Goal: Obtain resource: Obtain resource

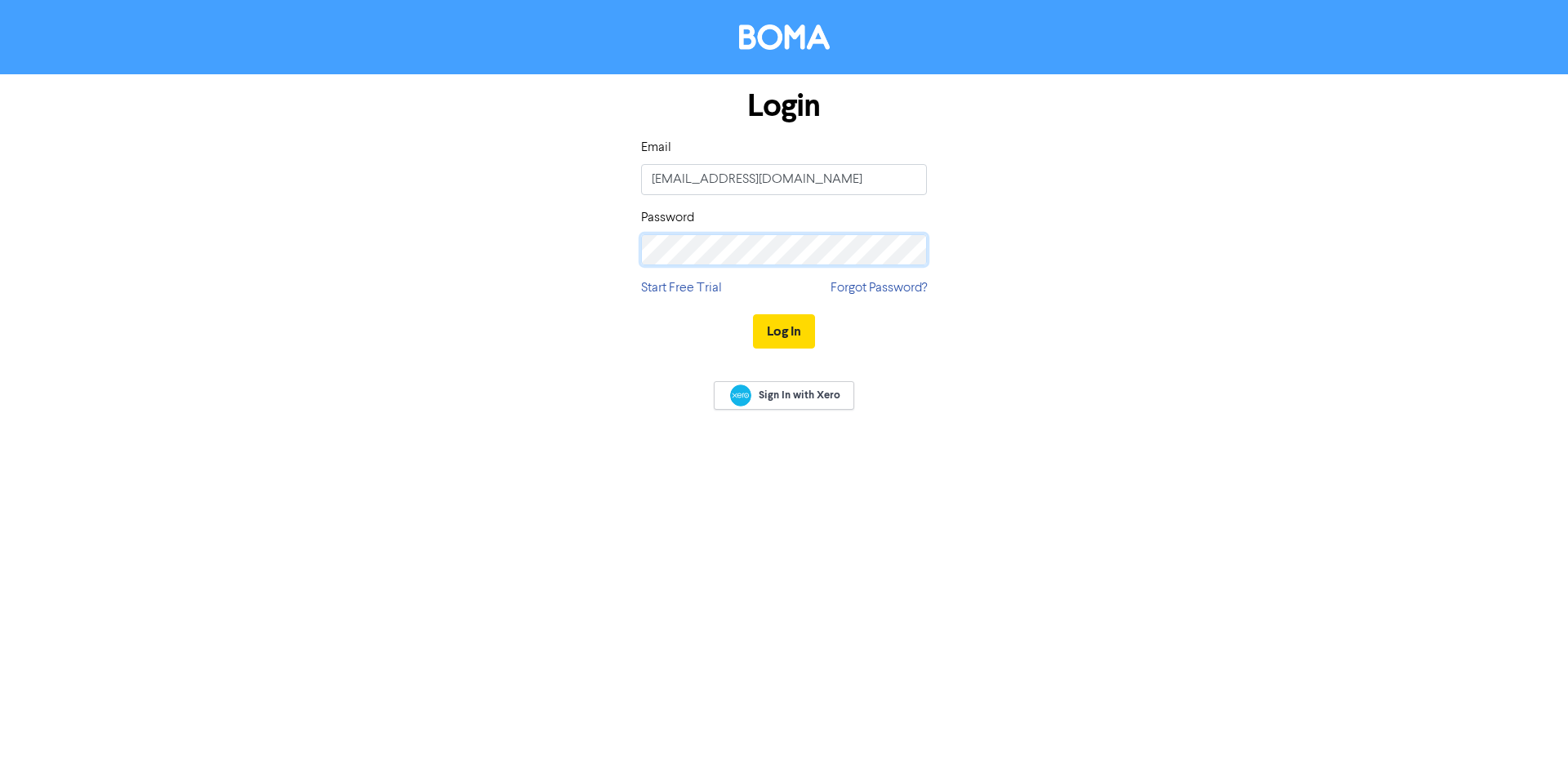
click at [752, 314] on button "Log In" at bounding box center [783, 331] width 62 height 35
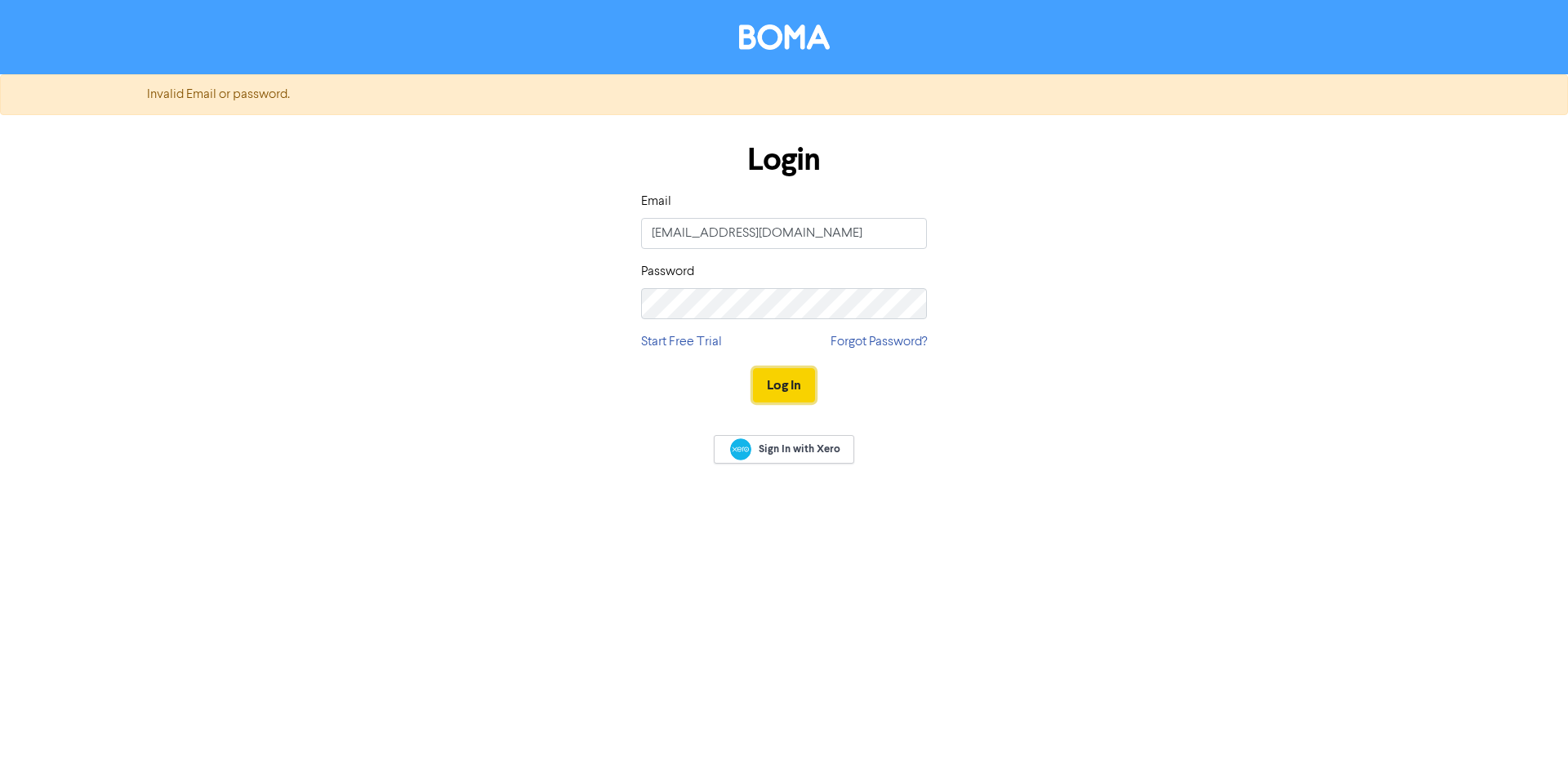
click at [791, 387] on button "Log In" at bounding box center [783, 385] width 62 height 35
click at [752, 368] on button "Log In" at bounding box center [783, 385] width 62 height 35
click at [771, 244] on input "reception@camtechslater.com.au" at bounding box center [783, 233] width 286 height 31
click at [540, 299] on div "Login Email reception@camtechslater.com.au Password Start Free Trial Forgot Pas…" at bounding box center [784, 274] width 931 height 291
click at [783, 389] on button "Log In" at bounding box center [783, 385] width 62 height 35
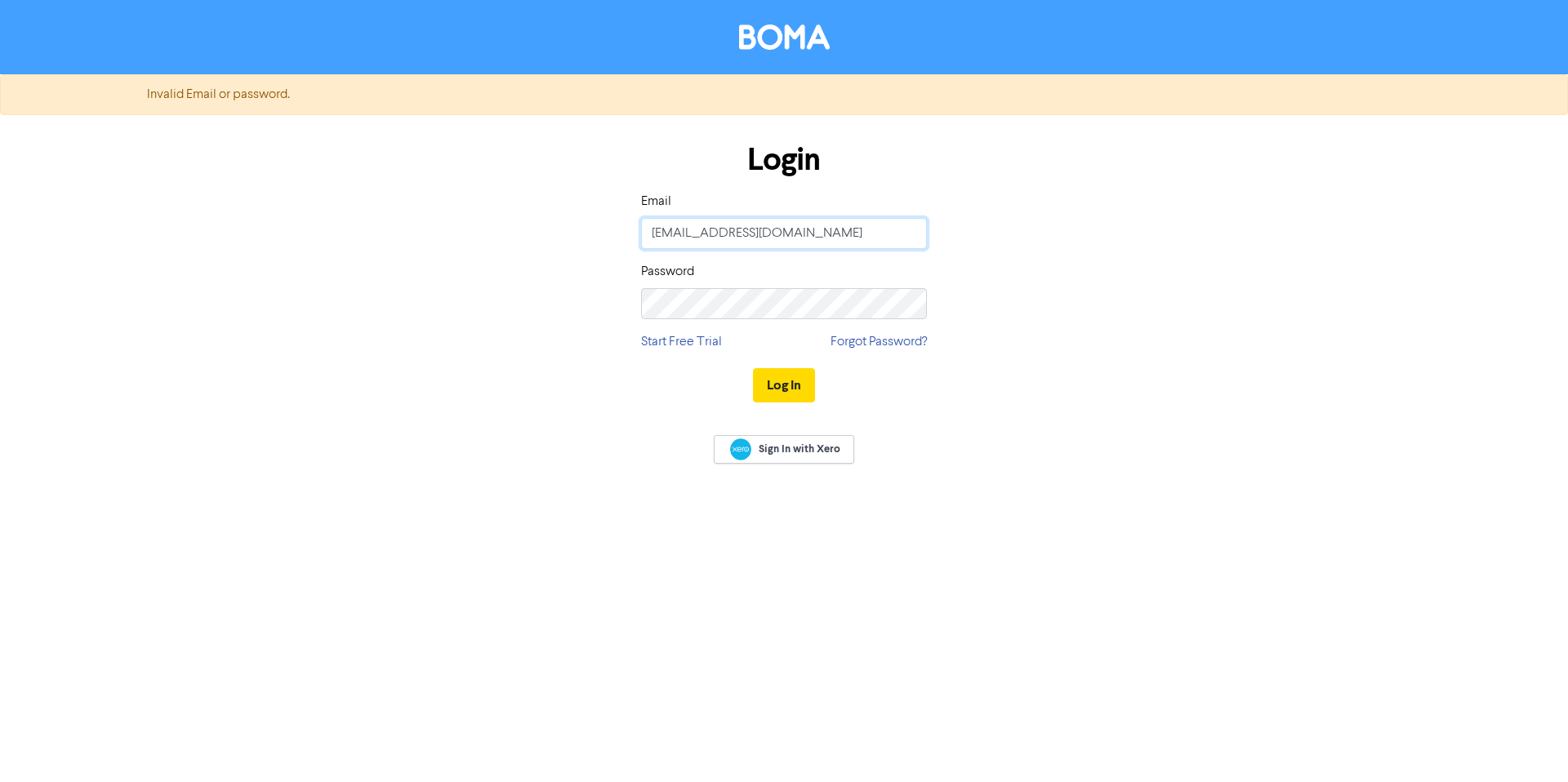
click at [713, 237] on input "reception@camtechslater.com.au" at bounding box center [783, 233] width 286 height 31
drag, startPoint x: 710, startPoint y: 233, endPoint x: 404, endPoint y: 222, distance: 306.2
click at [471, 232] on div "Login Email reception@camtechslater.com.au Password Start Free Trial Forgot Pas…" at bounding box center [784, 274] width 931 height 291
click at [801, 378] on button "Log In" at bounding box center [783, 385] width 62 height 35
drag, startPoint x: 679, startPoint y: 235, endPoint x: 509, endPoint y: 232, distance: 170.0
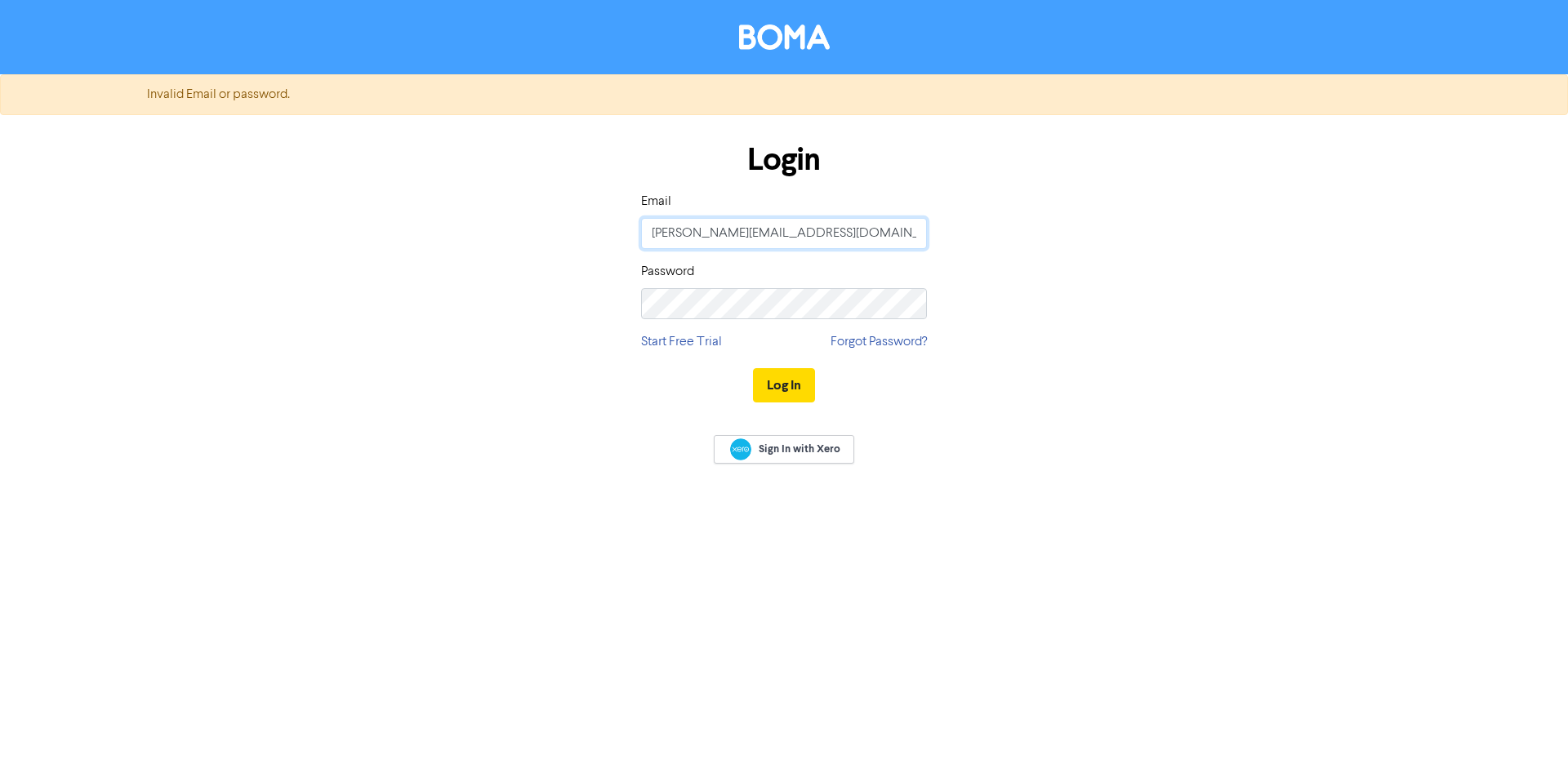
click at [515, 232] on div "Login Email kate@camtechslater.com.au Password Start Free Trial Forgot Password…" at bounding box center [784, 274] width 931 height 291
type input "reception@camtechslater.com.au"
click at [869, 345] on link "Forgot Password?" at bounding box center [878, 342] width 96 height 20
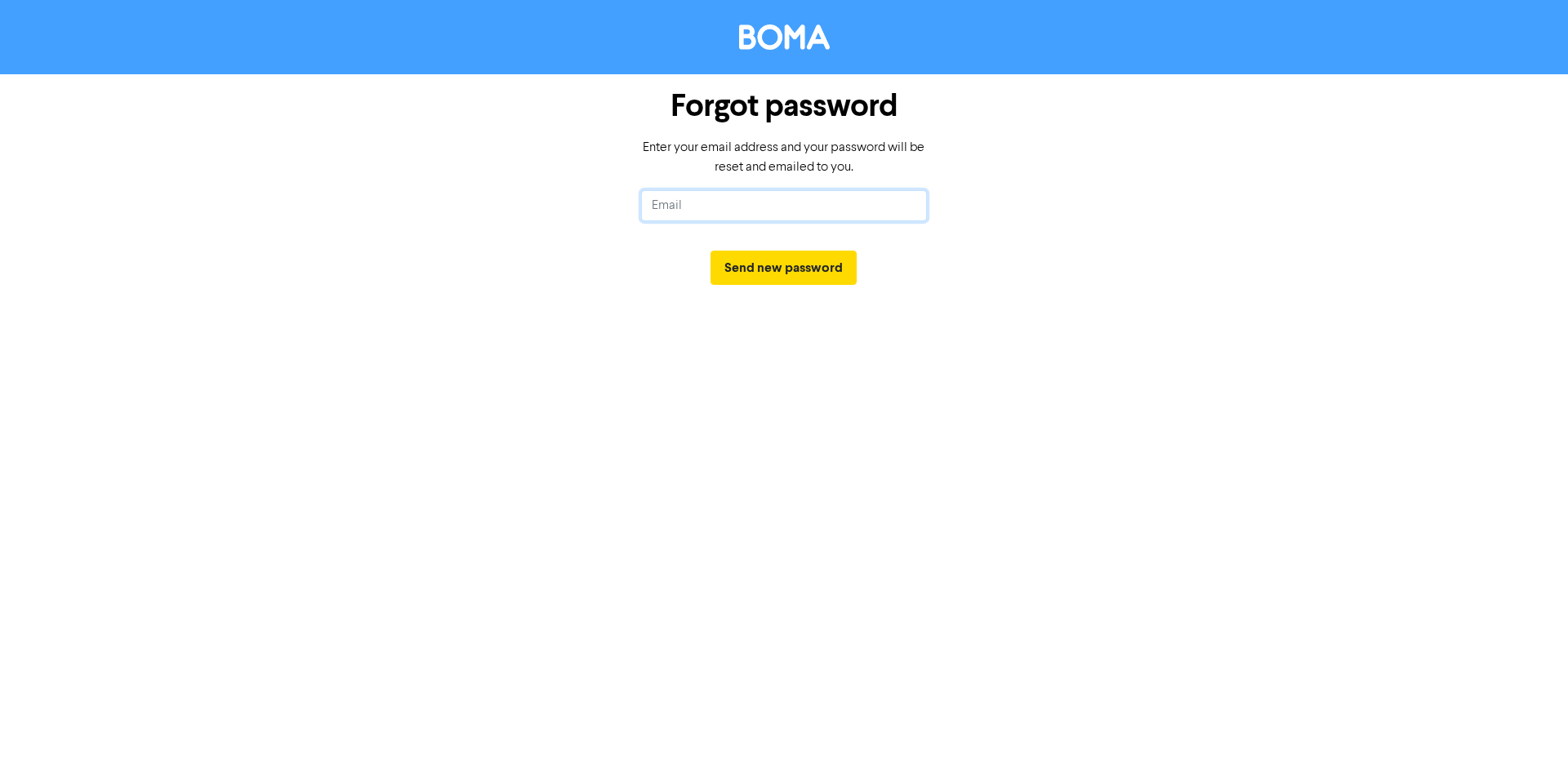
click at [809, 203] on input "text" at bounding box center [783, 205] width 286 height 31
type input "reception@camtechslater.com.au"
click at [773, 269] on button "Send new password" at bounding box center [784, 268] width 146 height 35
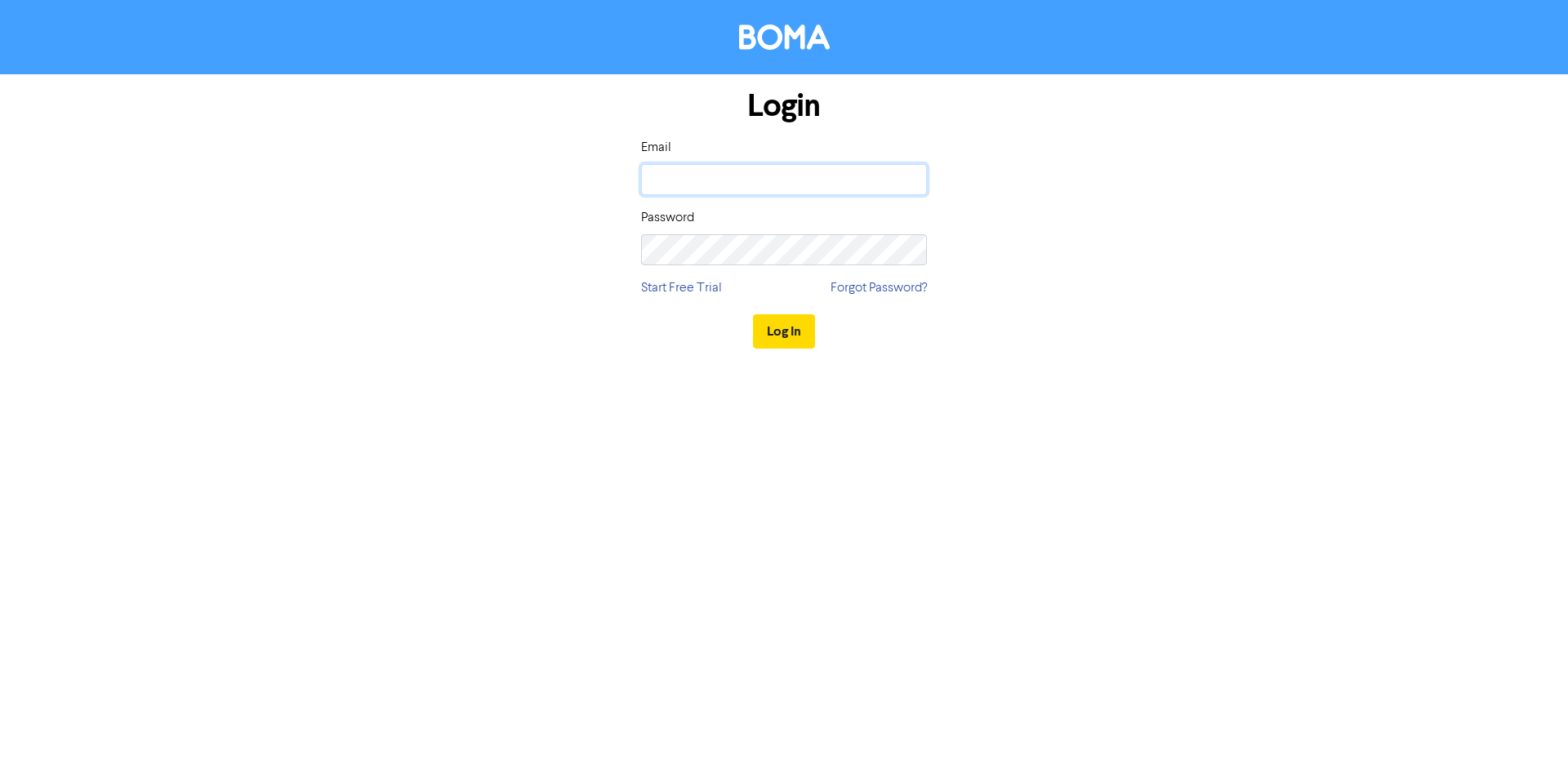
click at [748, 190] on input "email" at bounding box center [783, 179] width 286 height 31
type input "kate@camtechslater.com.au"
click at [764, 327] on button "Log In" at bounding box center [783, 331] width 62 height 35
click at [786, 391] on span "Sign In with Xero" at bounding box center [799, 394] width 82 height 15
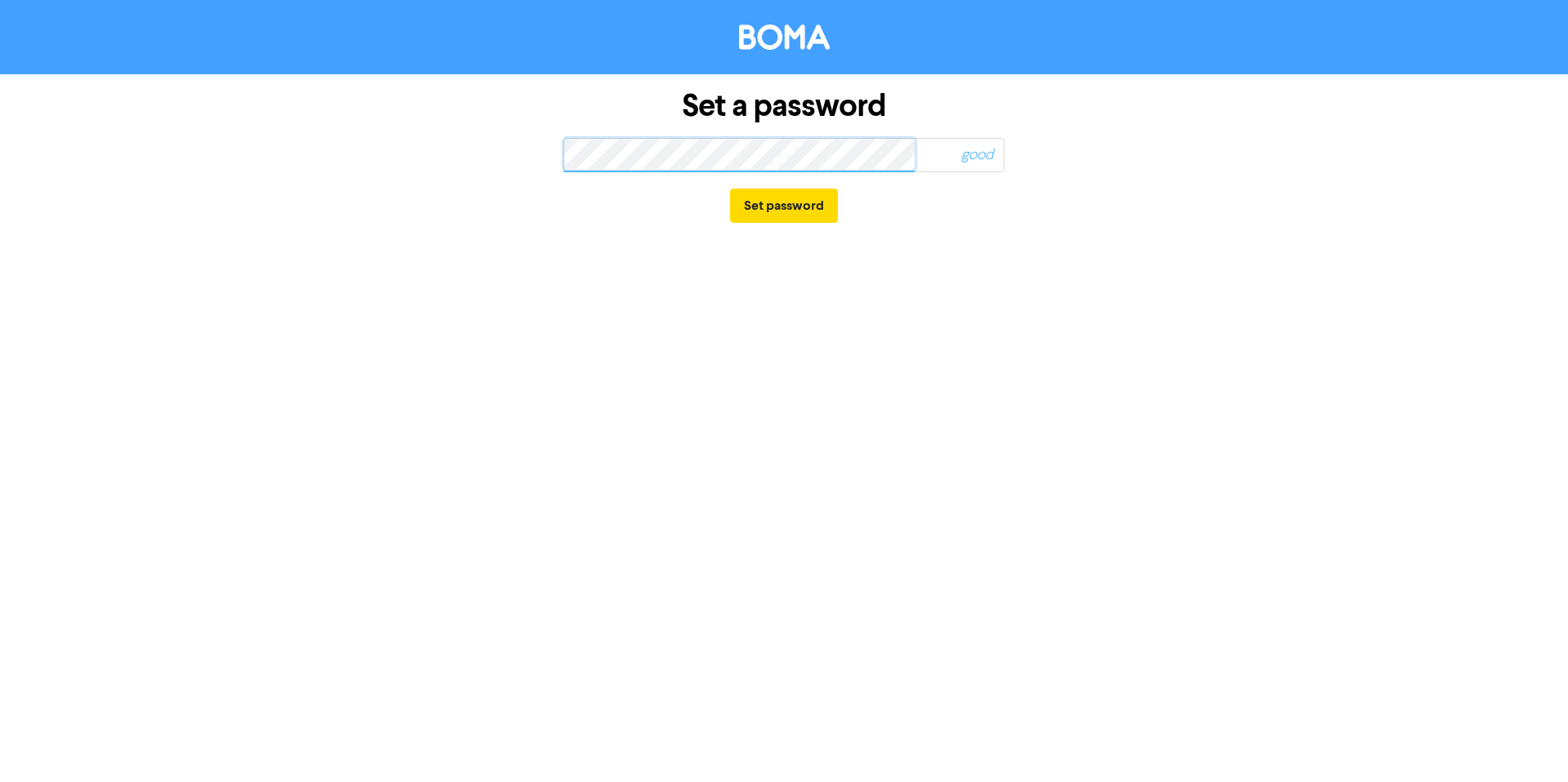
click at [730, 189] on button "Set password" at bounding box center [783, 206] width 108 height 35
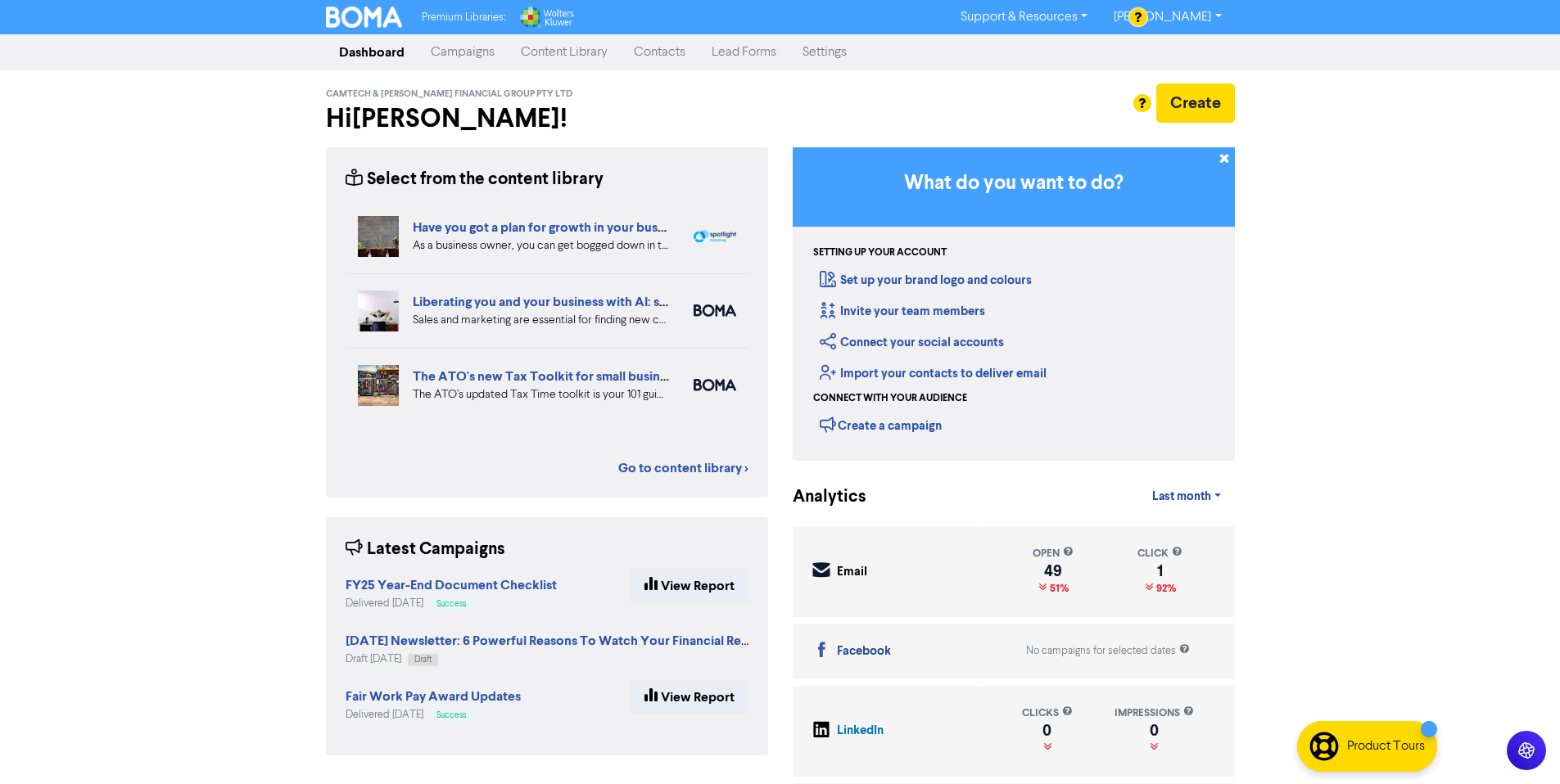
click at [481, 56] on link "Campaigns" at bounding box center [462, 52] width 90 height 33
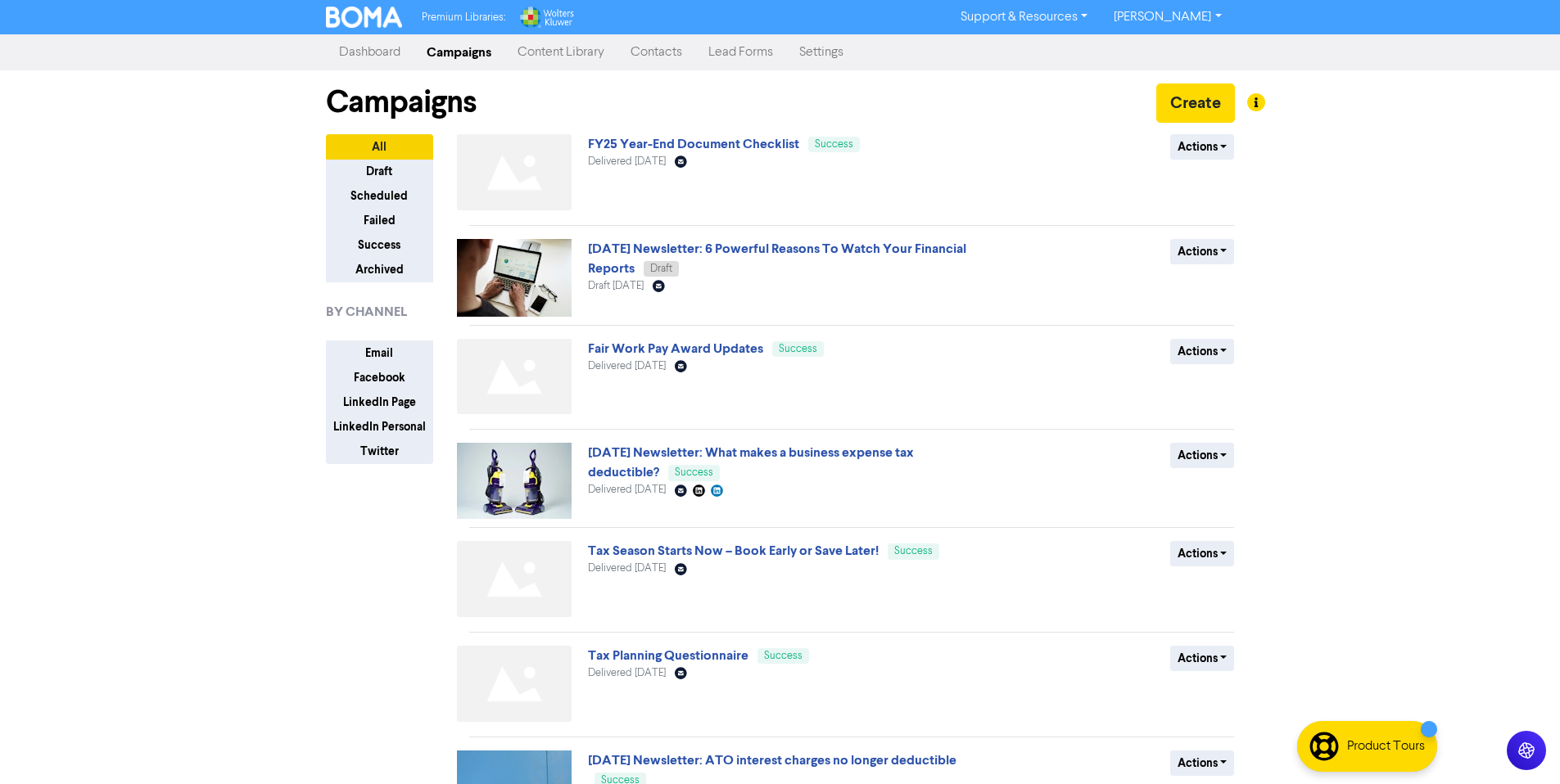
click at [556, 50] on link "Content Library" at bounding box center [561, 52] width 113 height 33
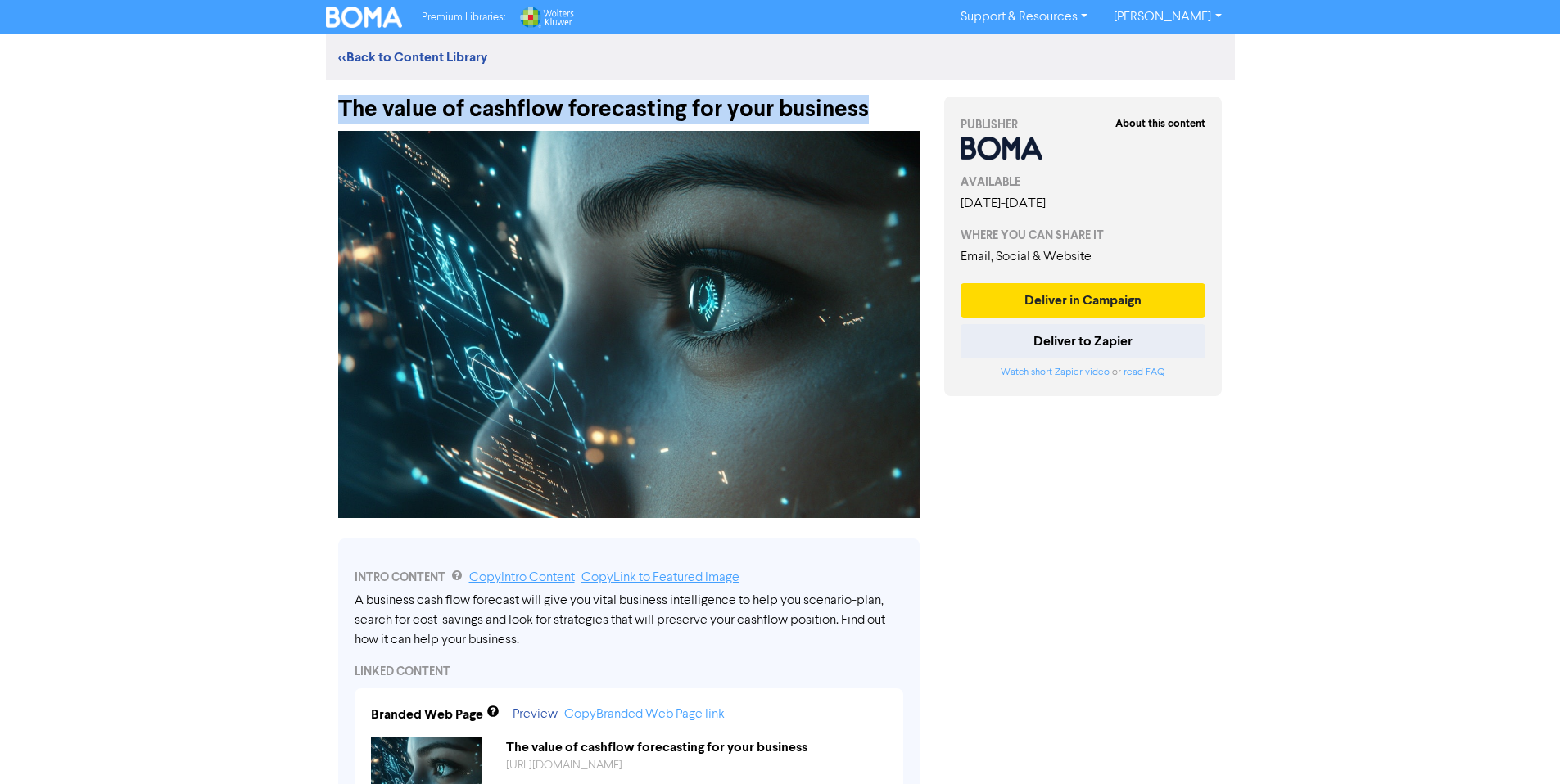
drag, startPoint x: 816, startPoint y: 102, endPoint x: 310, endPoint y: 104, distance: 506.0
click at [310, 104] on div "Premium Libraries: Support & Resources Video Tutorials FAQ & Guides Marketing E…" at bounding box center [780, 392] width 1560 height 784
copy div "The value of cashflow forecasting for your business"
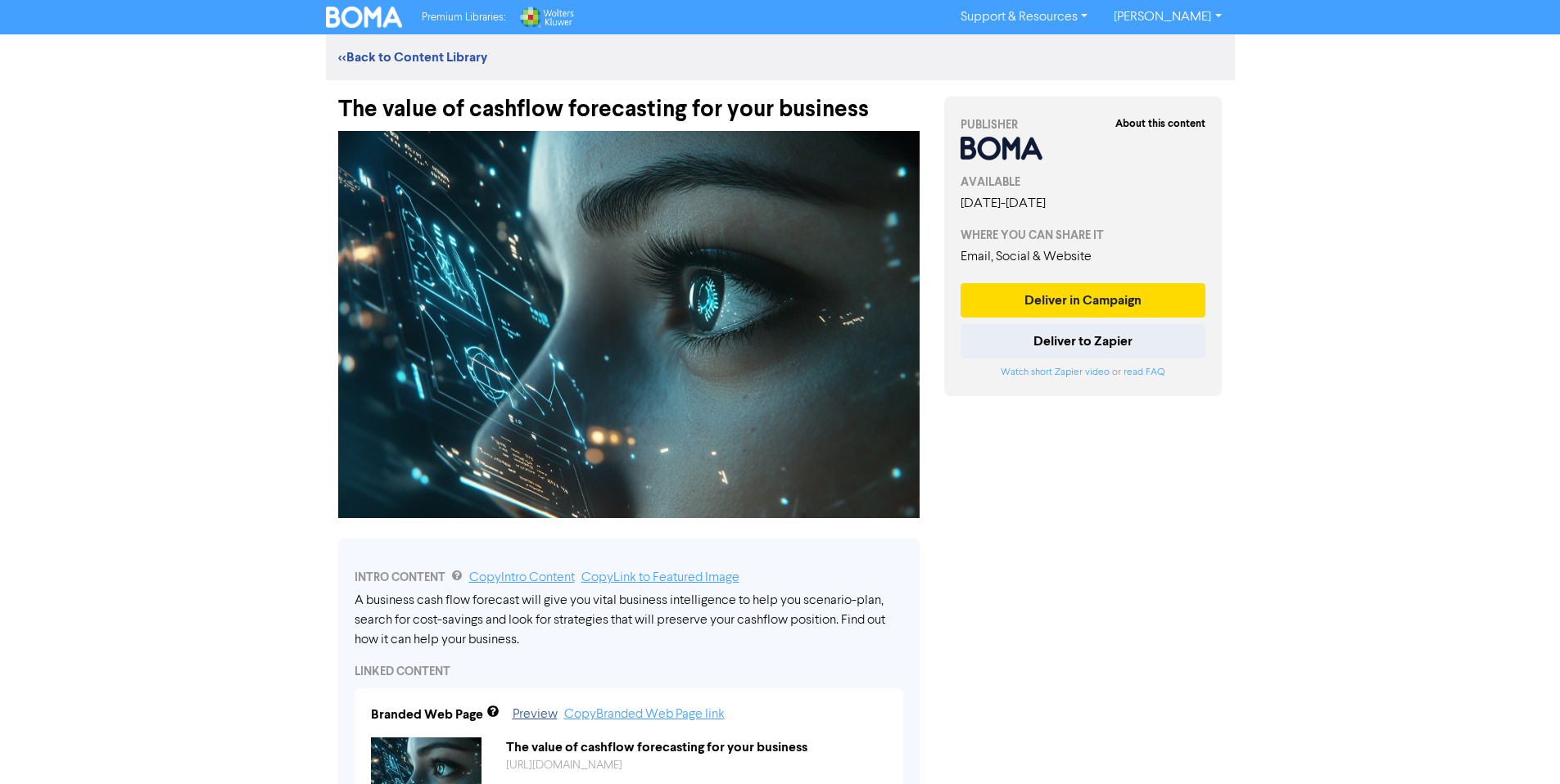
click at [821, 115] on div "The value of cashflow forecasting for your business" at bounding box center [629, 101] width 581 height 43
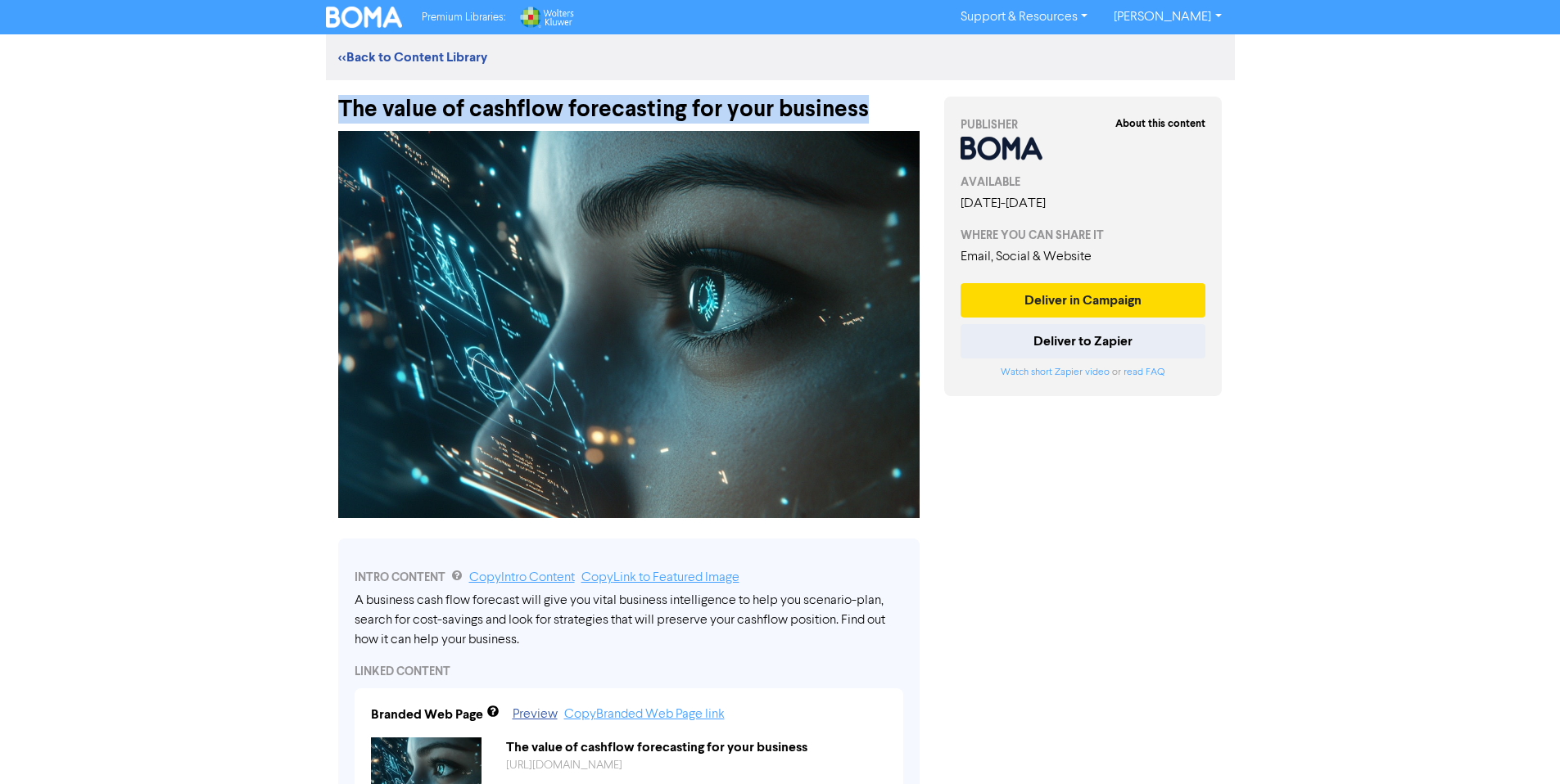
drag, startPoint x: 881, startPoint y: 107, endPoint x: 308, endPoint y: 108, distance: 573.0
click at [308, 108] on div "Premium Libraries: Support & Resources Video Tutorials FAQ & Guides Marketing E…" at bounding box center [780, 392] width 1560 height 784
copy div "The value of cashflow forecasting for your business"
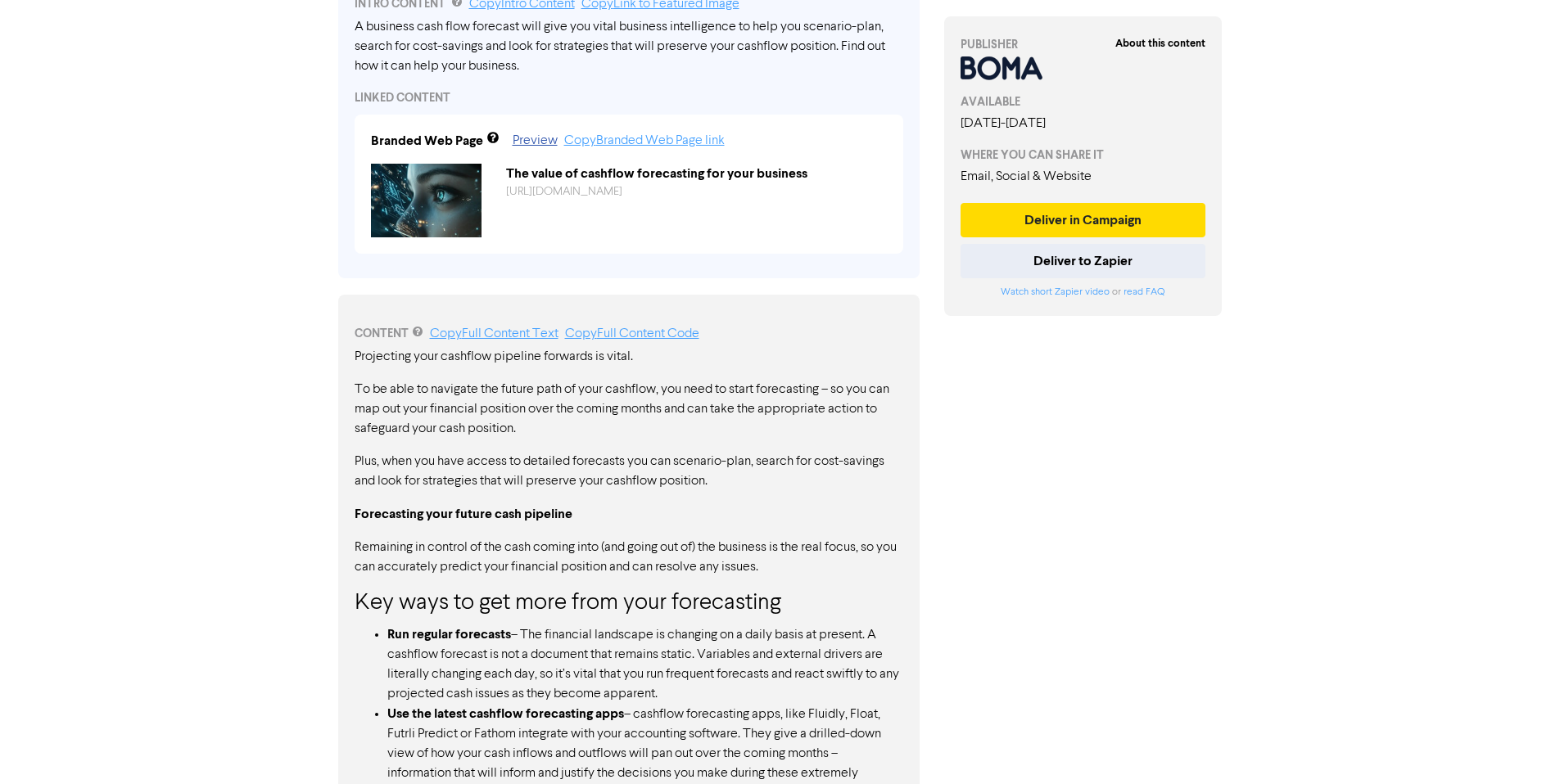
scroll to position [595, 0]
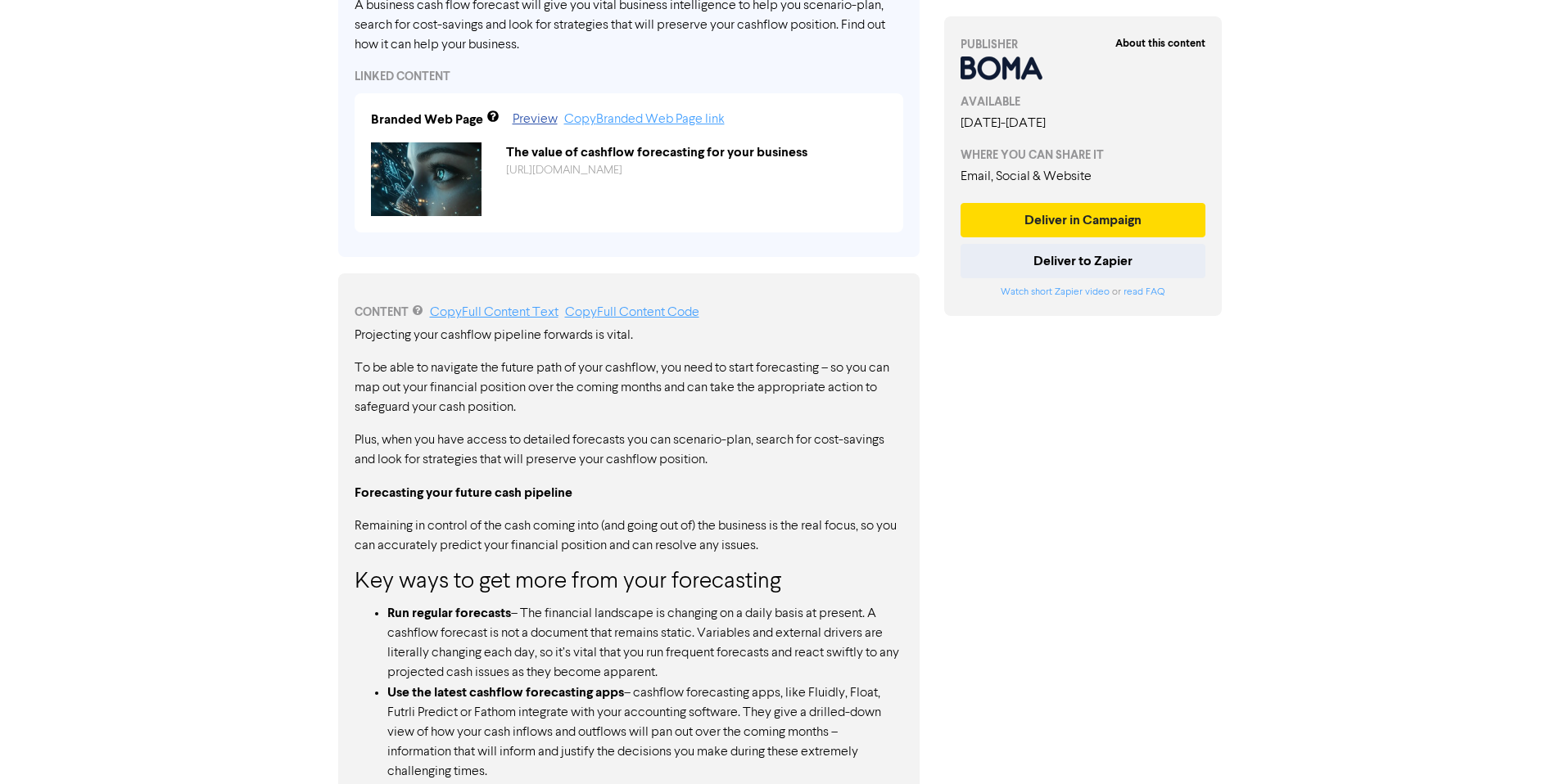
drag, startPoint x: 355, startPoint y: 330, endPoint x: 535, endPoint y: 411, distance: 197.4
click at [484, 397] on p "To be able to navigate the future path of your cashflow, you need to start fore…" at bounding box center [629, 388] width 548 height 58
click at [1071, 513] on div "About this content PUBLISHER AVAILABLE September 17th, 2025 - March 31st, 2026 …" at bounding box center [1084, 426] width 303 height 1881
click at [674, 120] on link "Copy Branded Web Page link" at bounding box center [645, 119] width 161 height 13
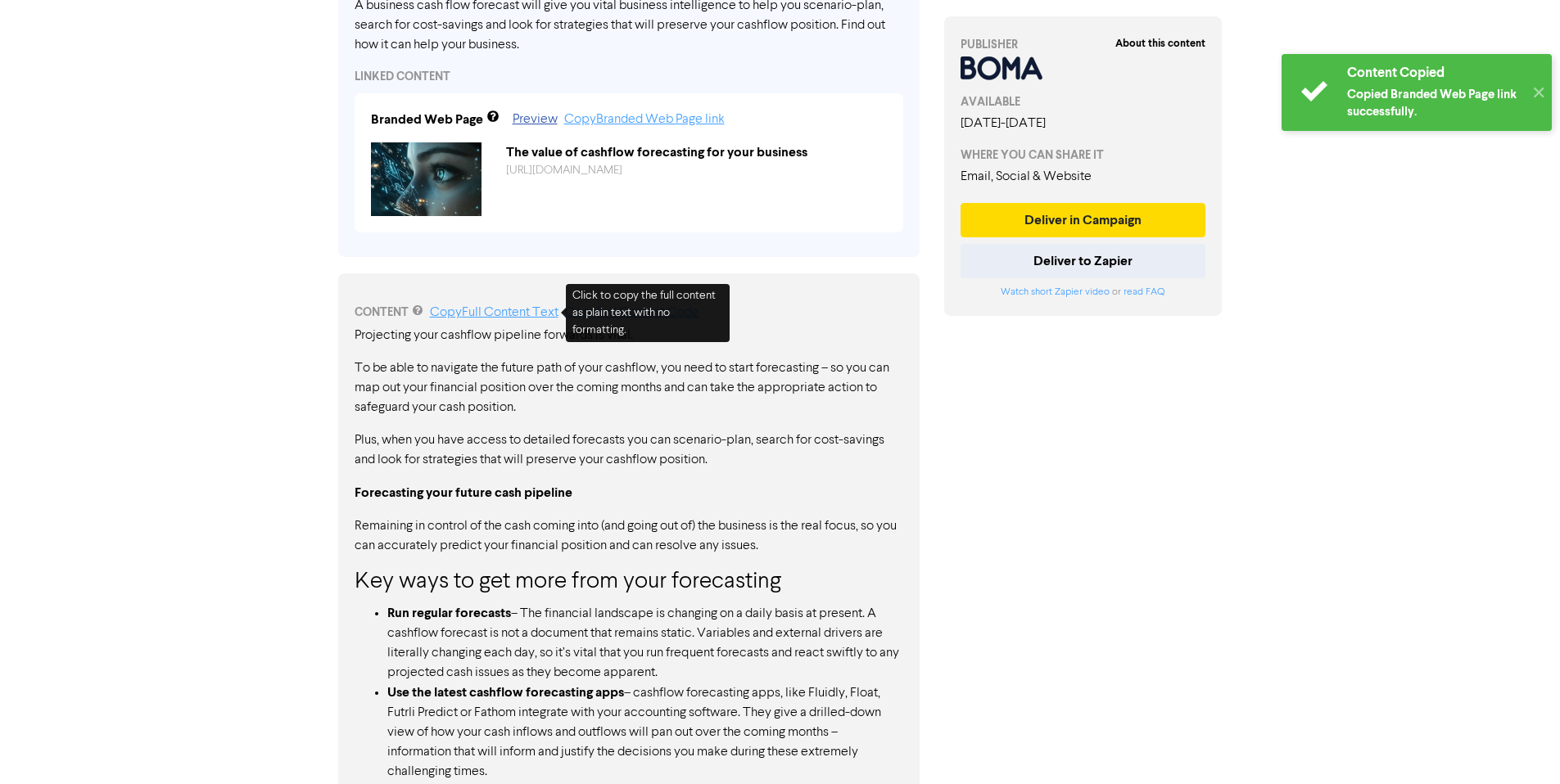
drag, startPoint x: 331, startPoint y: 377, endPoint x: 348, endPoint y: 346, distance: 35.4
drag, startPoint x: 356, startPoint y: 331, endPoint x: 703, endPoint y: 628, distance: 456.7
drag, startPoint x: 568, startPoint y: 418, endPoint x: 515, endPoint y: 393, distance: 58.6
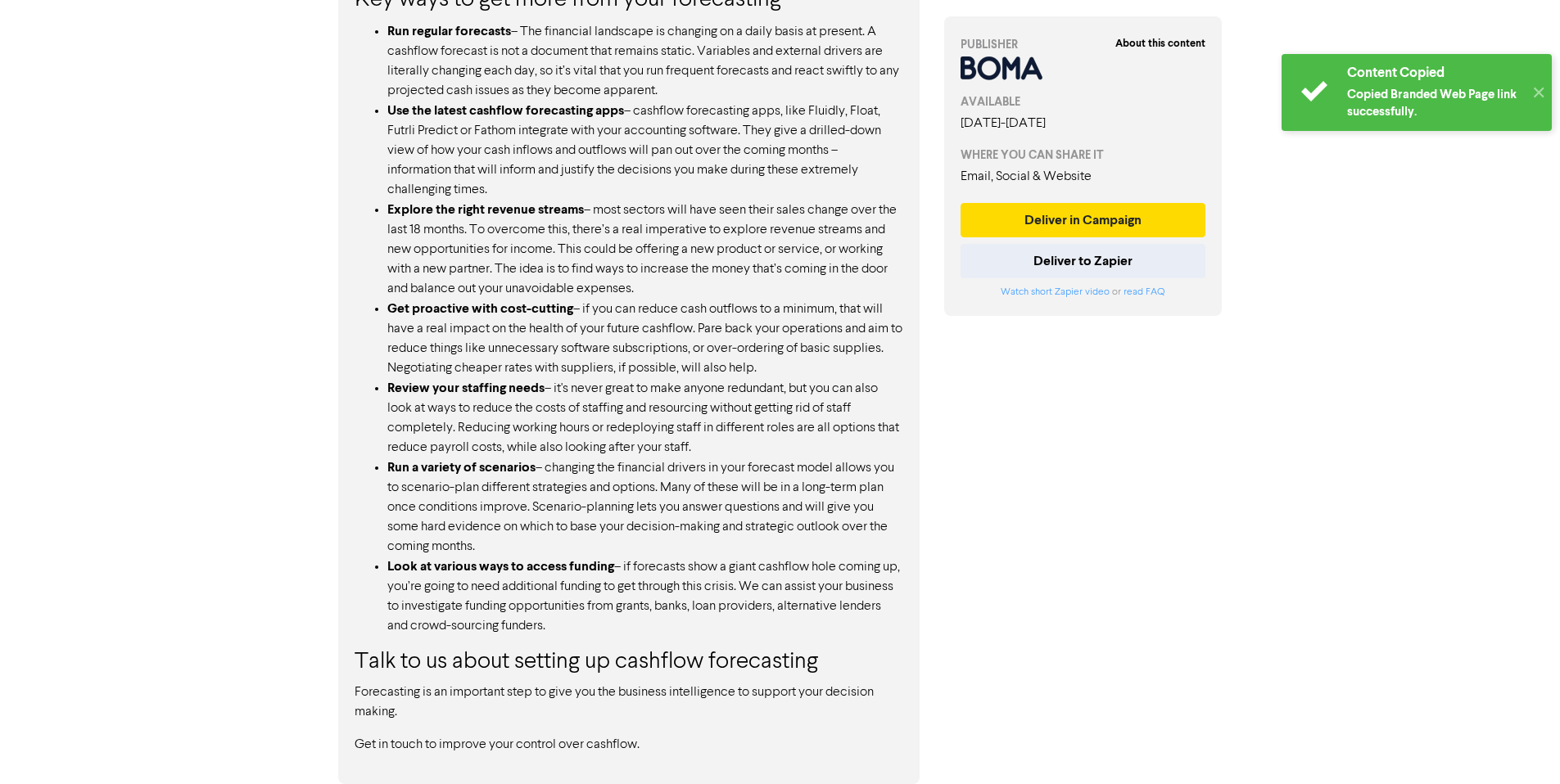
click at [586, 691] on div "Projecting your cashflow pipeline forwards is vital. To be able to navigate the…" at bounding box center [629, 249] width 548 height 1011
drag, startPoint x: 642, startPoint y: 740, endPoint x: 408, endPoint y: -50, distance: 823.9
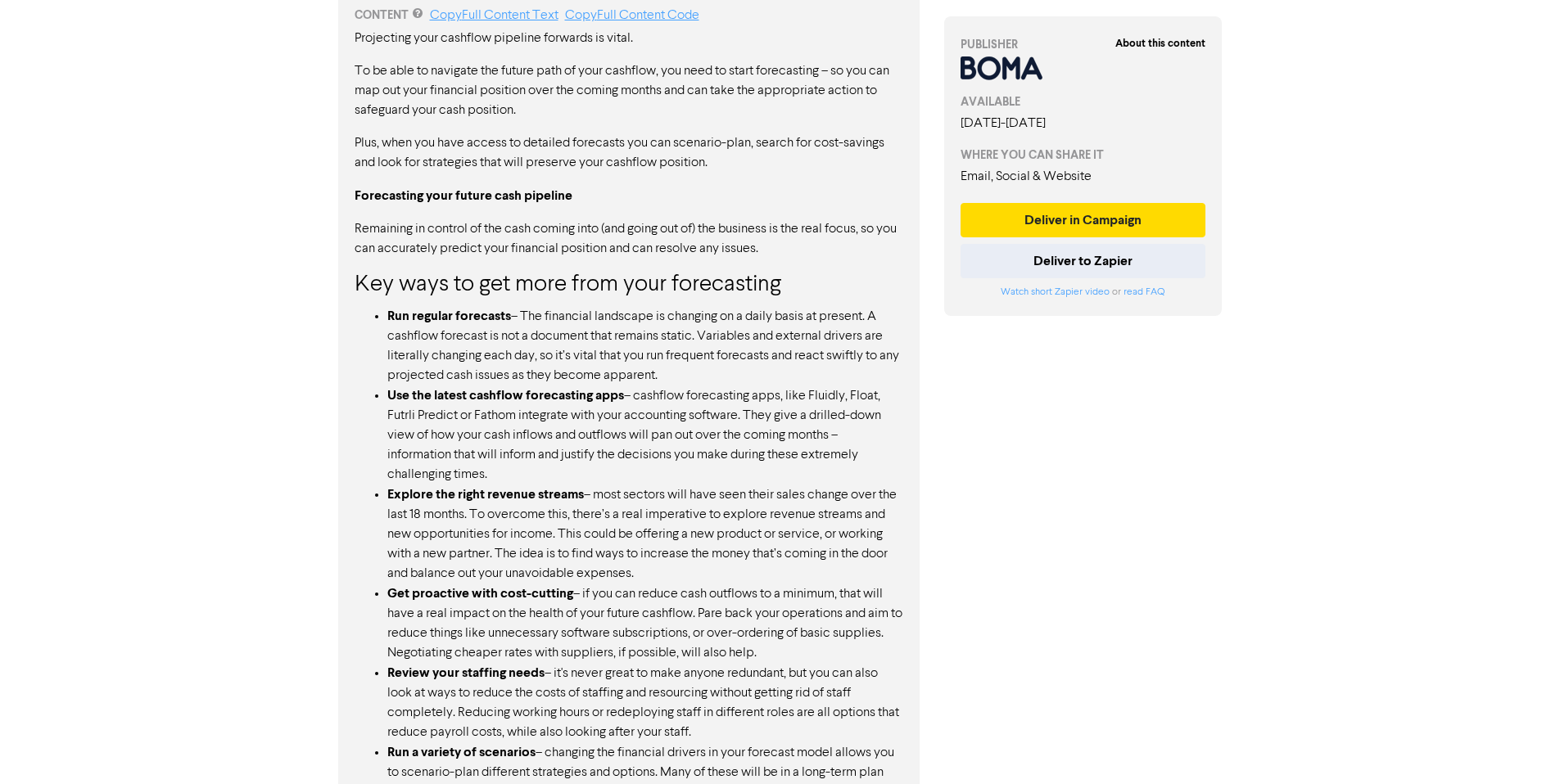
drag, startPoint x: 460, startPoint y: 284, endPoint x: 363, endPoint y: 298, distance: 98.0
click at [460, 284] on h3 "Key ways to get more from your forecasting" at bounding box center [629, 285] width 548 height 28
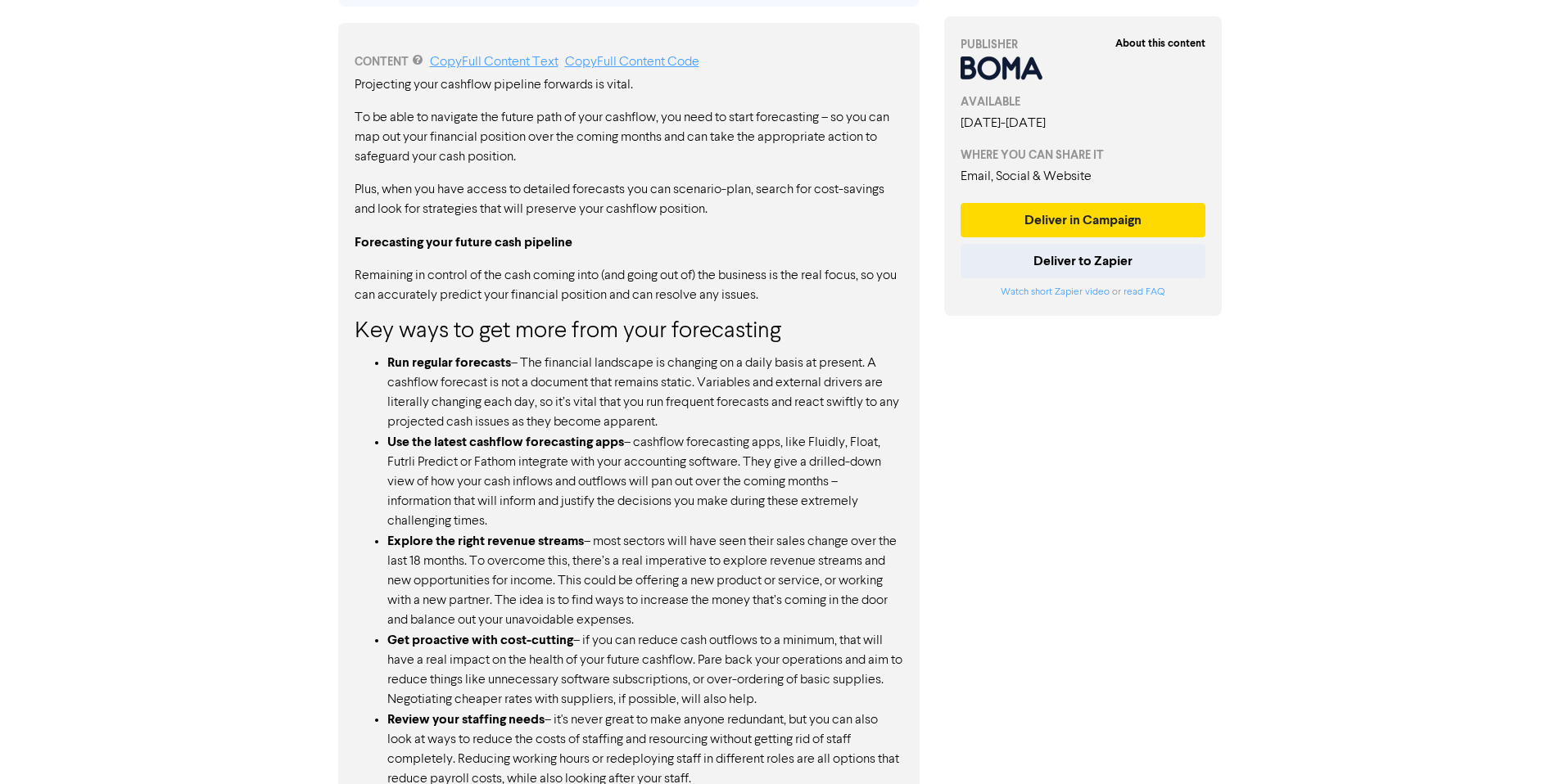
click at [355, 84] on p "Projecting your cashflow pipeline forwards is vital." at bounding box center [629, 85] width 548 height 20
drag, startPoint x: 355, startPoint y: 80, endPoint x: 654, endPoint y: 415, distance: 449.0
click at [657, 444] on div "Projecting your cashflow pipeline forwards is vital. To be able to navigate the…" at bounding box center [629, 581] width 548 height 1011
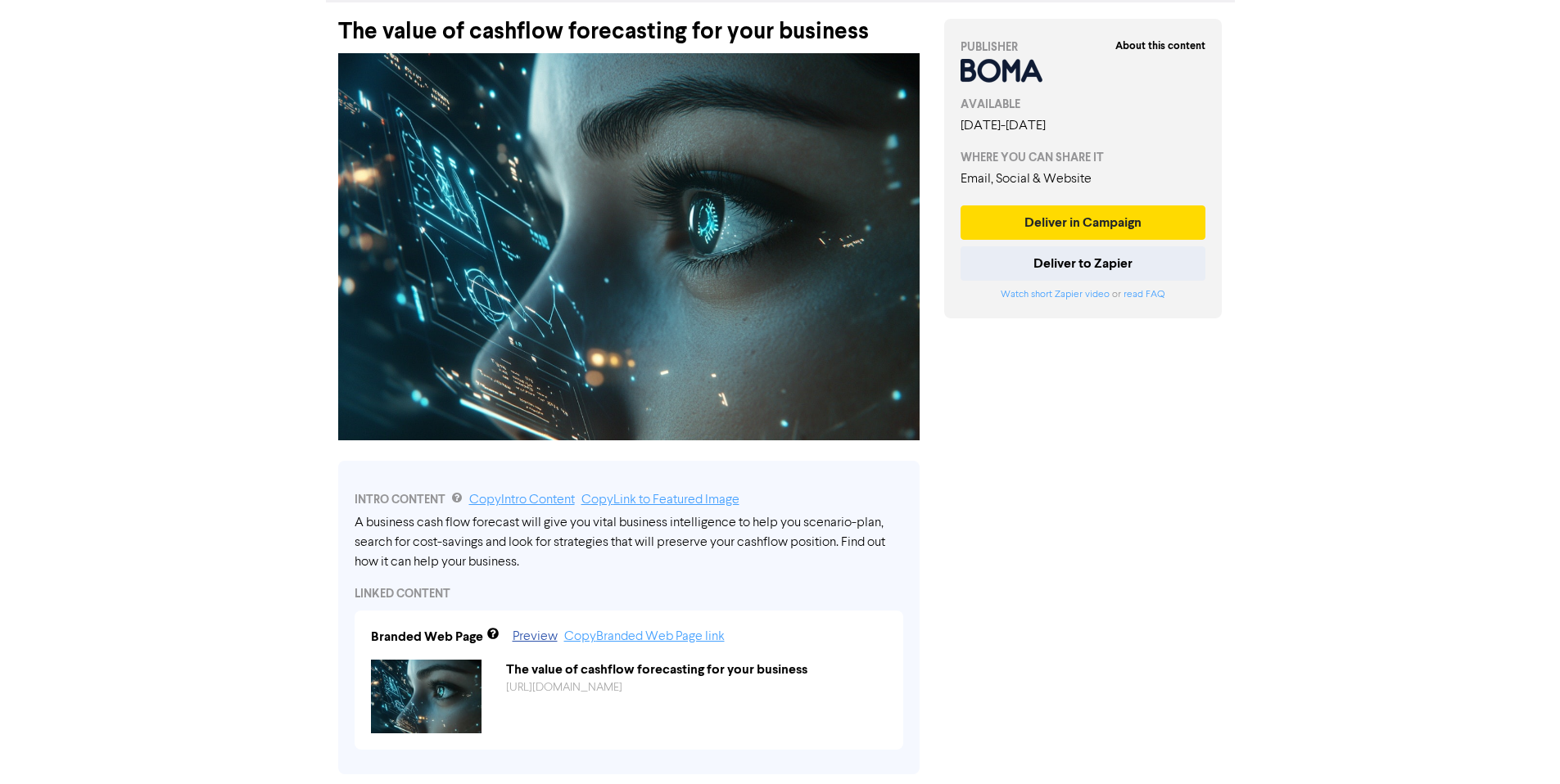
scroll to position [0, 0]
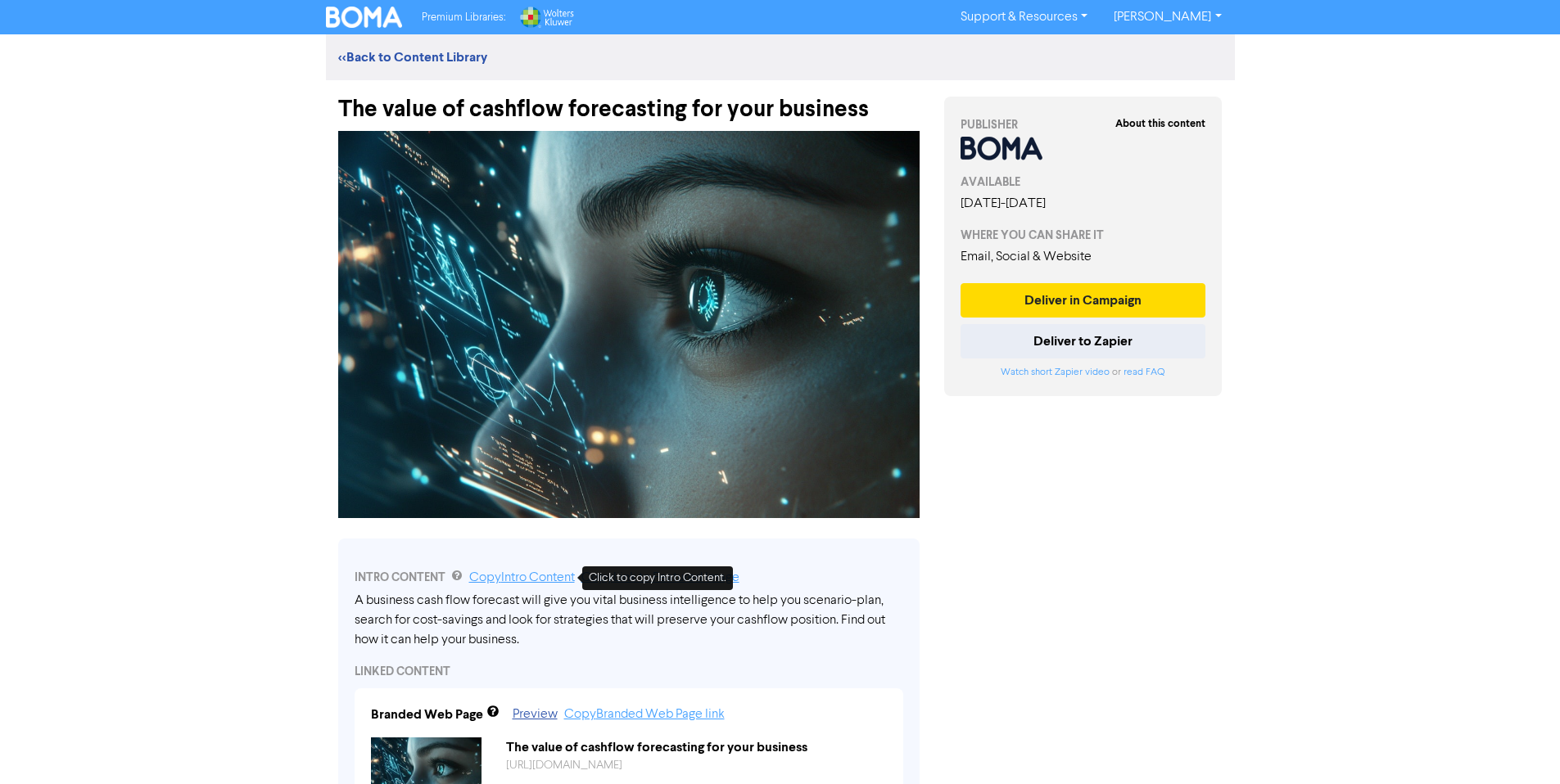
click at [534, 576] on link "Copy Intro Content" at bounding box center [522, 577] width 106 height 13
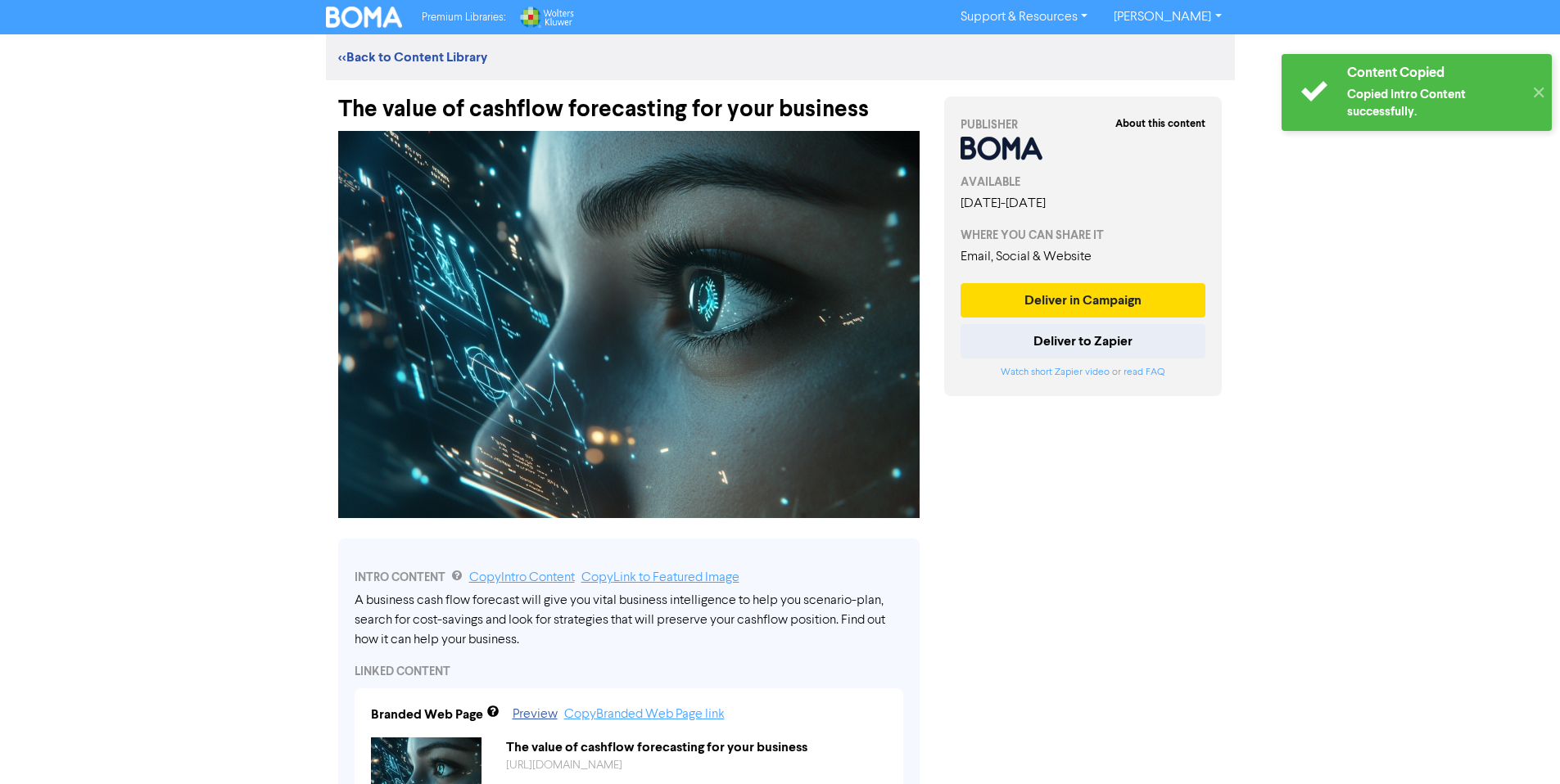
scroll to position [405, 0]
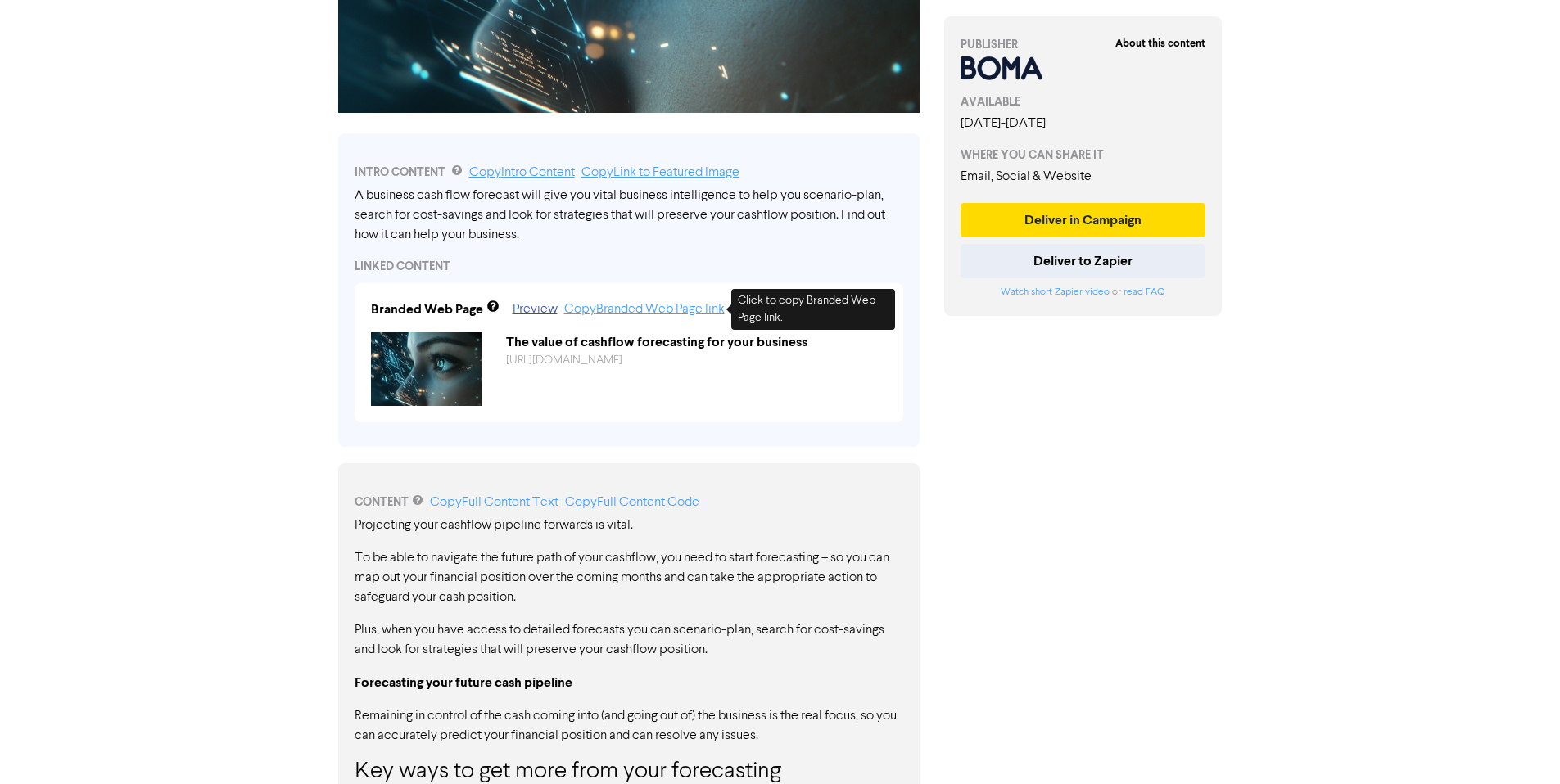
click at [665, 307] on link "Copy Branded Web Page link" at bounding box center [645, 309] width 161 height 13
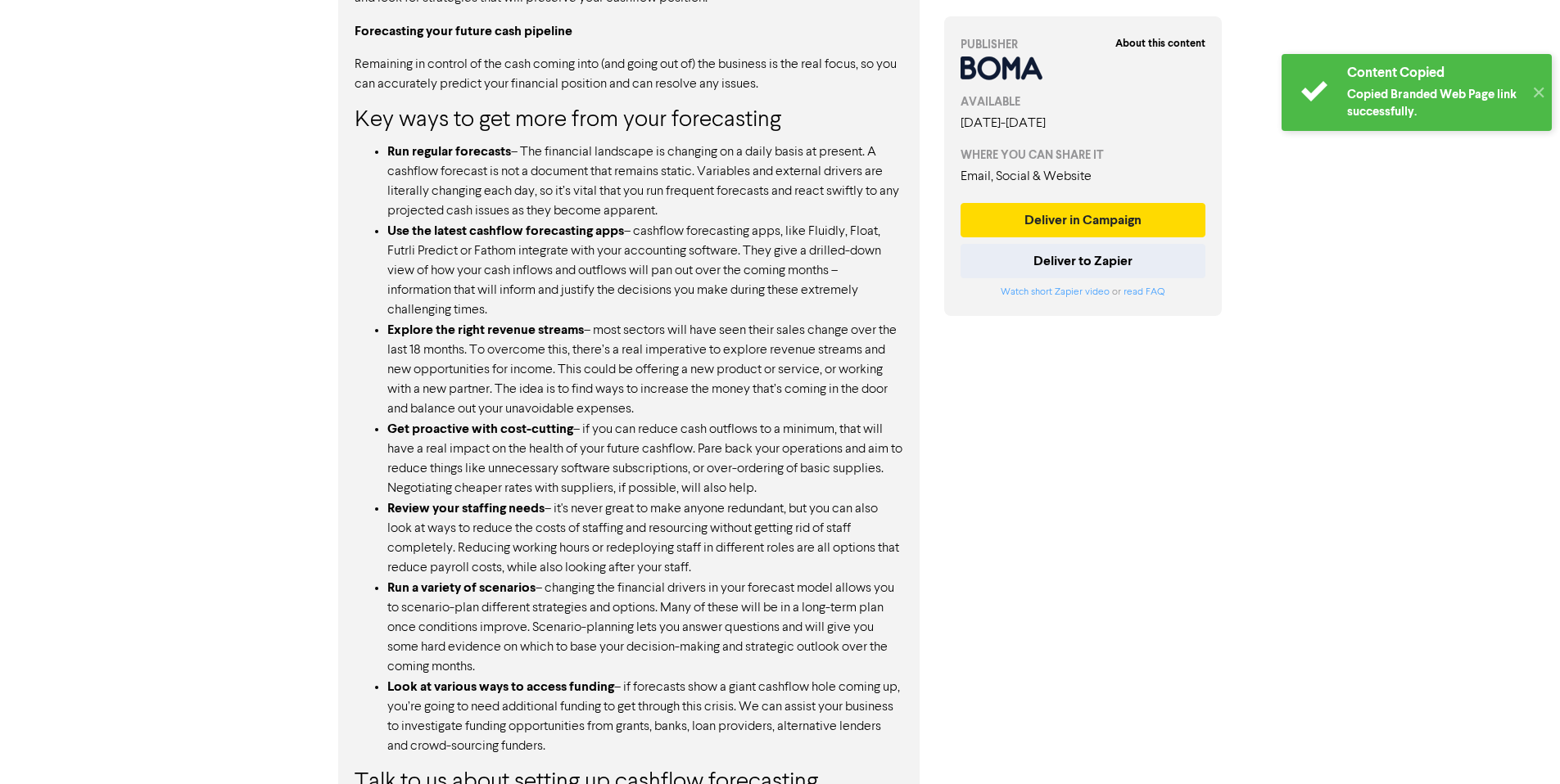
scroll to position [1177, 0]
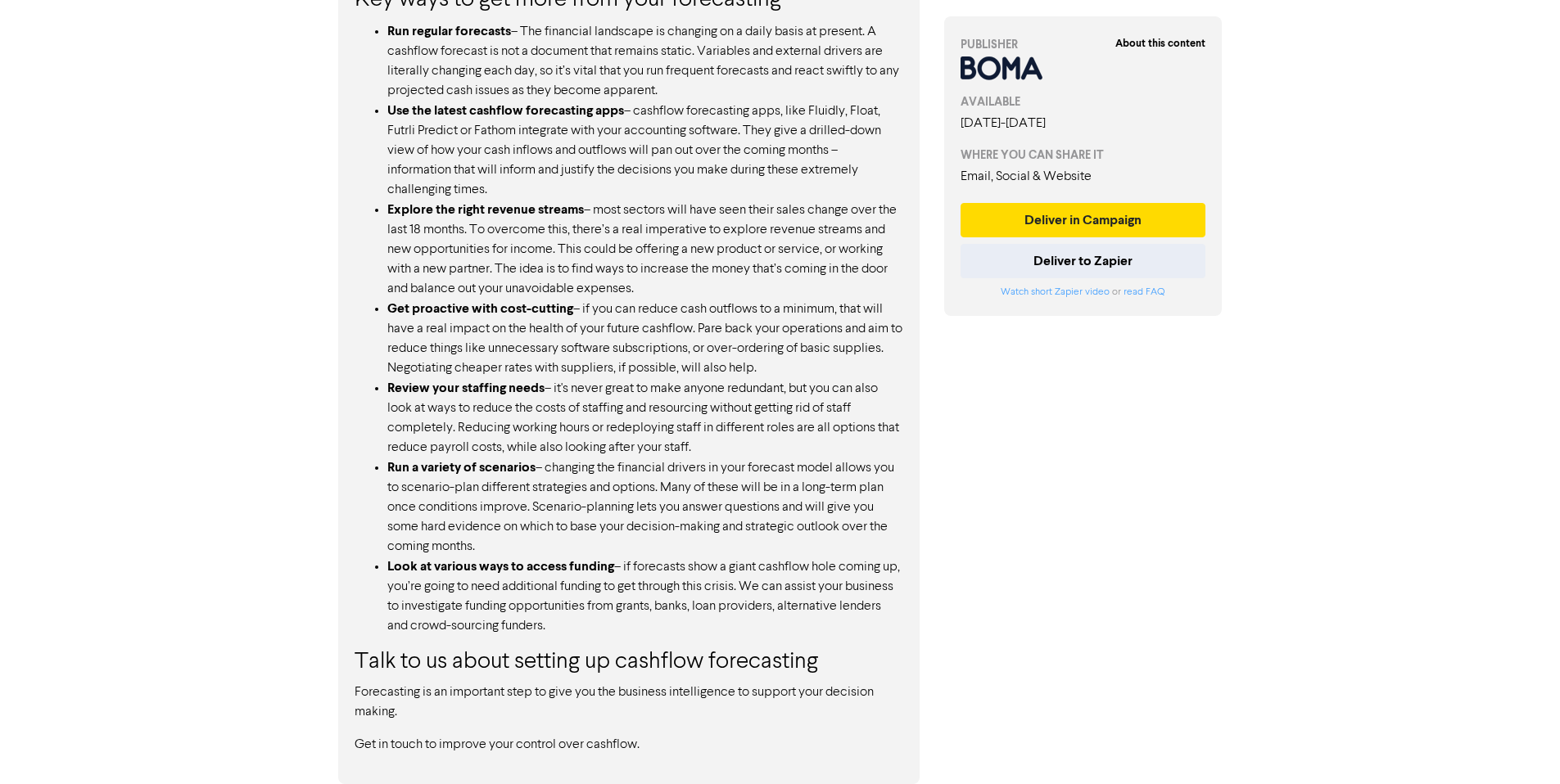
click at [642, 736] on p "Get in touch to improve your control over cashflow." at bounding box center [629, 745] width 548 height 20
drag, startPoint x: 647, startPoint y: 749, endPoint x: 519, endPoint y: 326, distance: 441.9
click at [487, 244] on div "Projecting your cashflow pipeline forwards is vital. To be able to navigate the…" at bounding box center [629, 249] width 548 height 1011
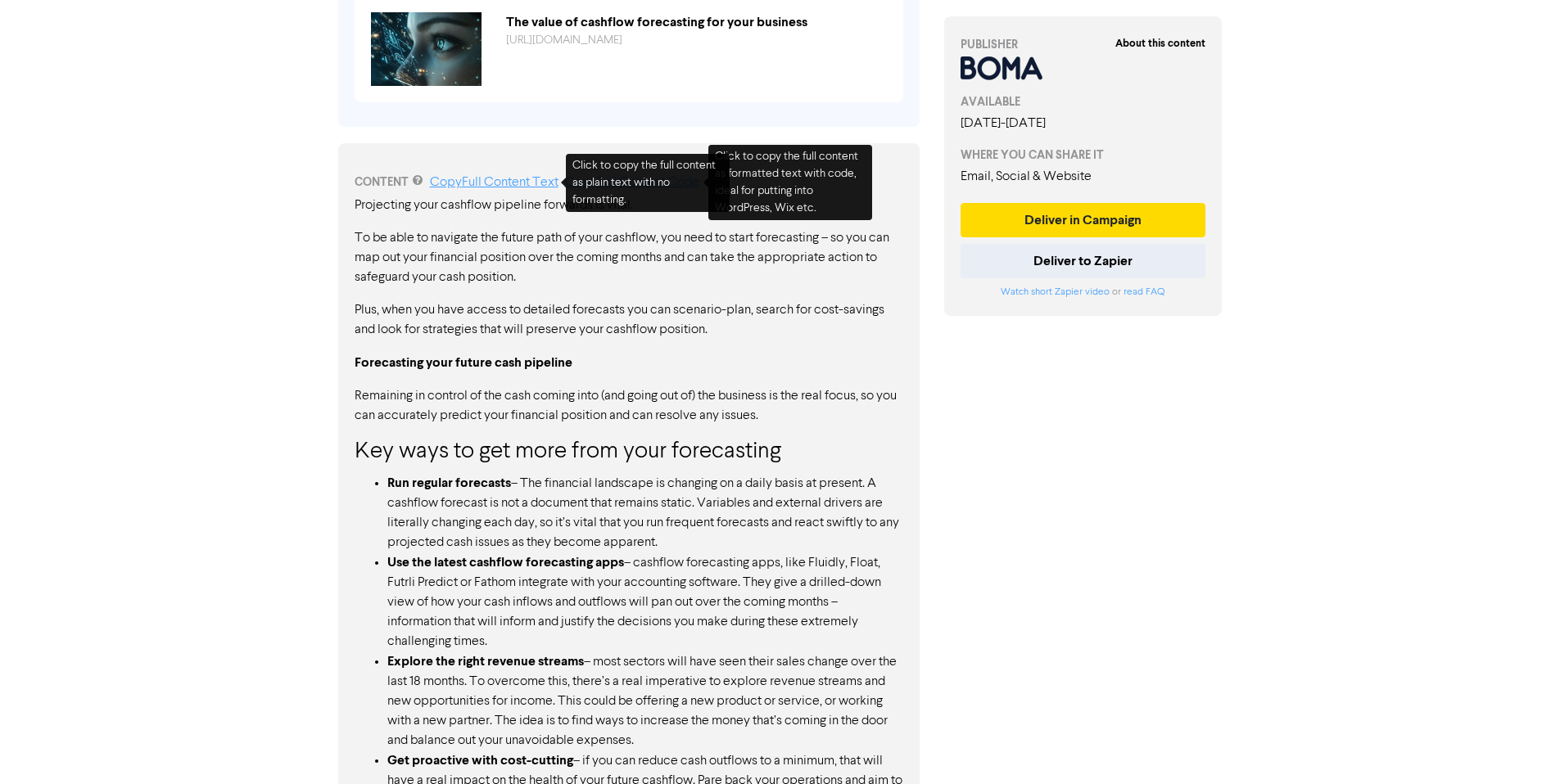
click at [525, 181] on link "Copy Full Content Text" at bounding box center [495, 182] width 129 height 13
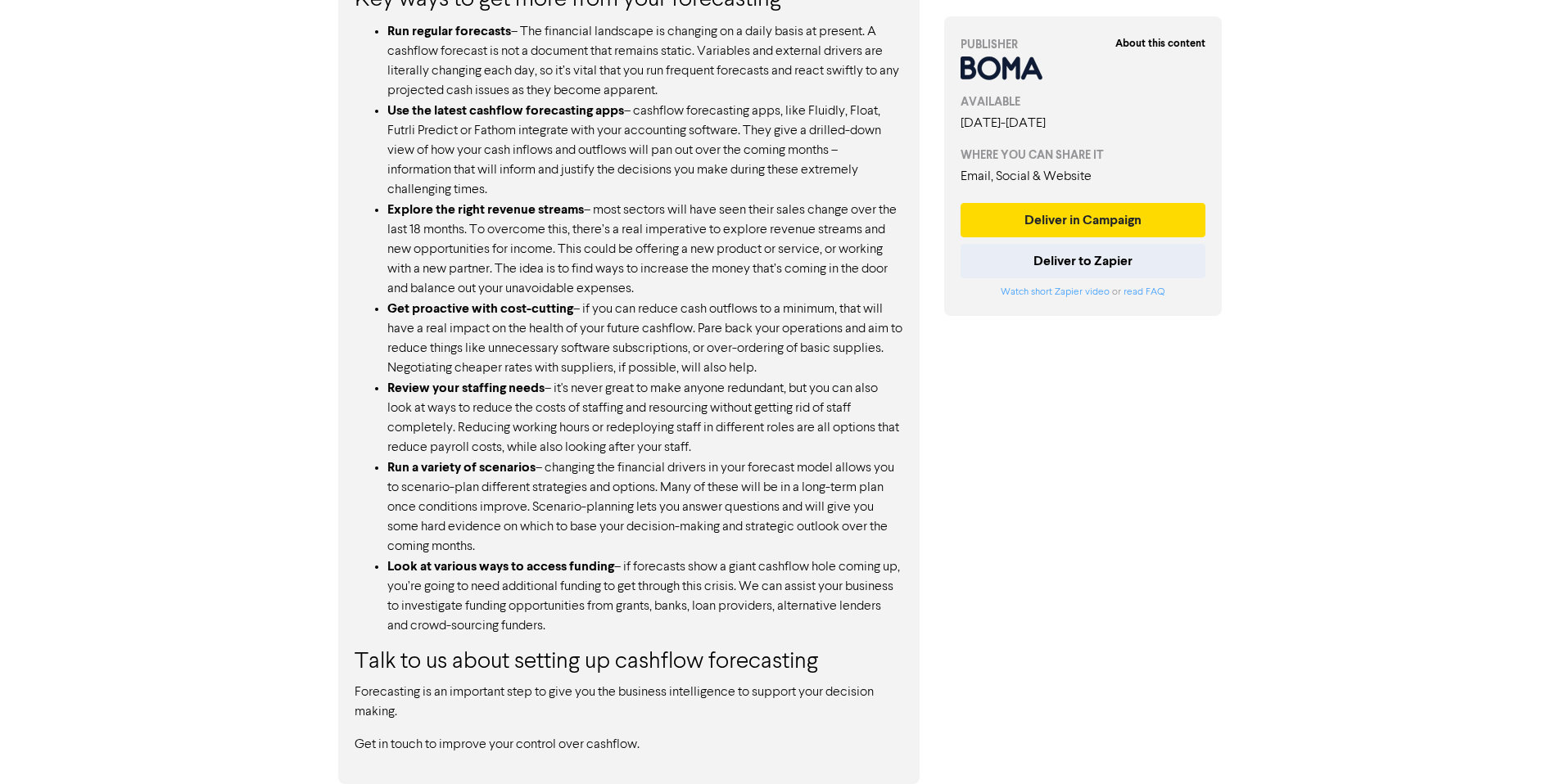
scroll to position [0, 0]
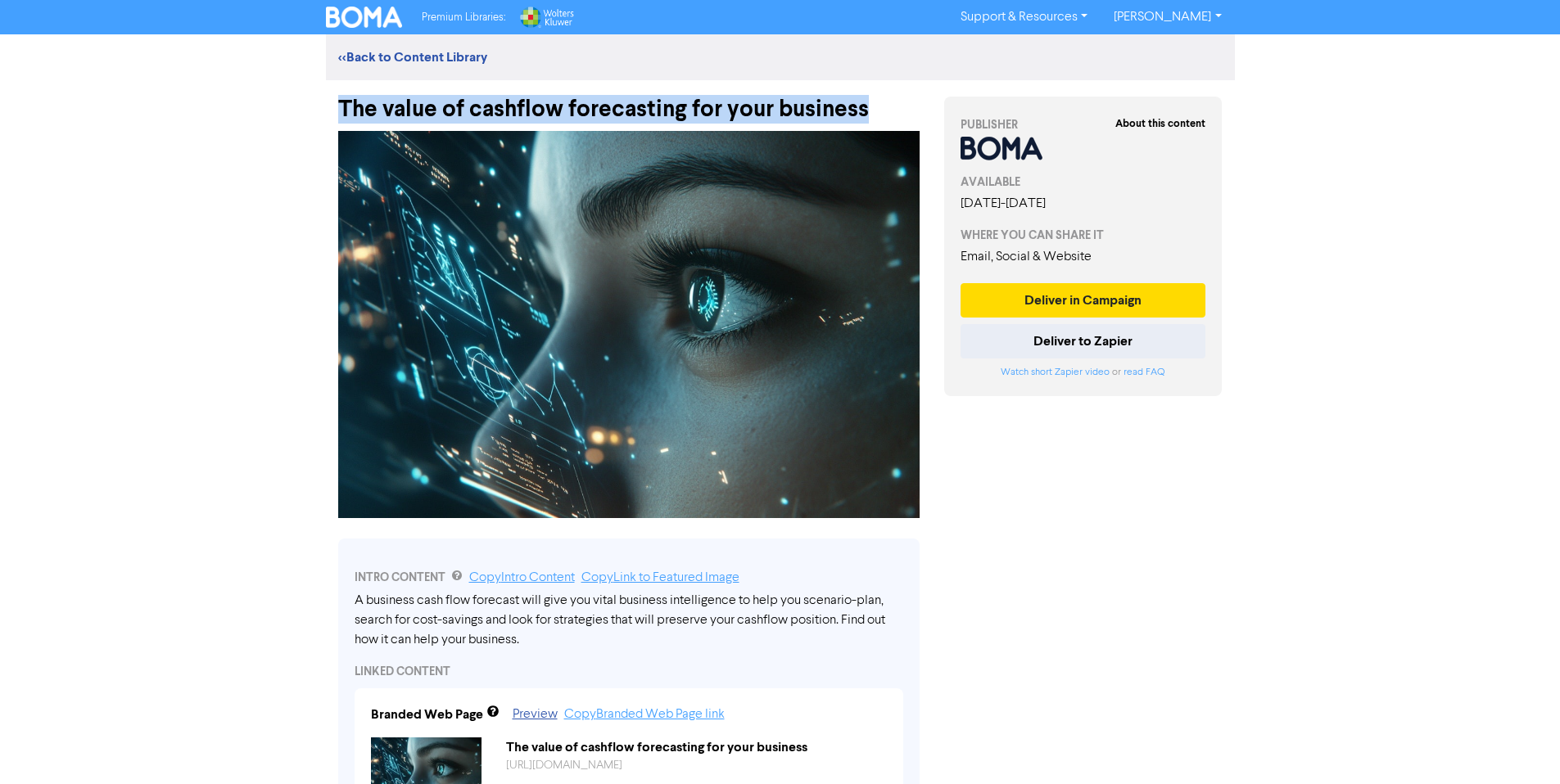
drag, startPoint x: 864, startPoint y: 106, endPoint x: 350, endPoint y: 87, distance: 514.4
click at [350, 87] on div "The value of cashflow forecasting for your business" at bounding box center [629, 101] width 581 height 43
copy div "The value of cashflow forecasting for your business"
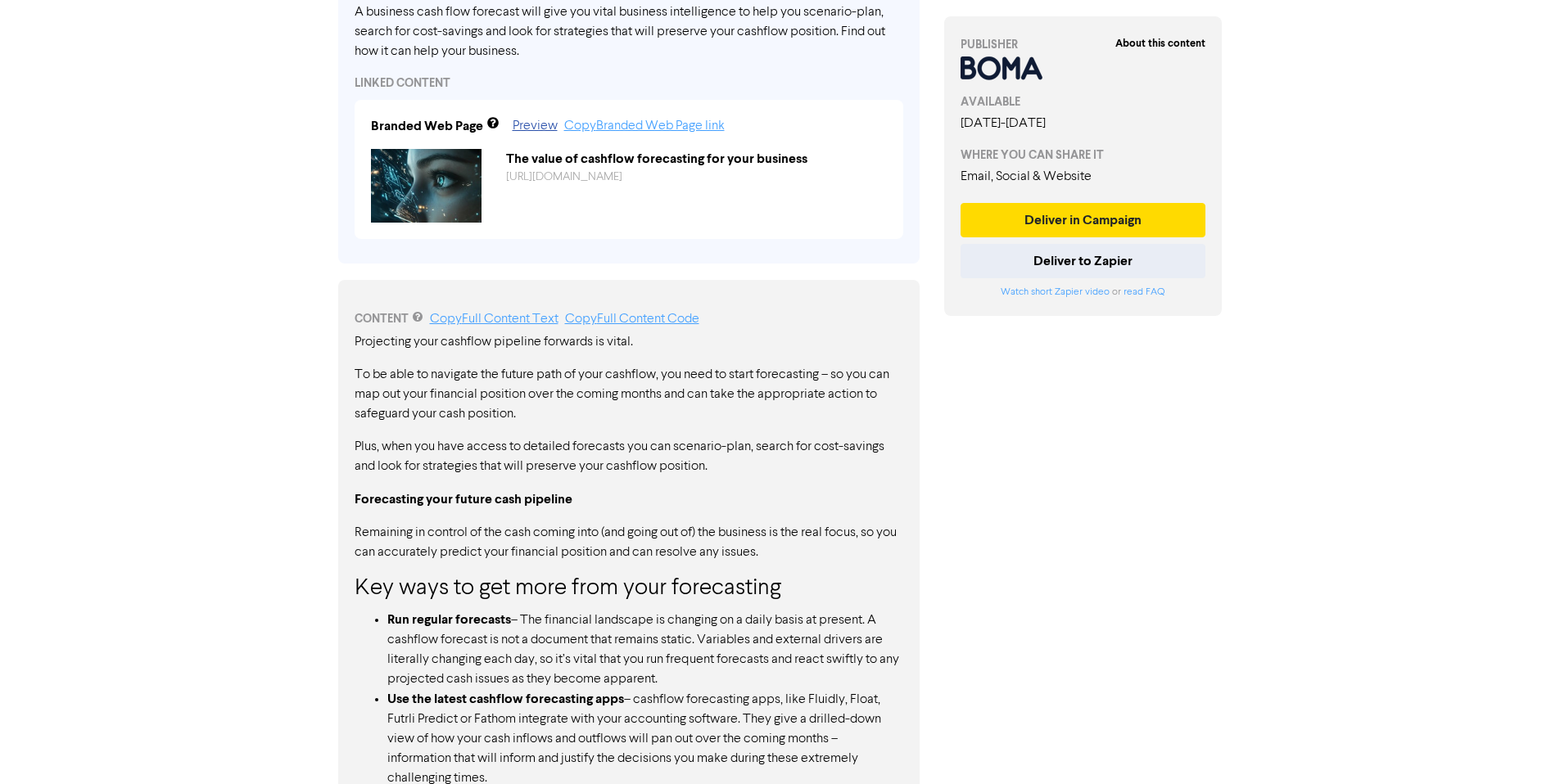
scroll to position [567, 0]
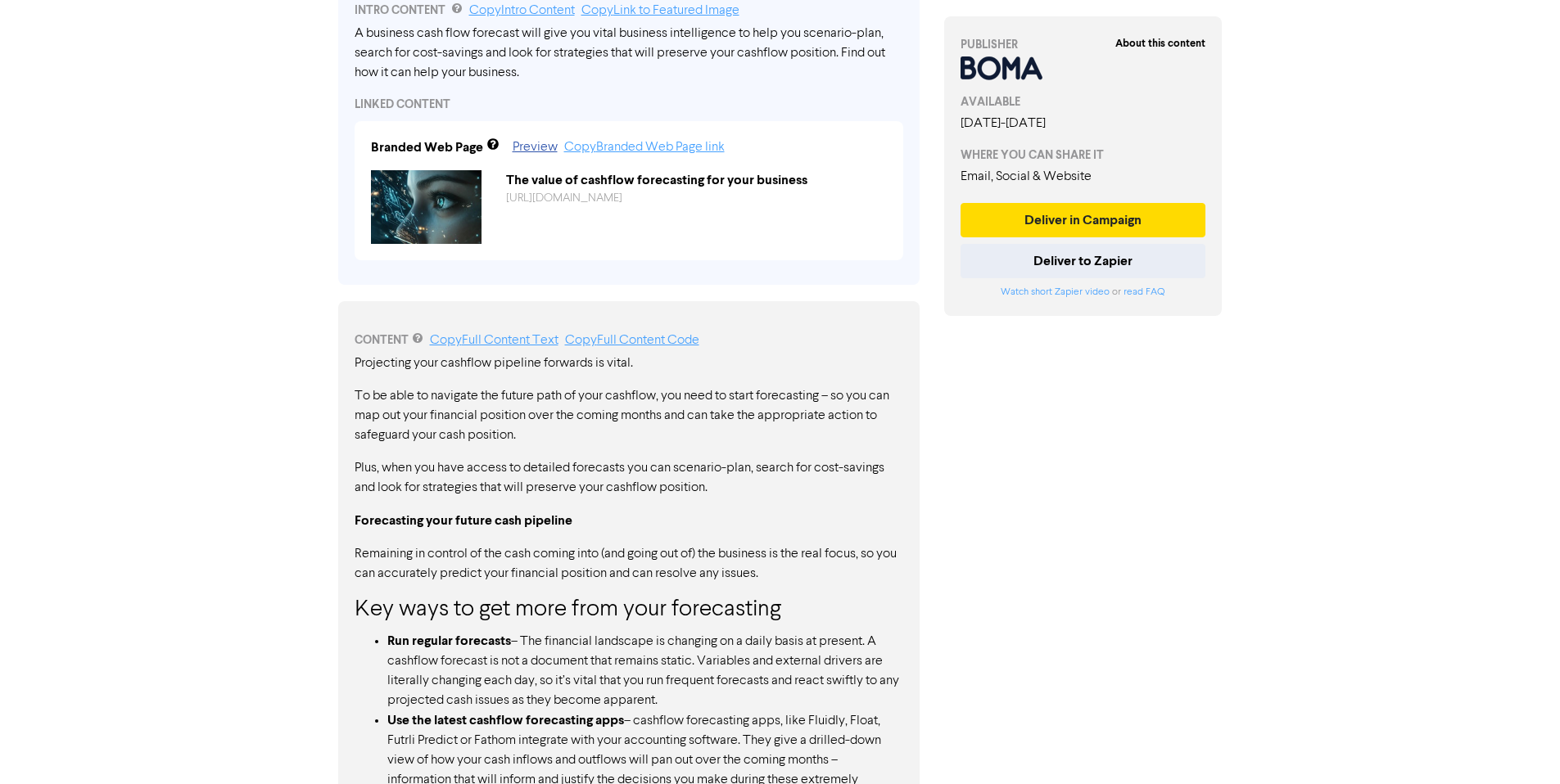
click at [518, 12] on link "Copy Intro Content" at bounding box center [522, 10] width 106 height 13
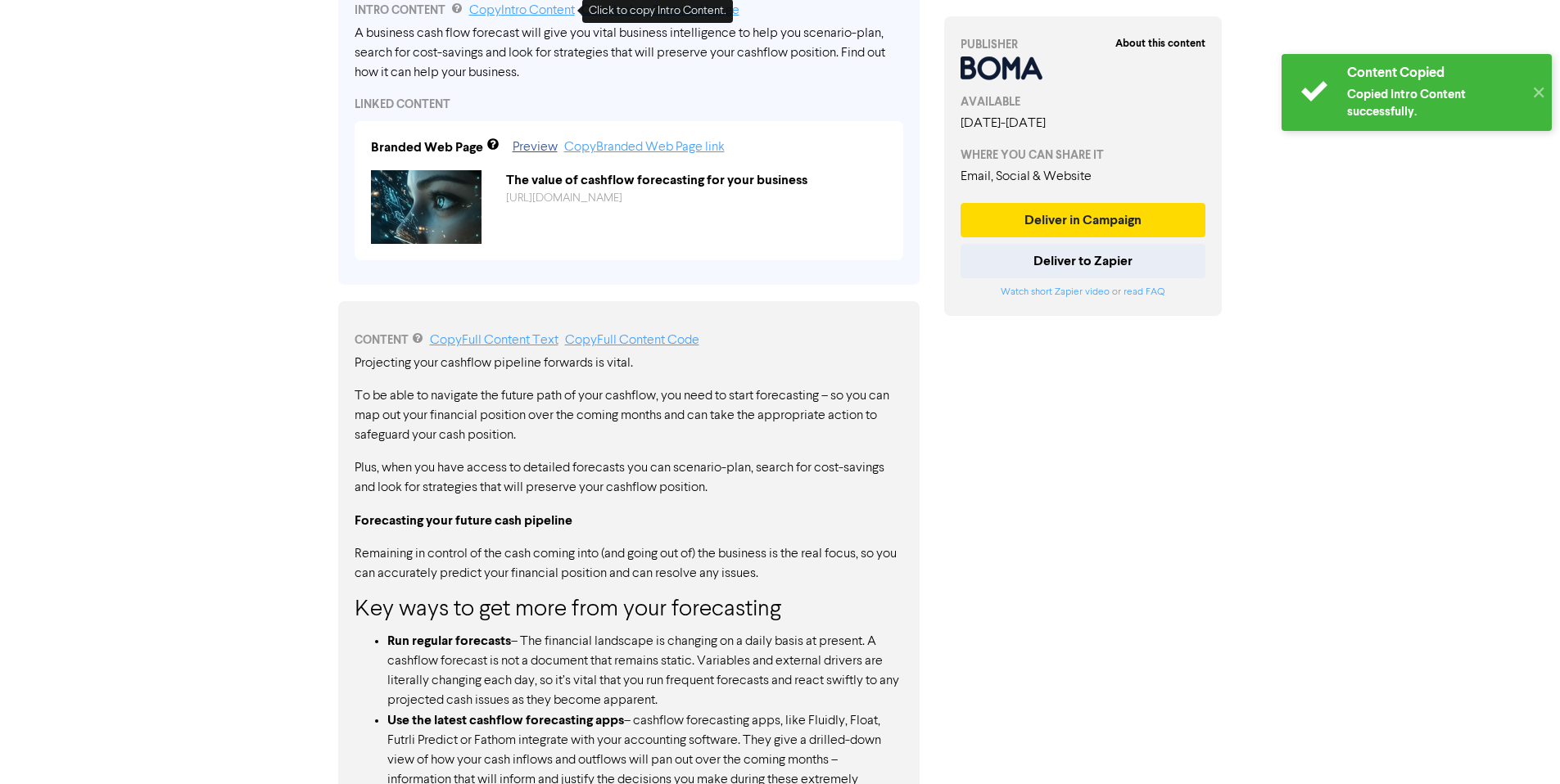
click at [519, 10] on link "Copy Intro Content" at bounding box center [522, 10] width 106 height 13
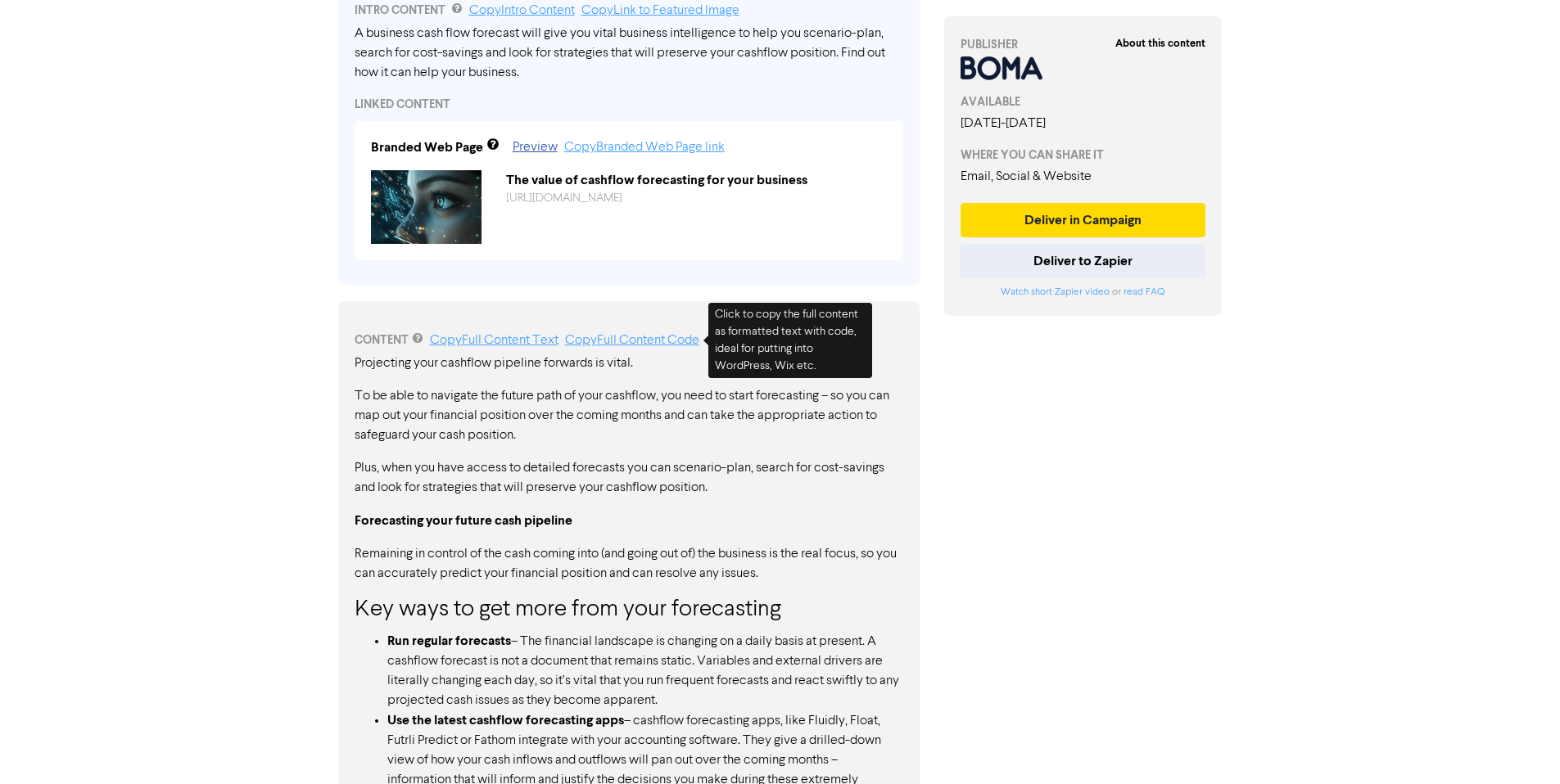
click at [677, 340] on link "Copy Full Content Code" at bounding box center [632, 340] width 134 height 13
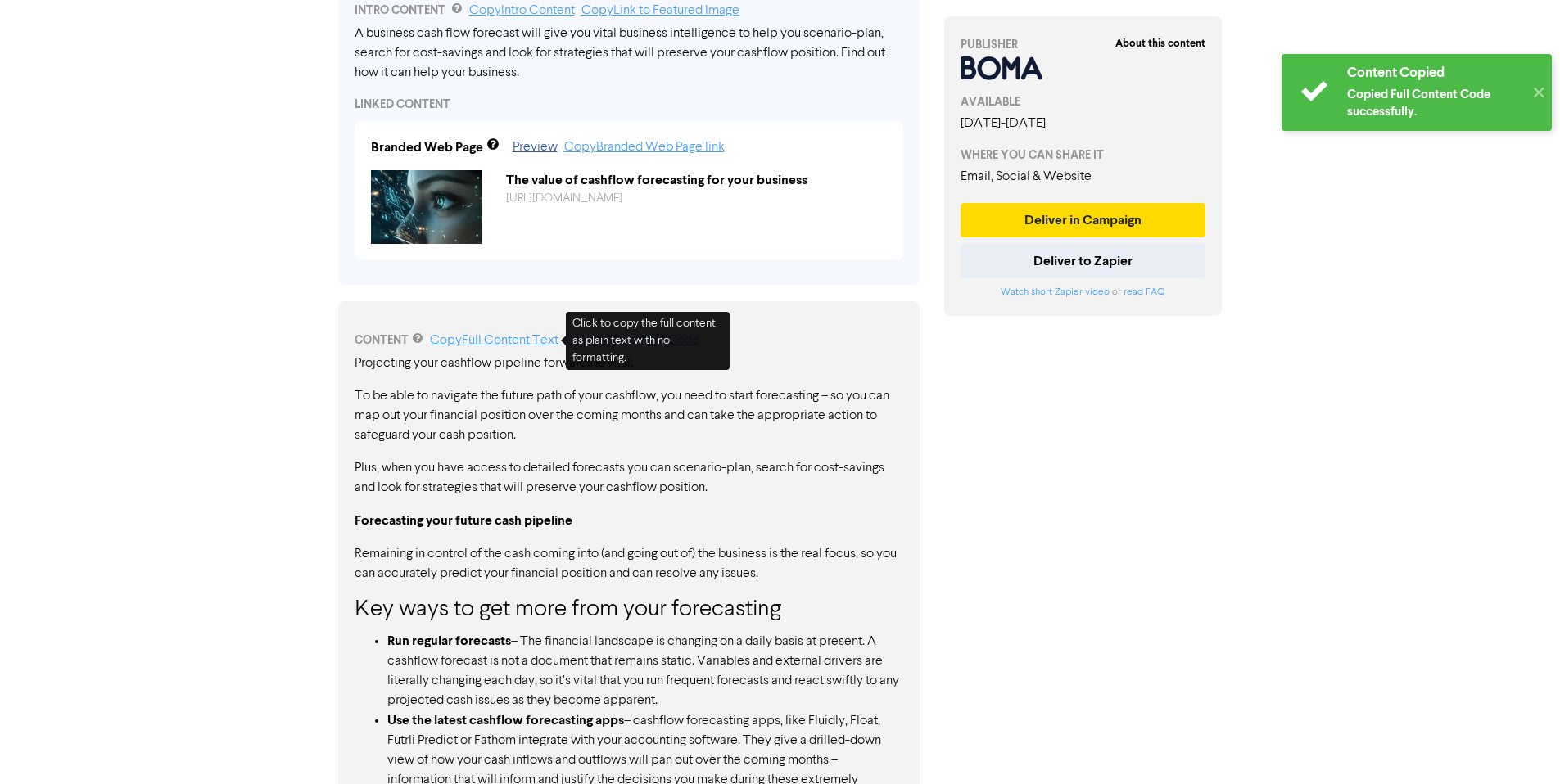
click at [487, 338] on link "Copy Full Content Text" at bounding box center [495, 340] width 129 height 13
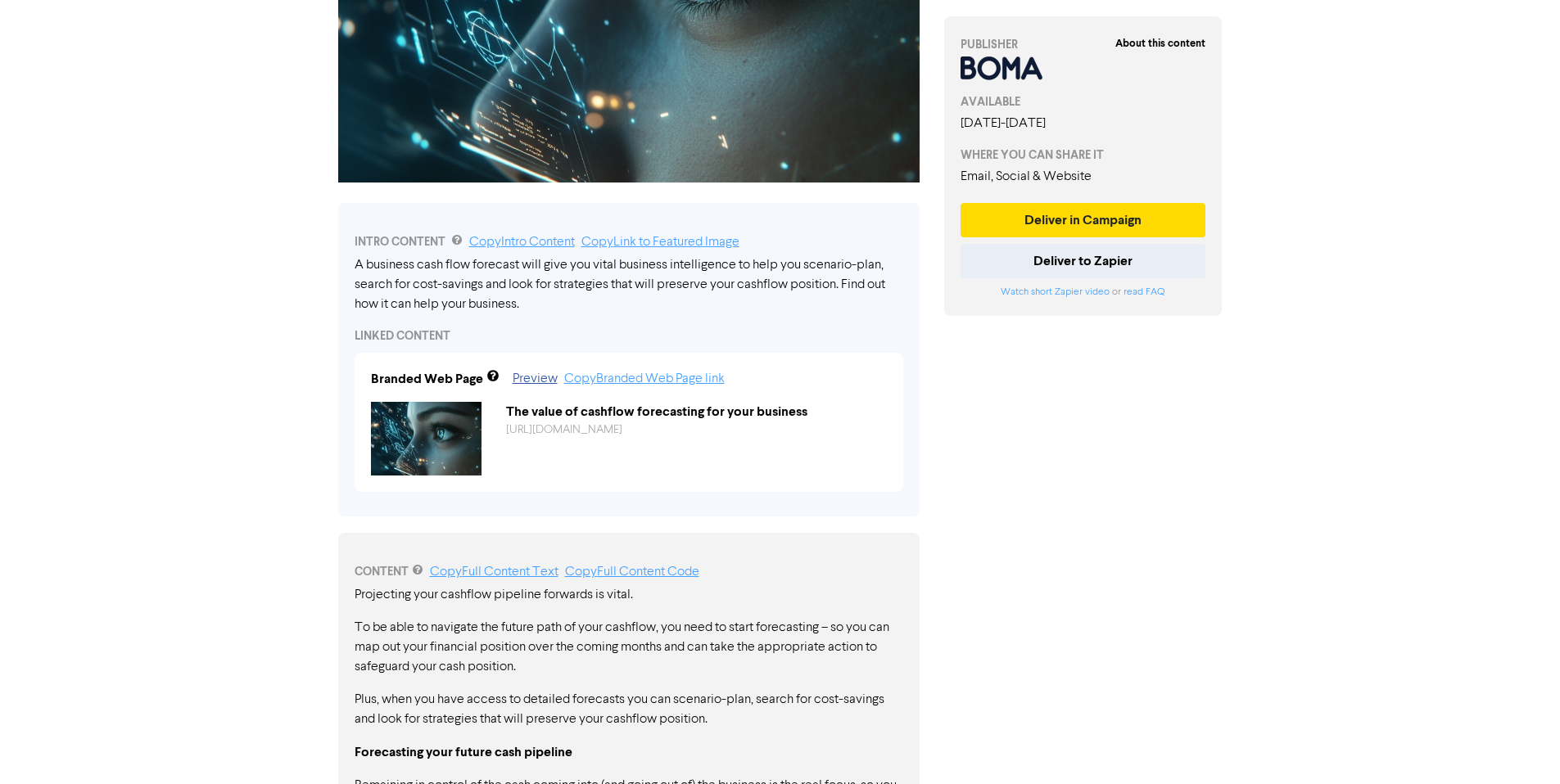
scroll to position [477, 0]
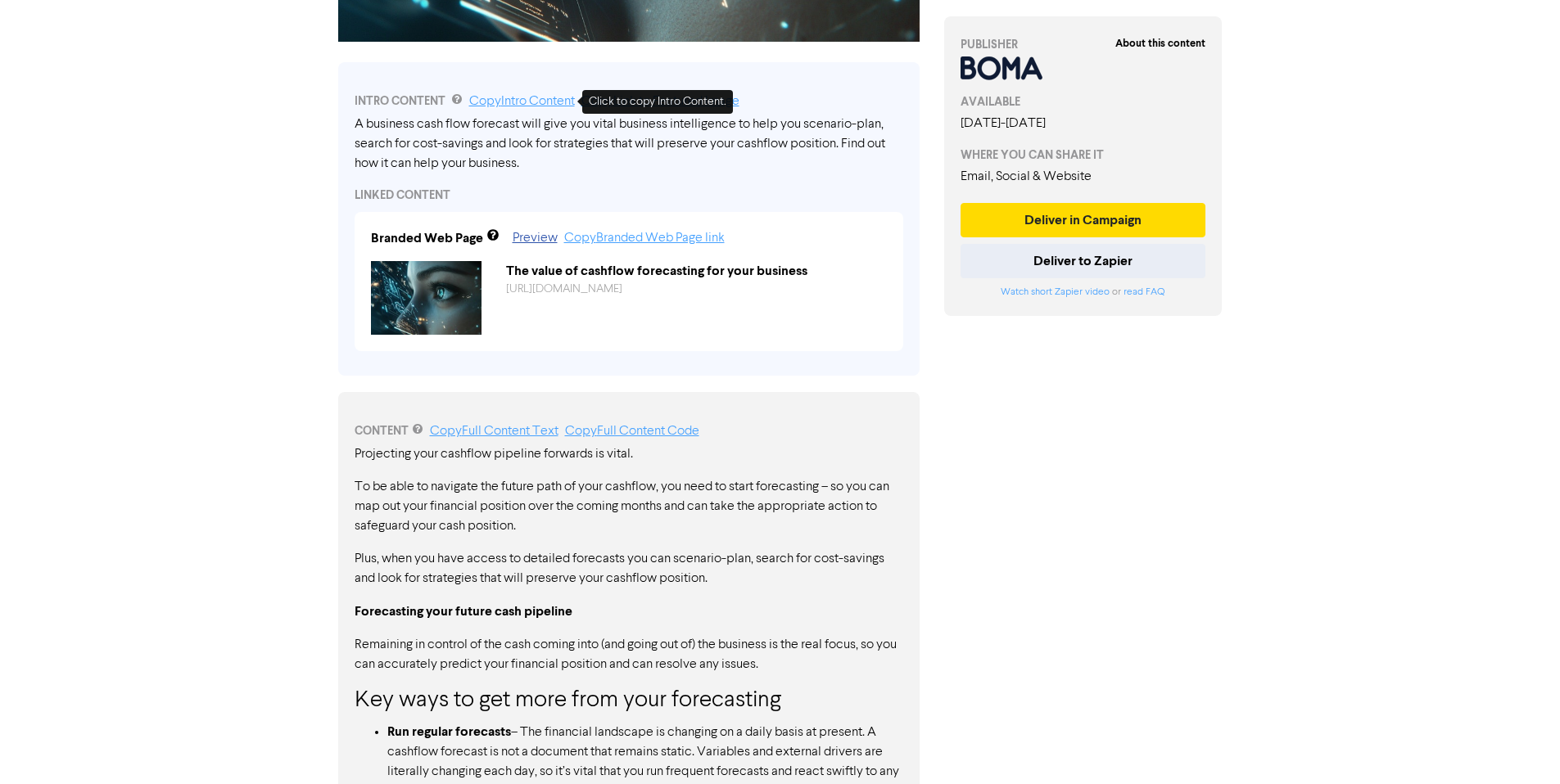
click at [535, 104] on link "Copy Intro Content" at bounding box center [522, 101] width 106 height 13
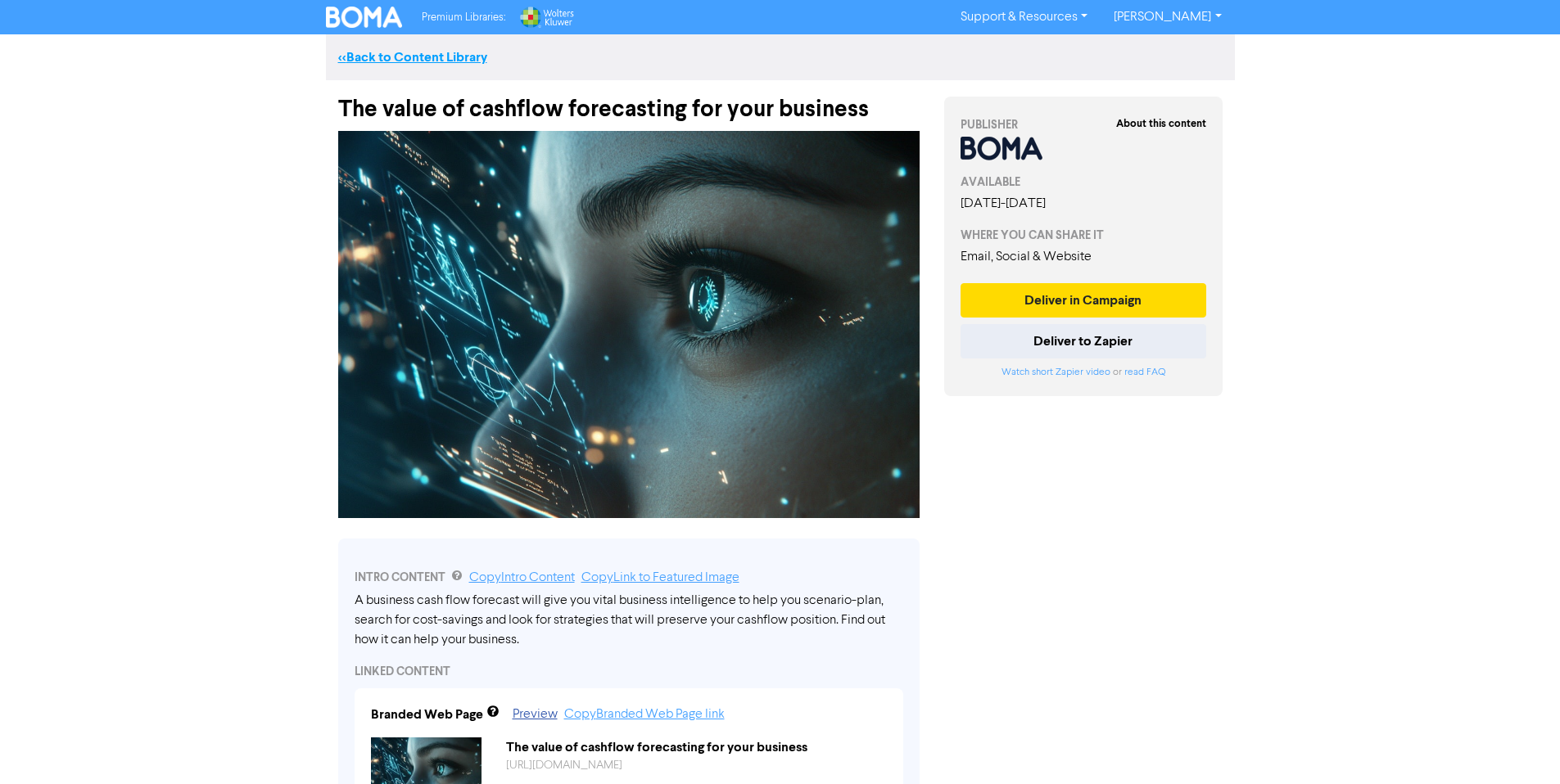
click at [393, 58] on link "<< Back to Content Library" at bounding box center [413, 57] width 149 height 17
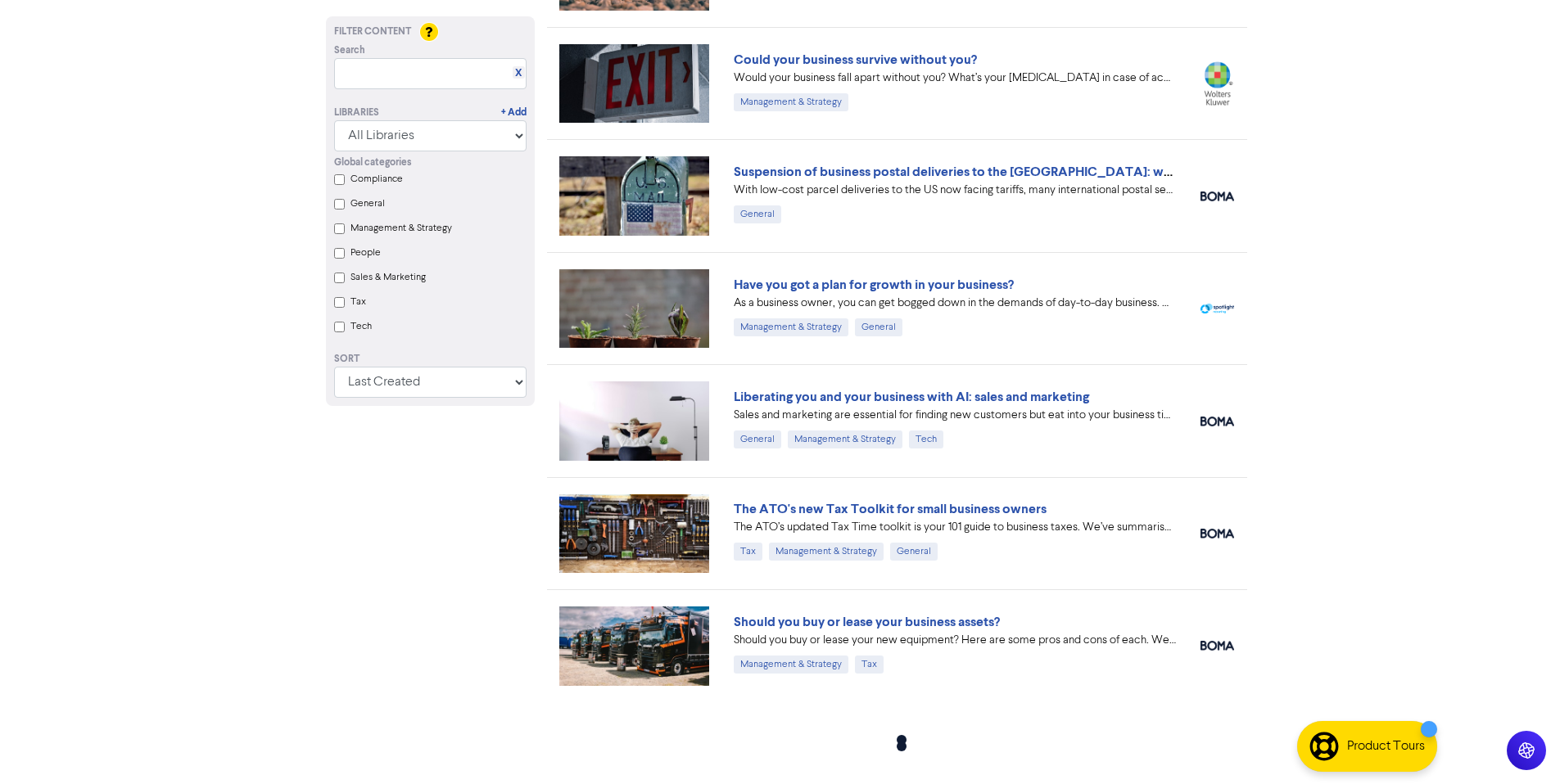
scroll to position [622, 0]
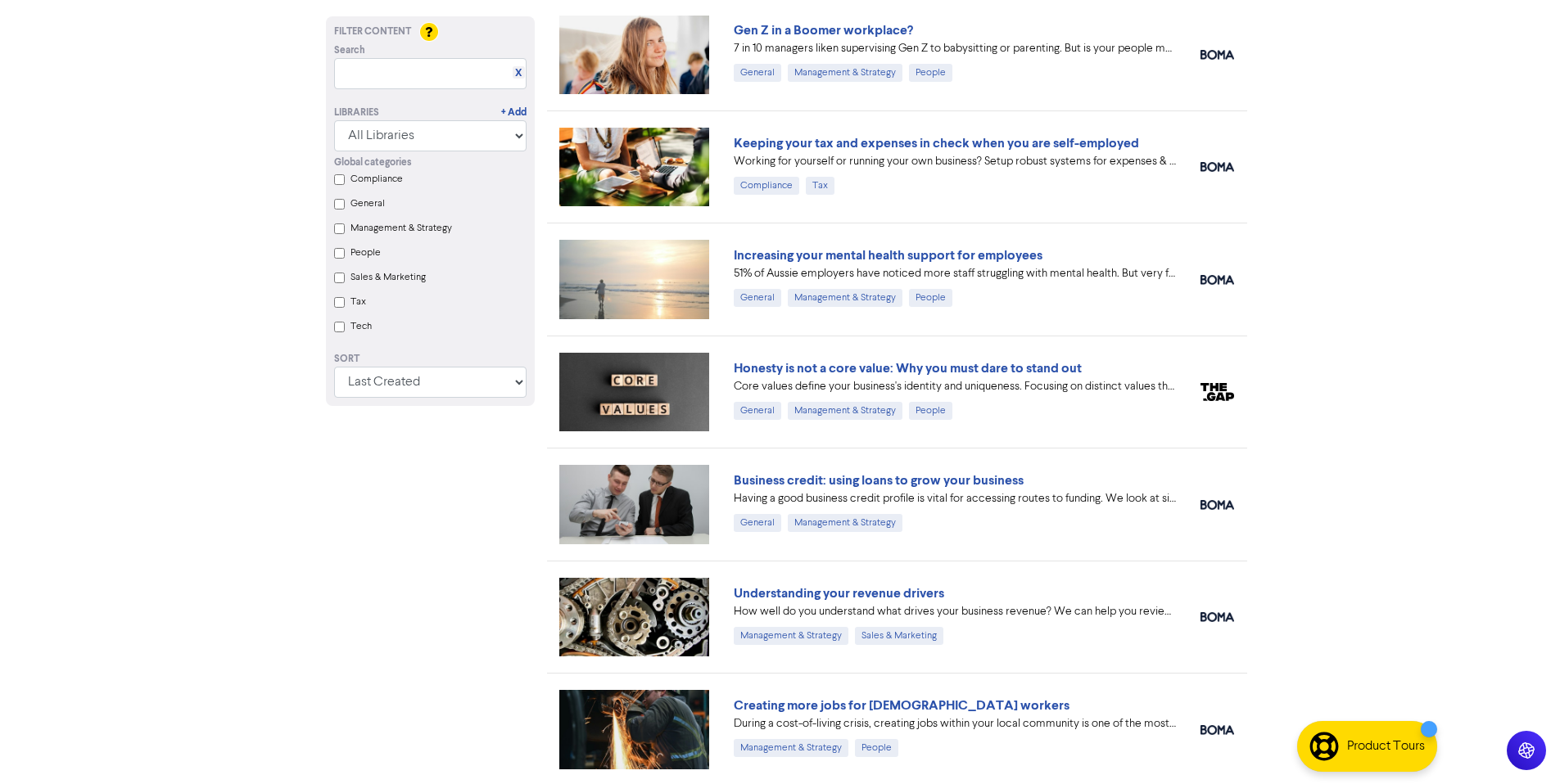
scroll to position [1965, 0]
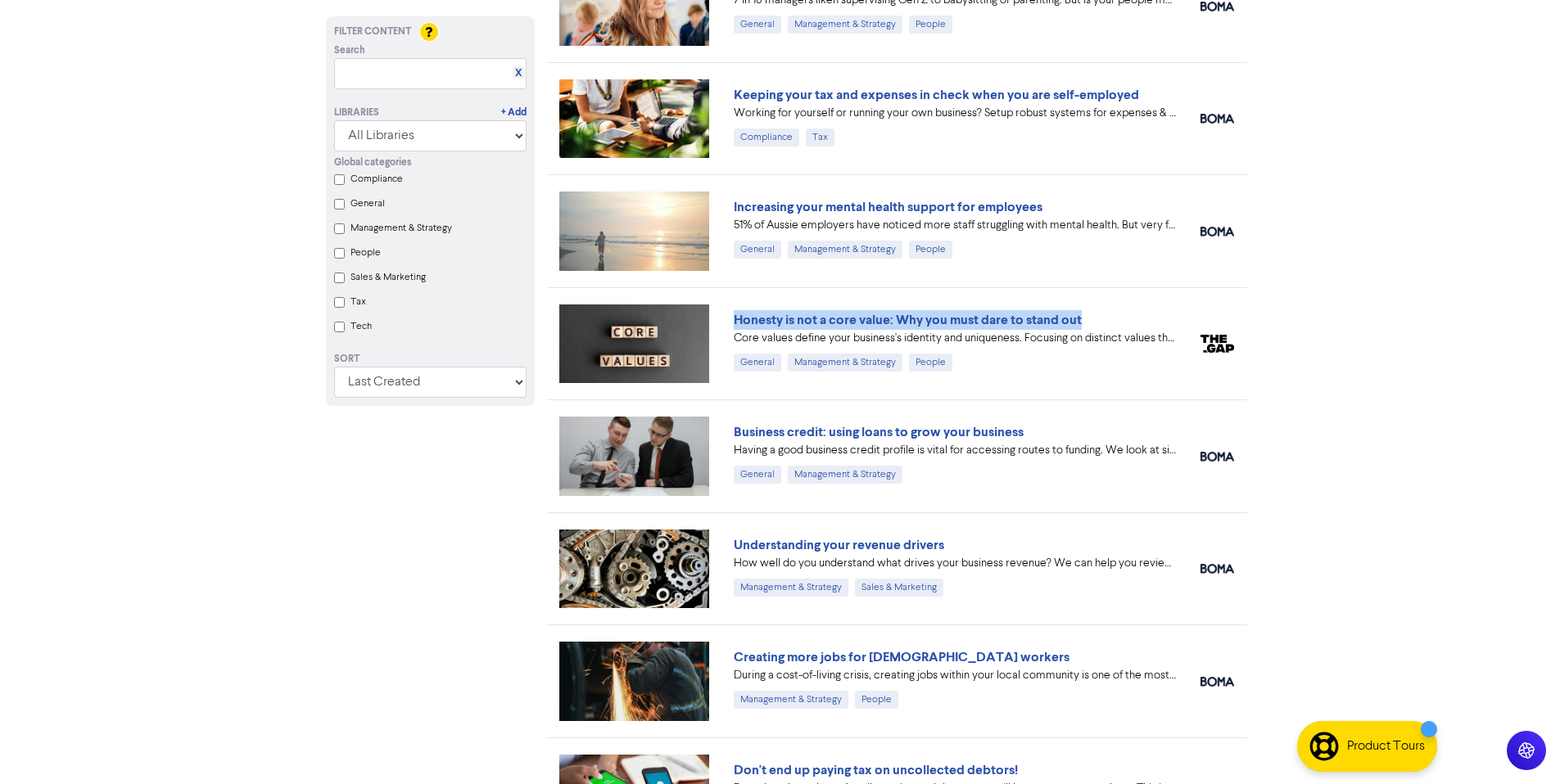
drag, startPoint x: 901, startPoint y: 327, endPoint x: 1310, endPoint y: 333, distance: 409.0
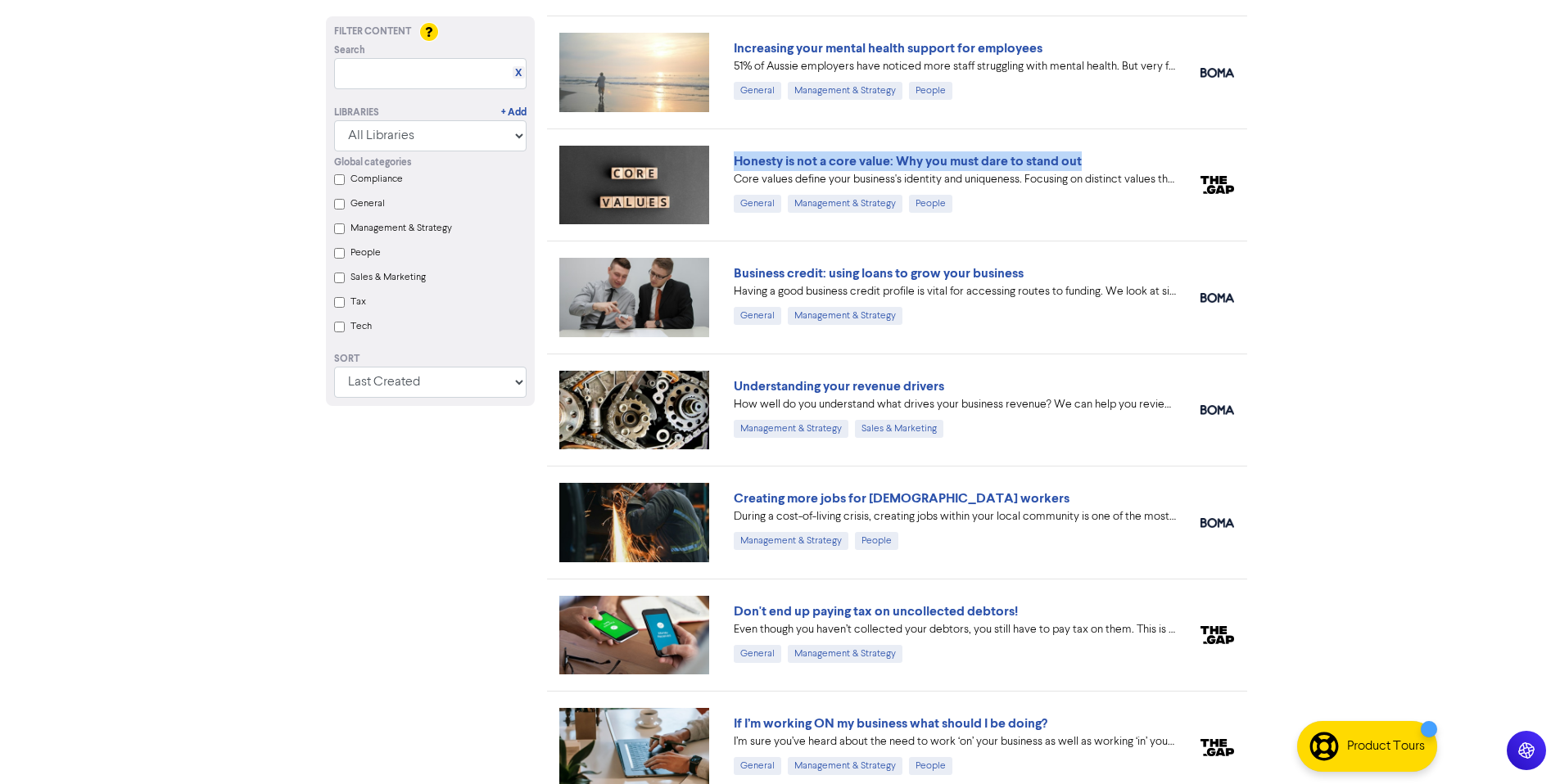
scroll to position [2179, 0]
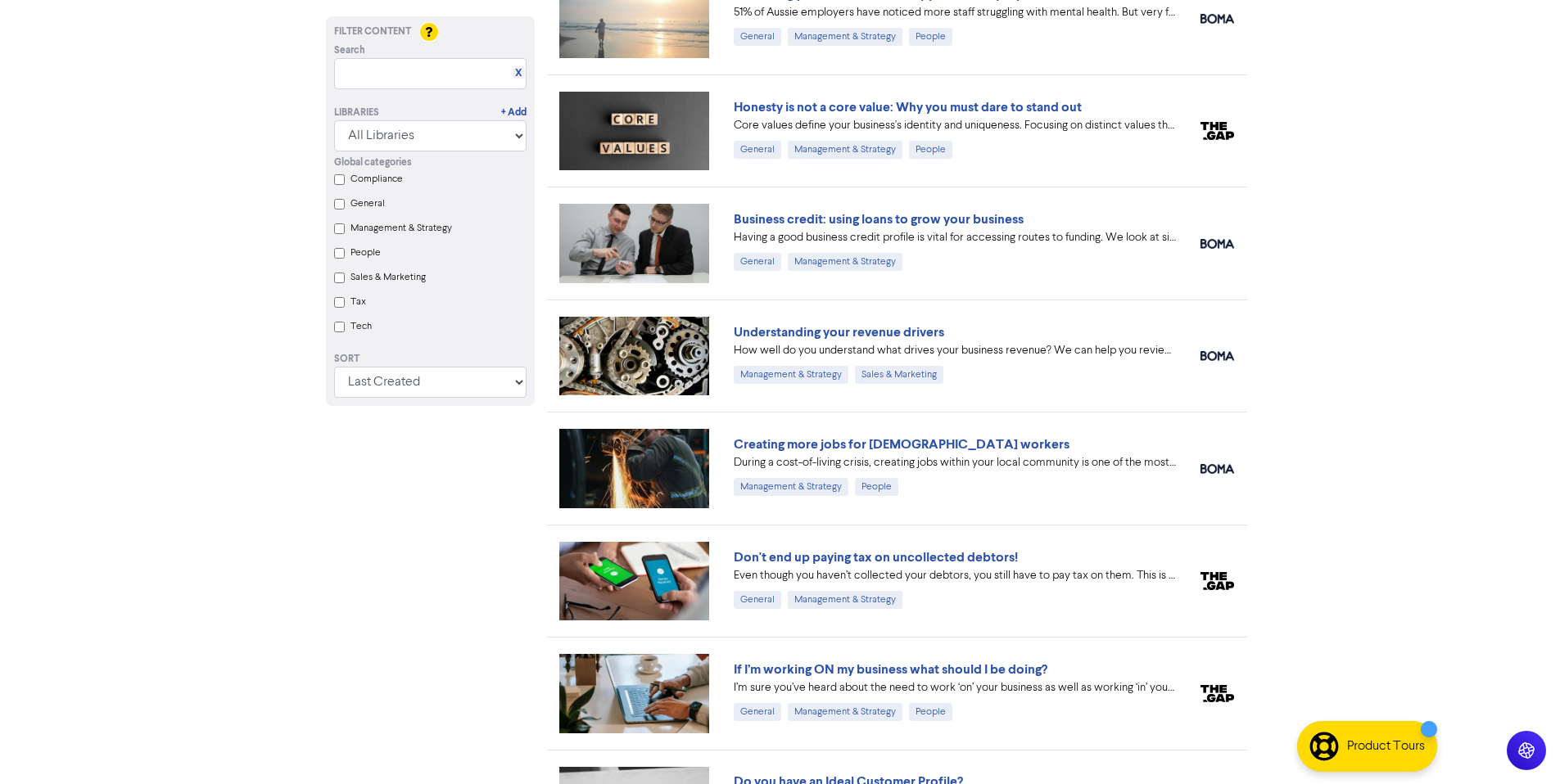
drag, startPoint x: 1049, startPoint y: 202, endPoint x: 747, endPoint y: 209, distance: 302.1
click at [746, 209] on div "Business credit: using loans to grow your business Having a good business credi…" at bounding box center [898, 242] width 700 height 112
drag, startPoint x: 1049, startPoint y: 219, endPoint x: 735, endPoint y: 211, distance: 314.1
click at [735, 211] on div "Business credit: using loans to grow your business" at bounding box center [955, 219] width 442 height 20
copy link "Business credit: using loans to grow your business"
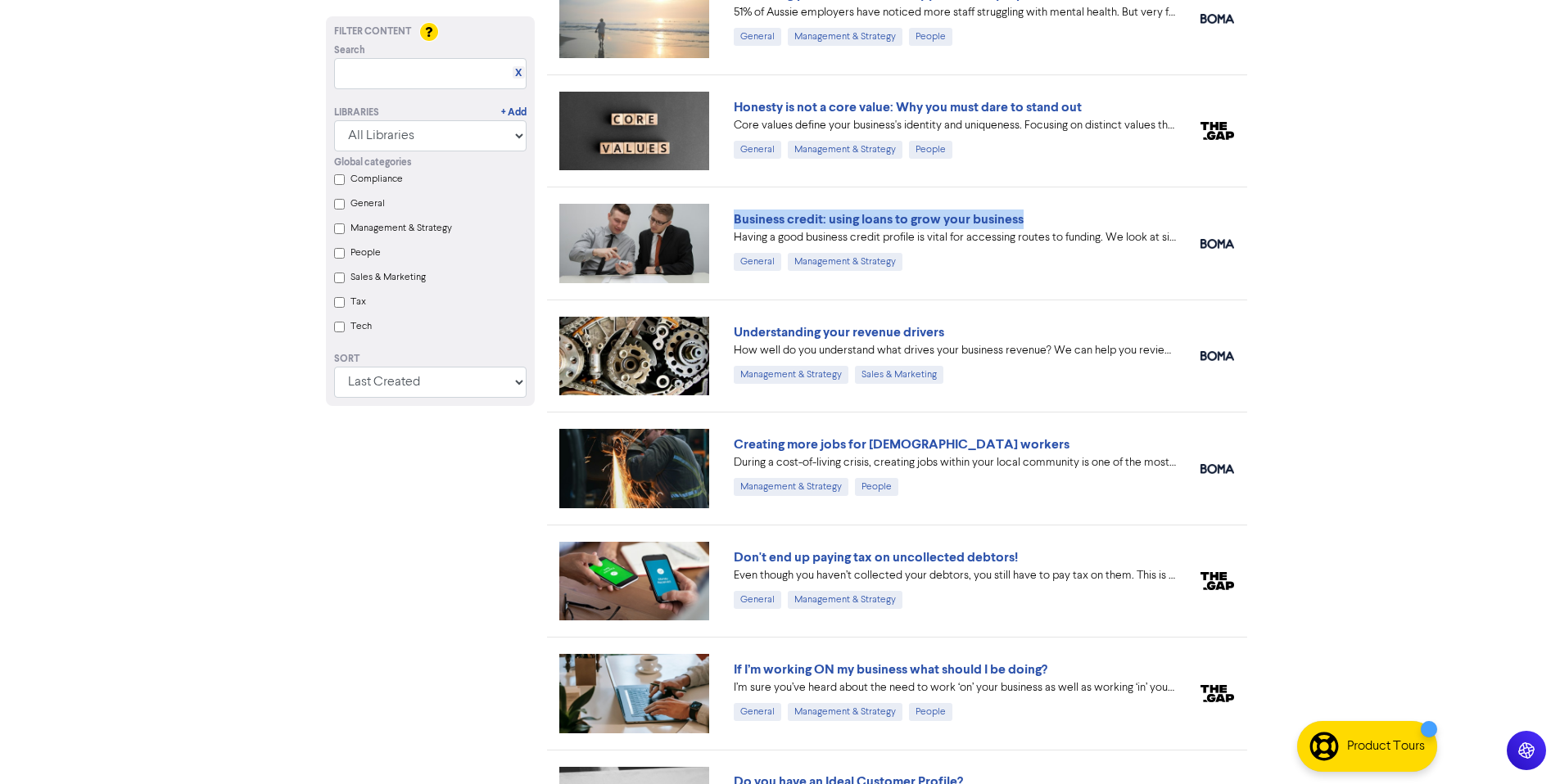
drag, startPoint x: 851, startPoint y: 214, endPoint x: 862, endPoint y: 220, distance: 12.5
click at [851, 214] on link "Business credit: using loans to grow your business" at bounding box center [879, 219] width 290 height 17
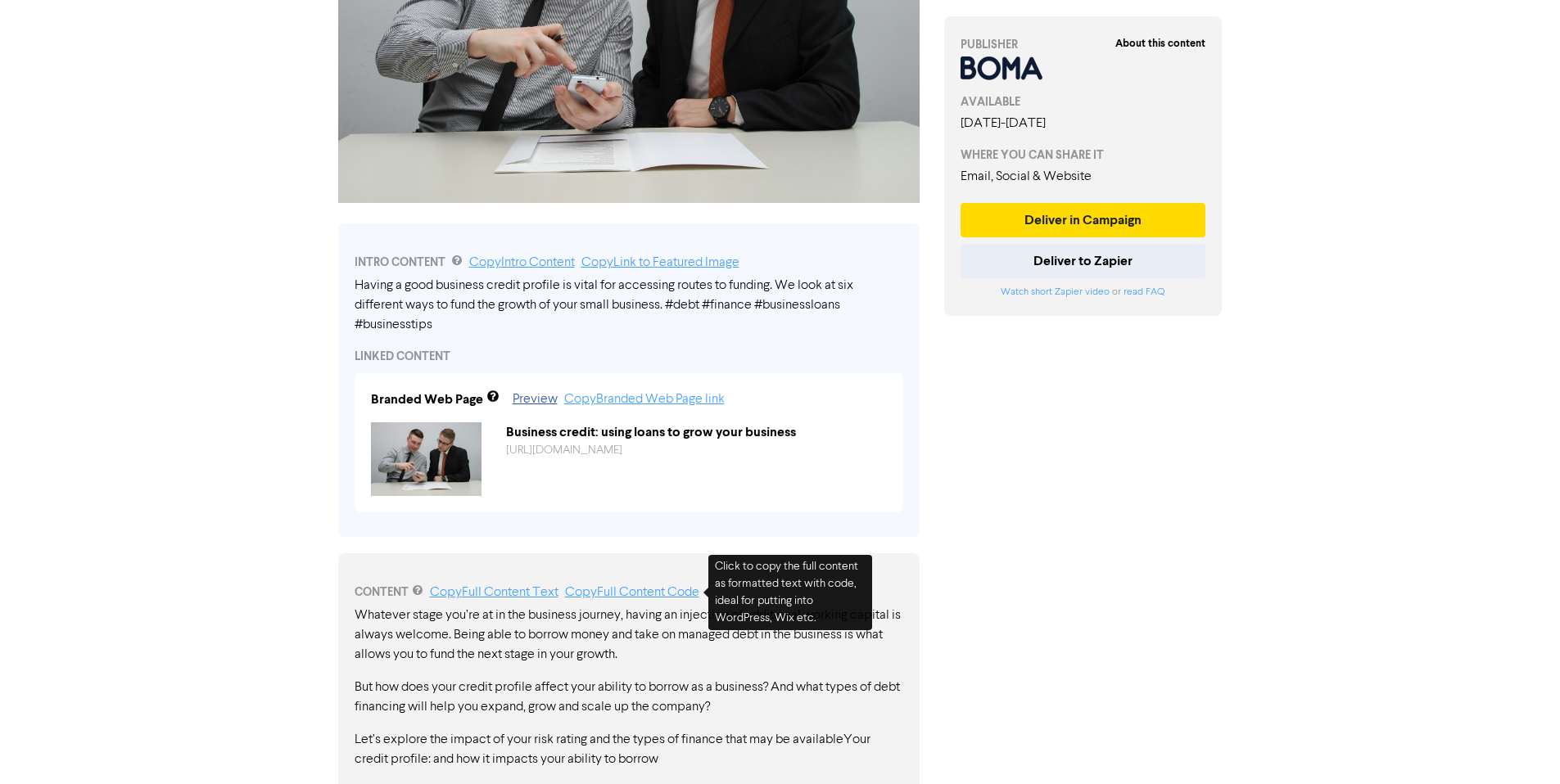
scroll to position [603, 0]
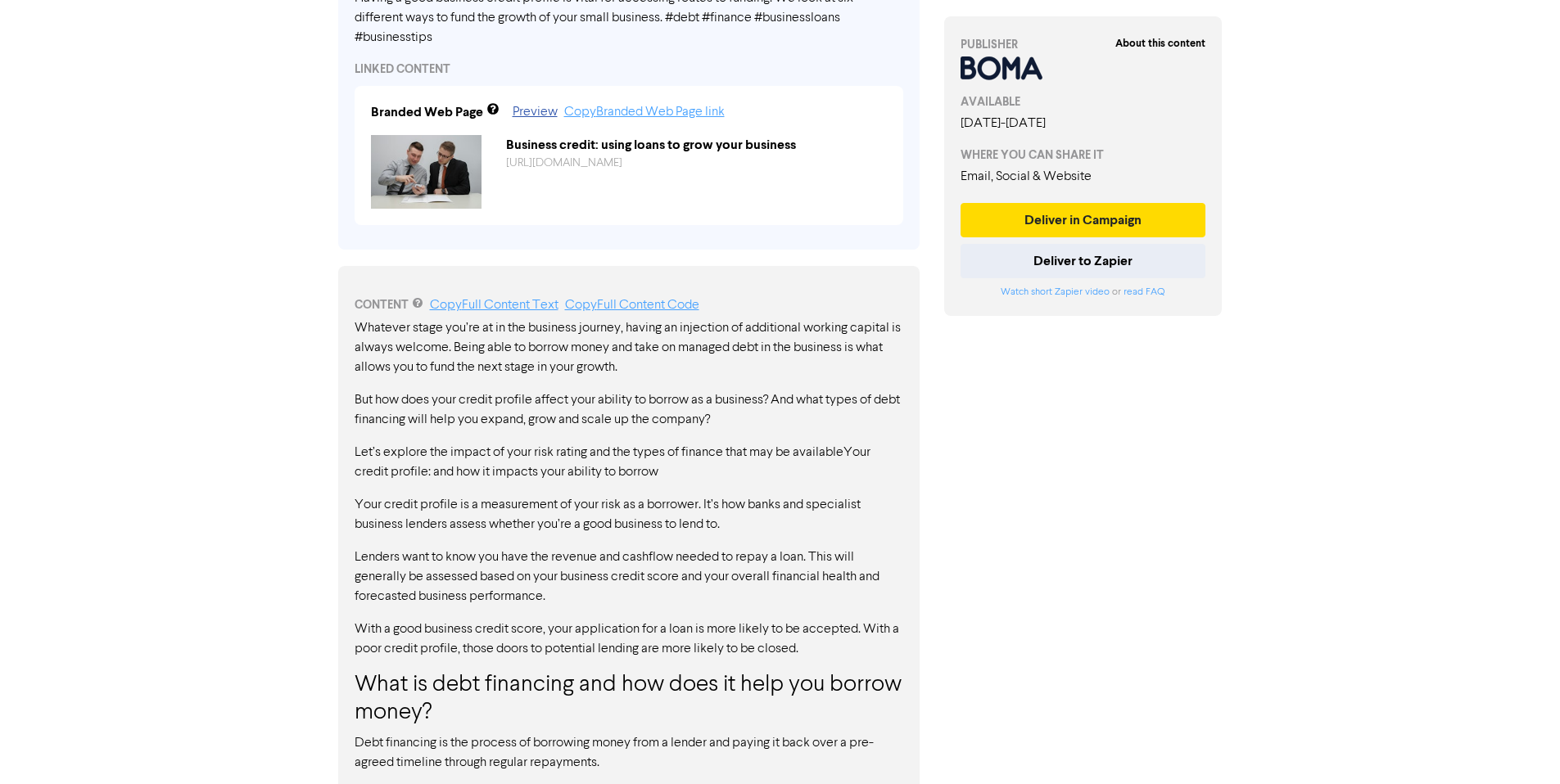
click at [403, 398] on p "But how does your credit profile affect your ability to borrow as a business? A…" at bounding box center [629, 410] width 548 height 40
click at [488, 303] on link "Copy Full Content Text" at bounding box center [495, 304] width 129 height 13
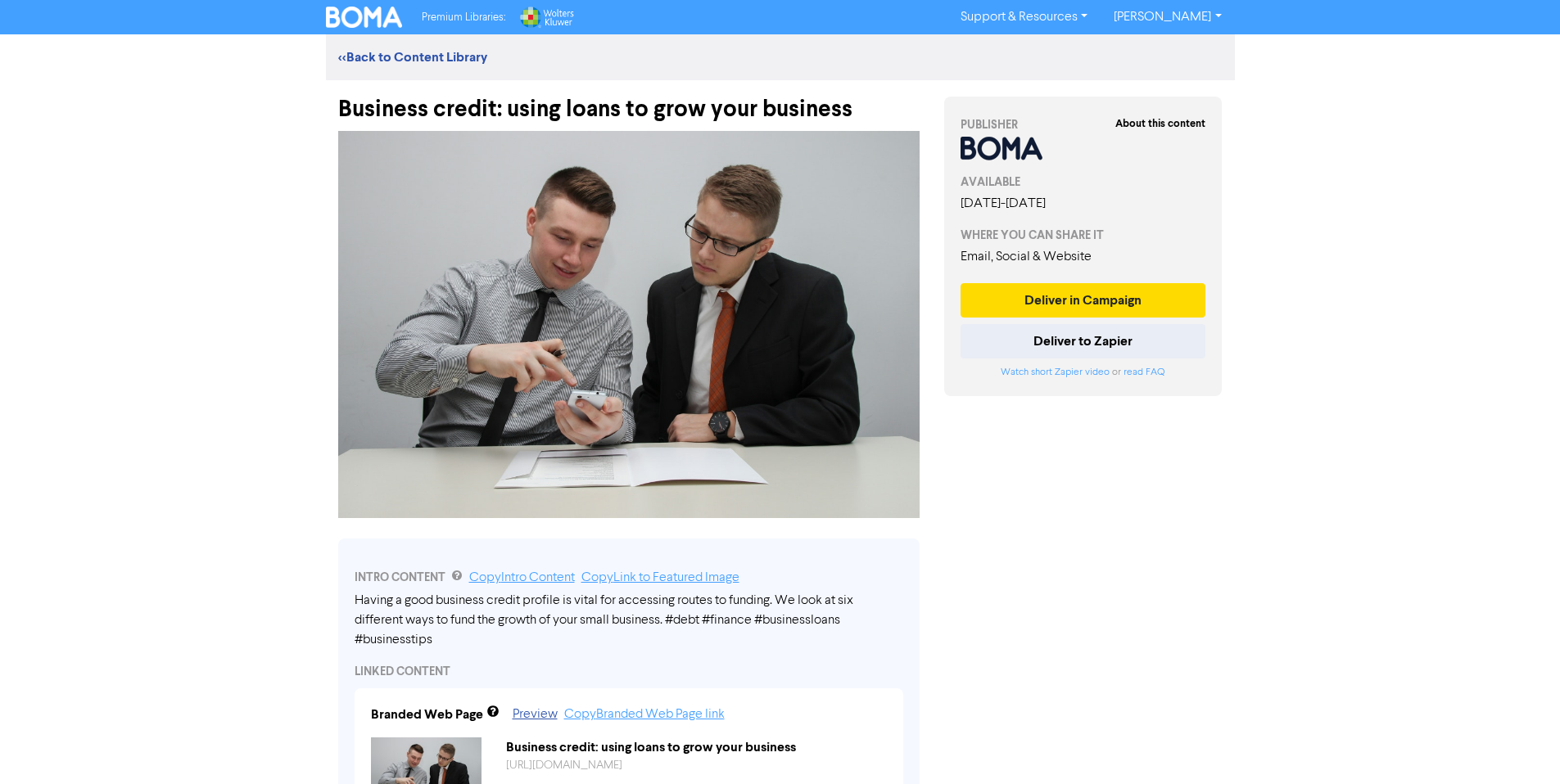
scroll to position [88, 0]
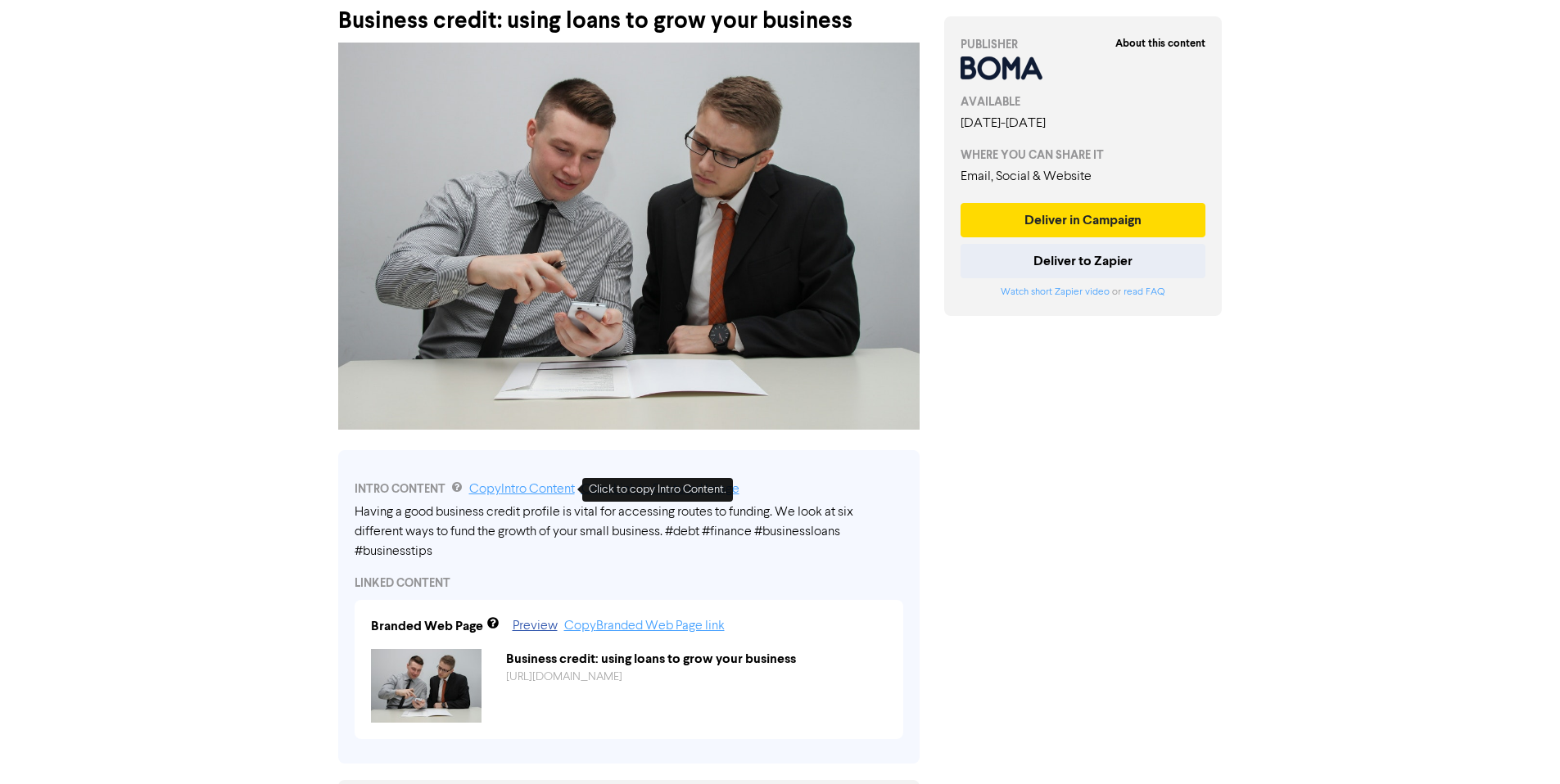
click at [520, 487] on link "Copy Intro Content" at bounding box center [522, 489] width 106 height 13
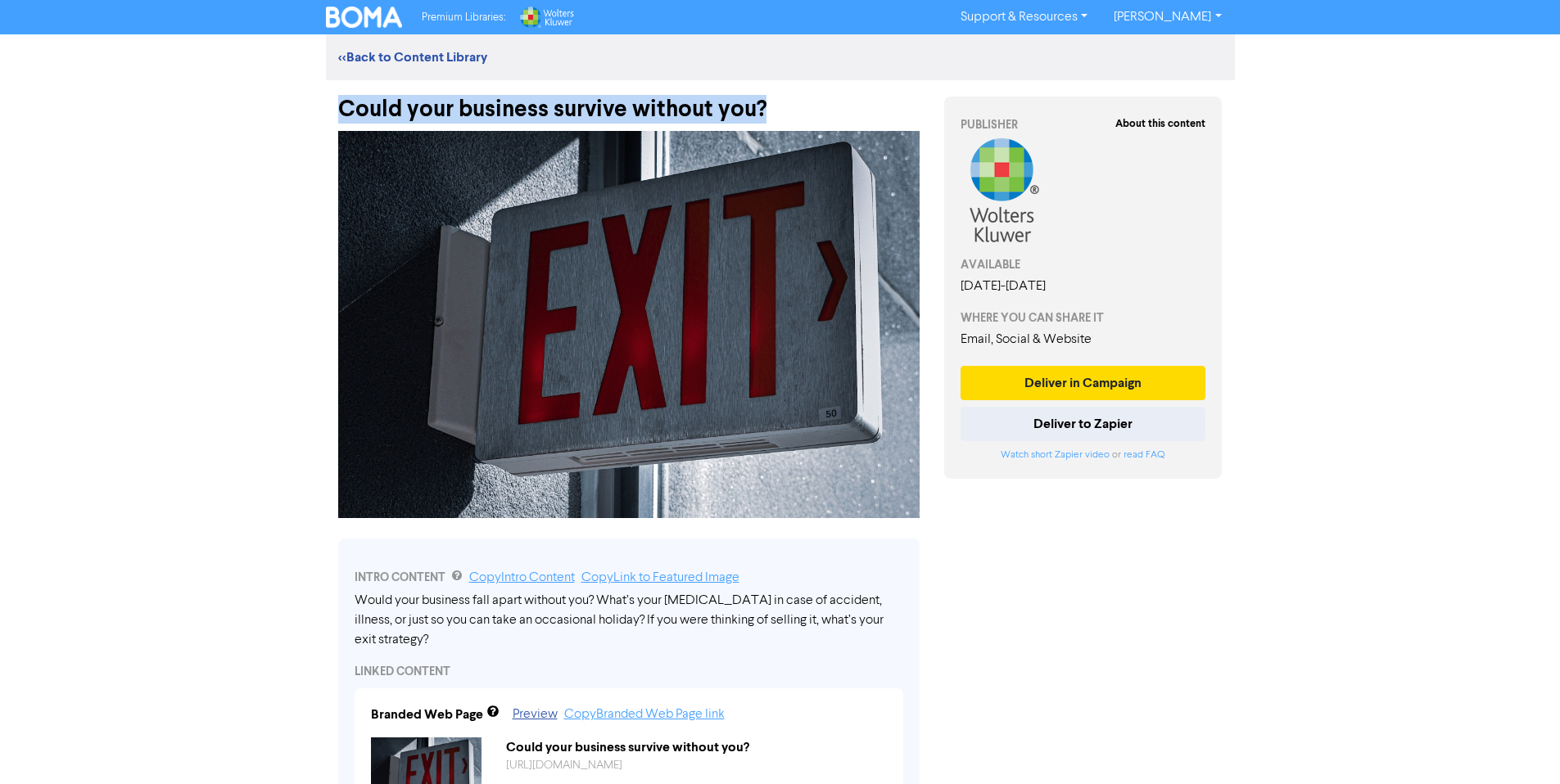
drag, startPoint x: 580, startPoint y: 77, endPoint x: 336, endPoint y: 103, distance: 245.4
click at [336, 103] on div "Could your business survive without you?" at bounding box center [629, 101] width 606 height 43
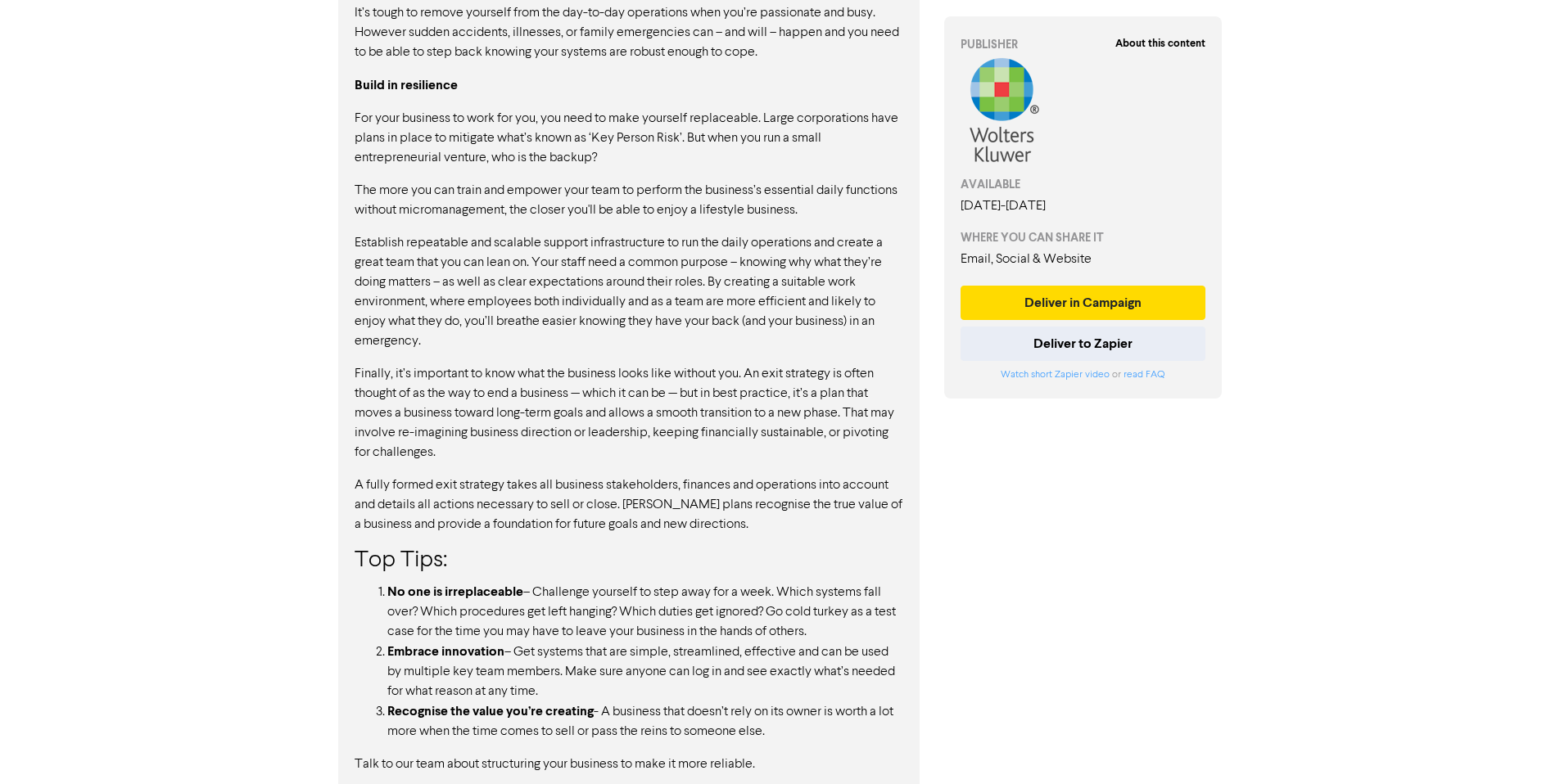
scroll to position [602, 0]
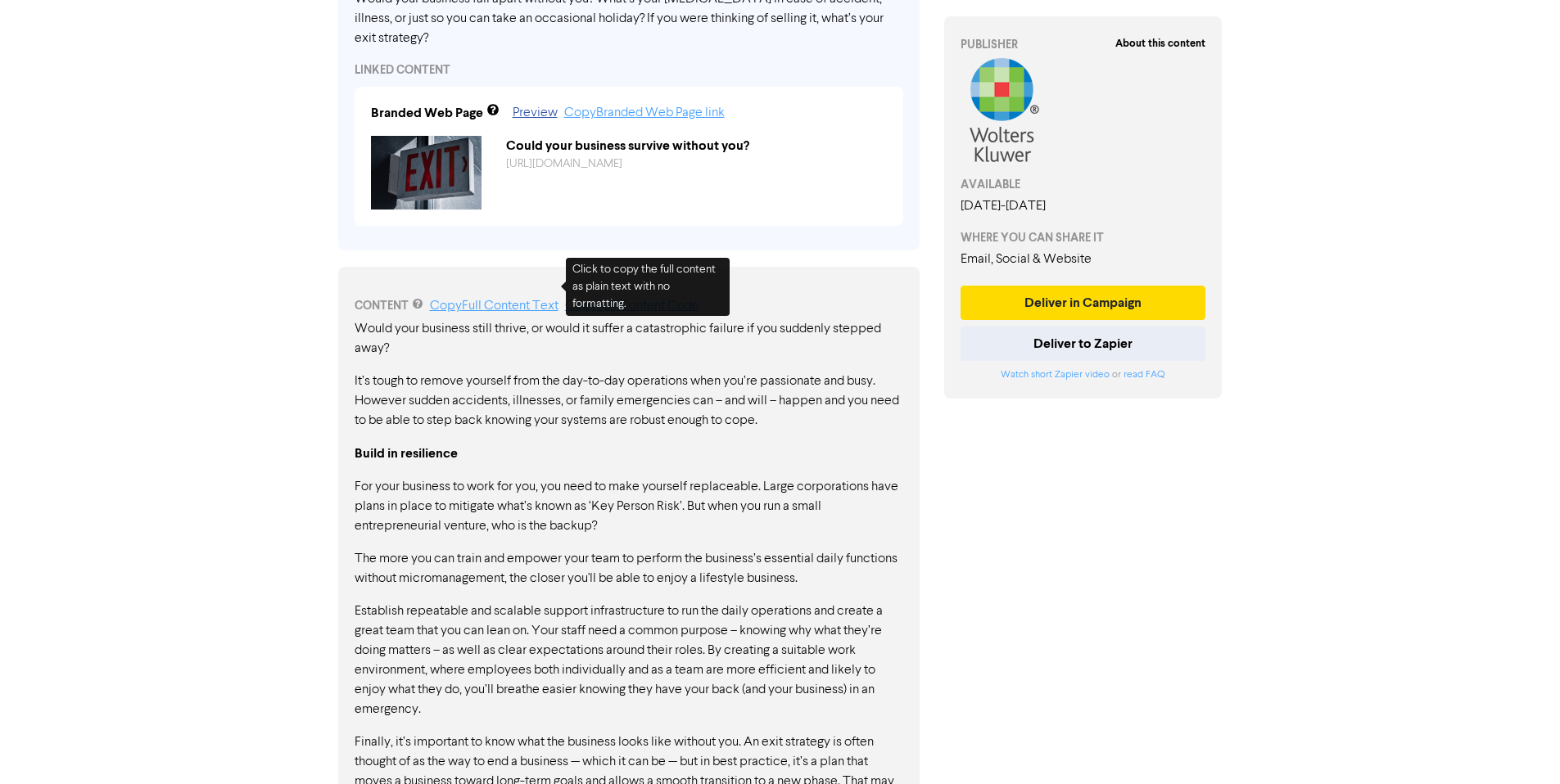
click at [506, 299] on link "Copy Full Content Text" at bounding box center [495, 305] width 129 height 13
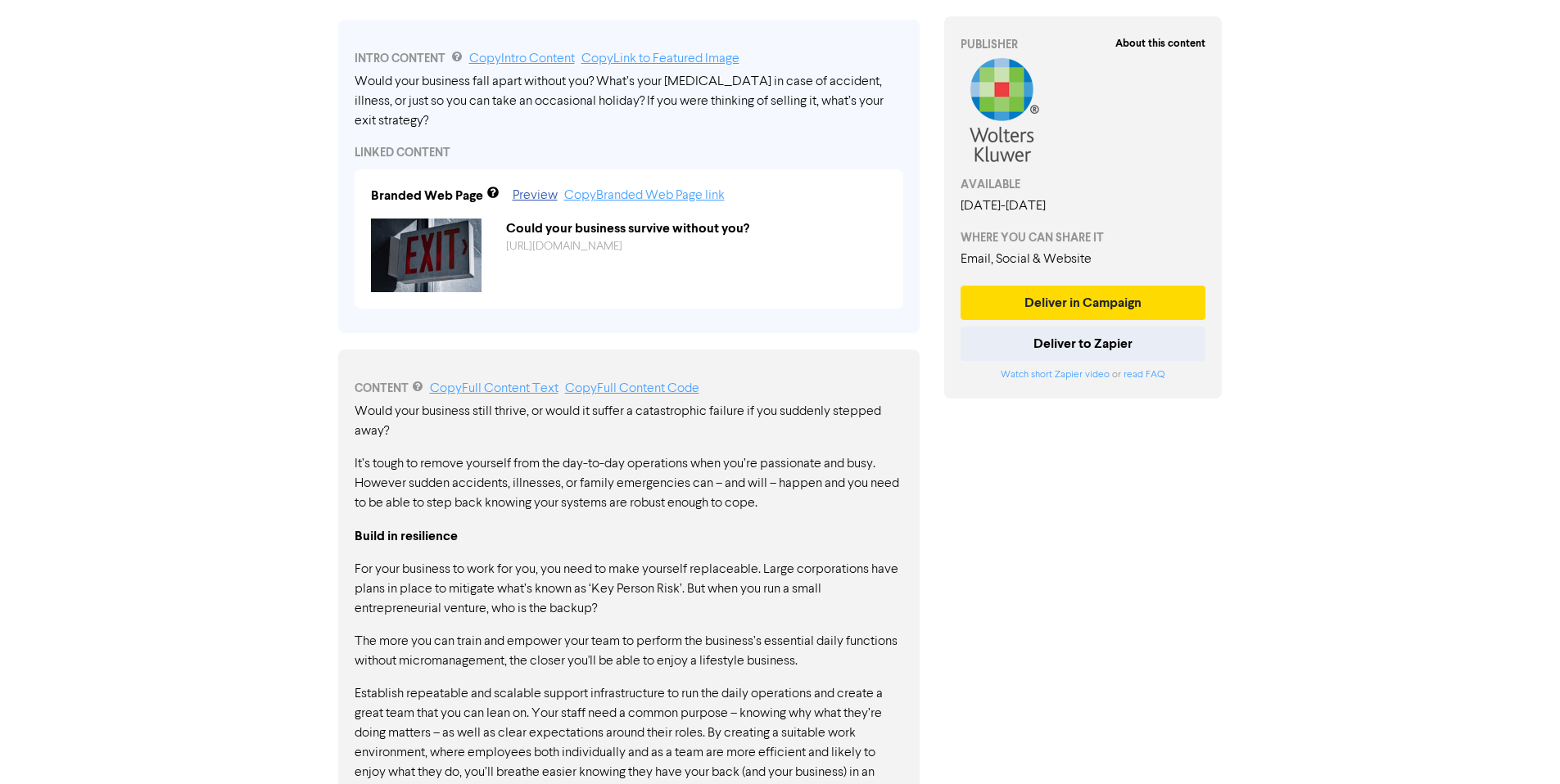
scroll to position [435, 0]
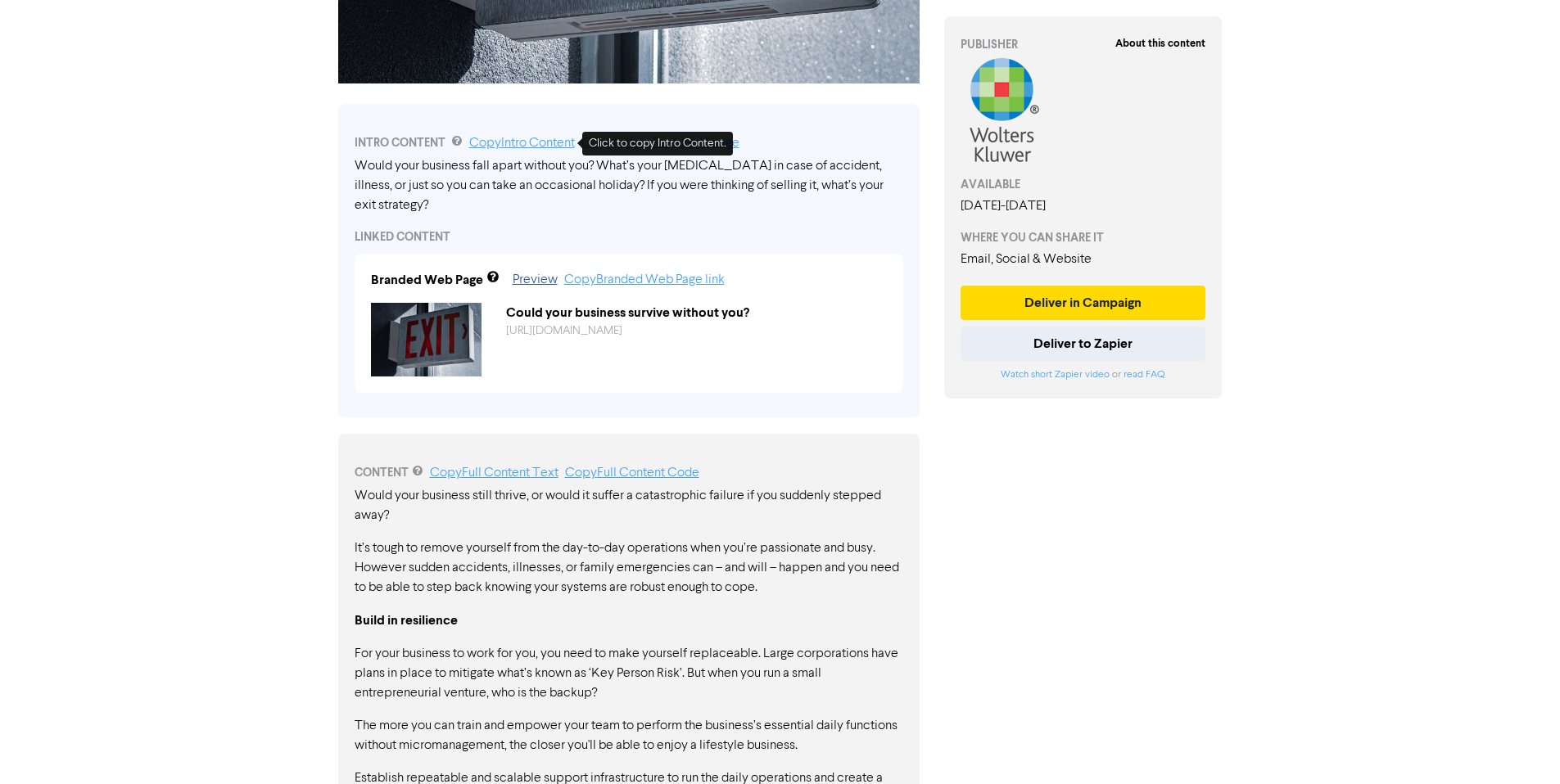
drag, startPoint x: 514, startPoint y: 137, endPoint x: 577, endPoint y: 166, distance: 69.4
click at [514, 137] on link "Copy Intro Content" at bounding box center [522, 143] width 106 height 13
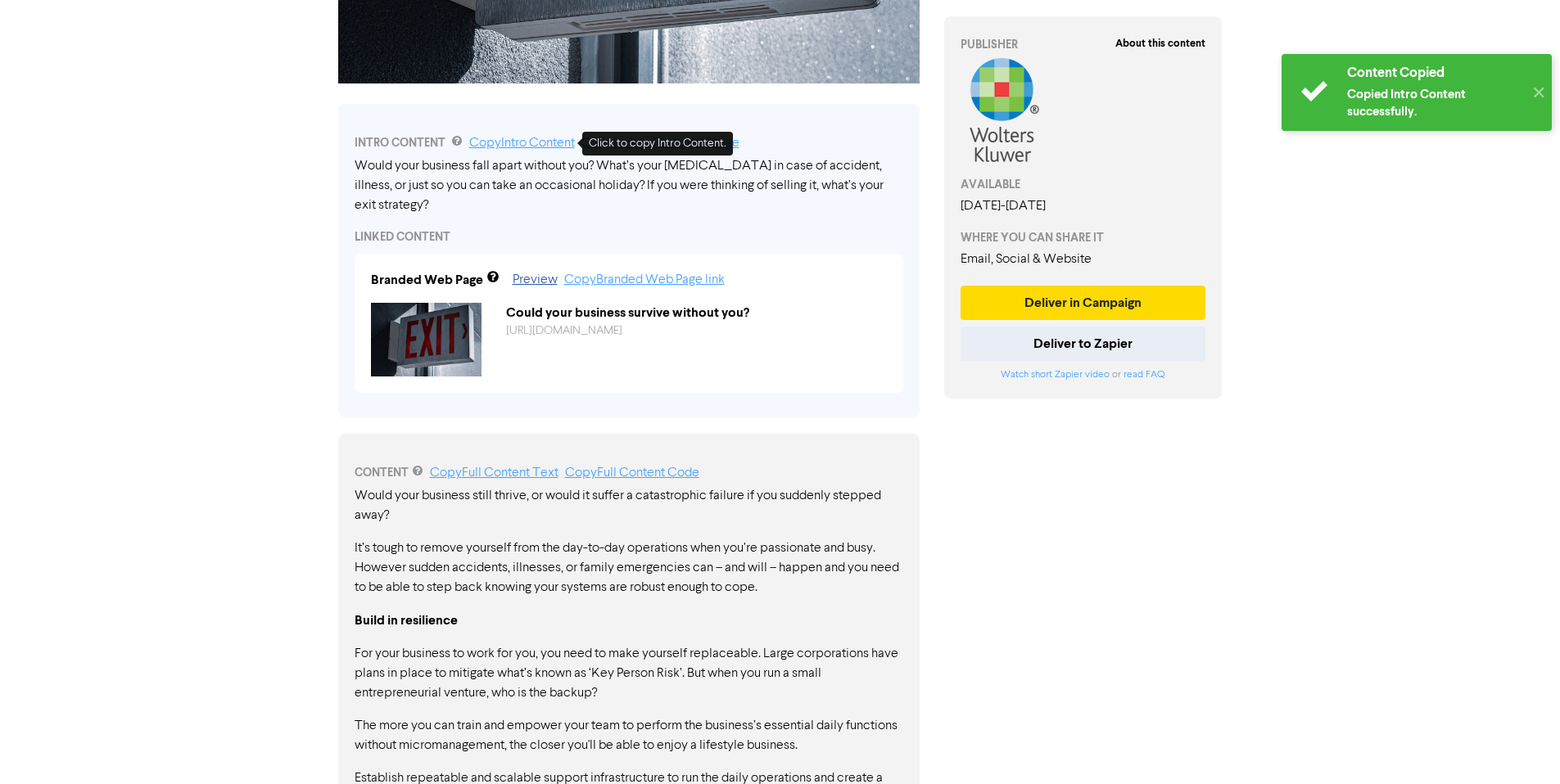
click at [539, 141] on link "Copy Intro Content" at bounding box center [522, 143] width 106 height 13
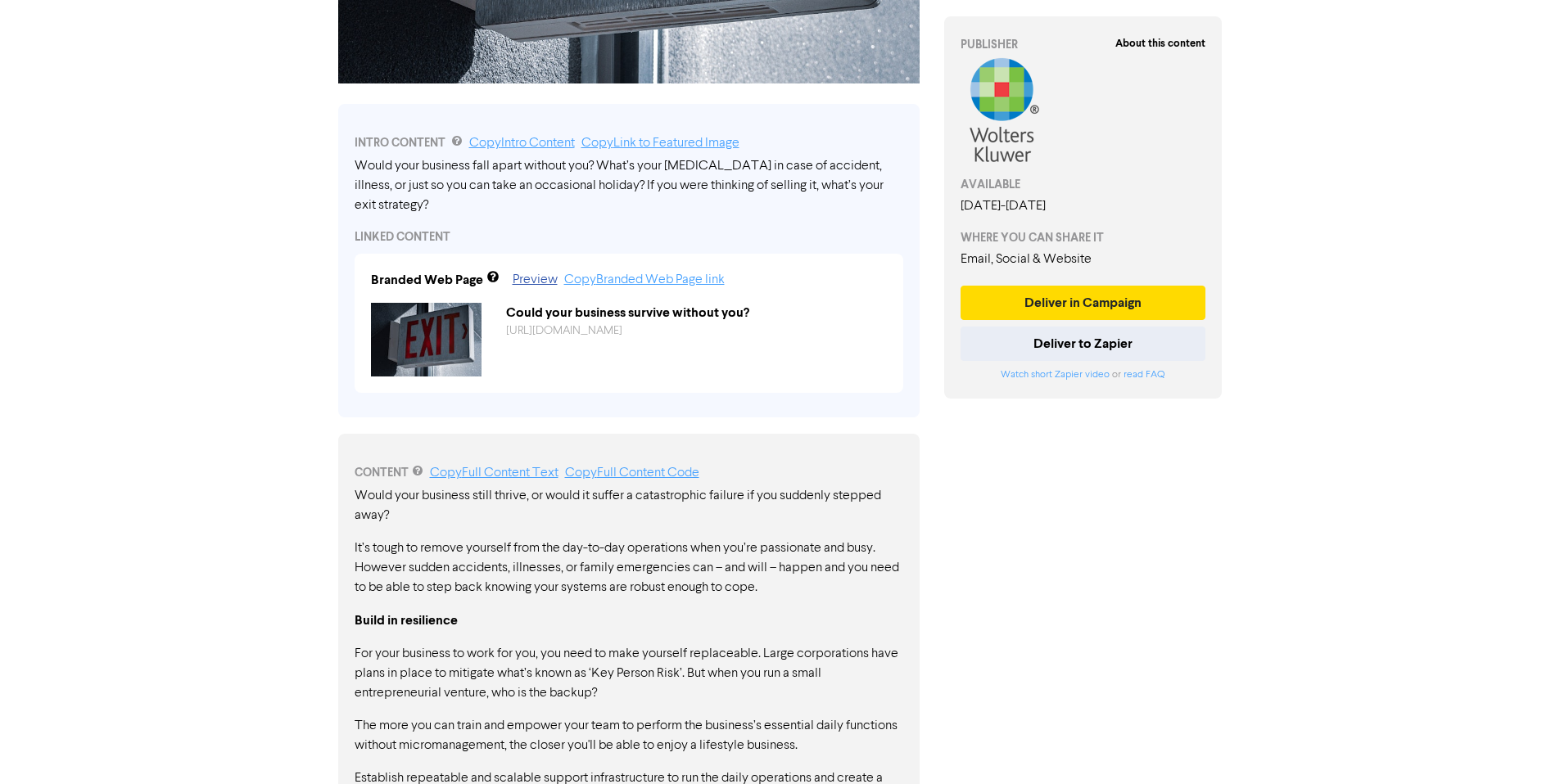
scroll to position [0, 0]
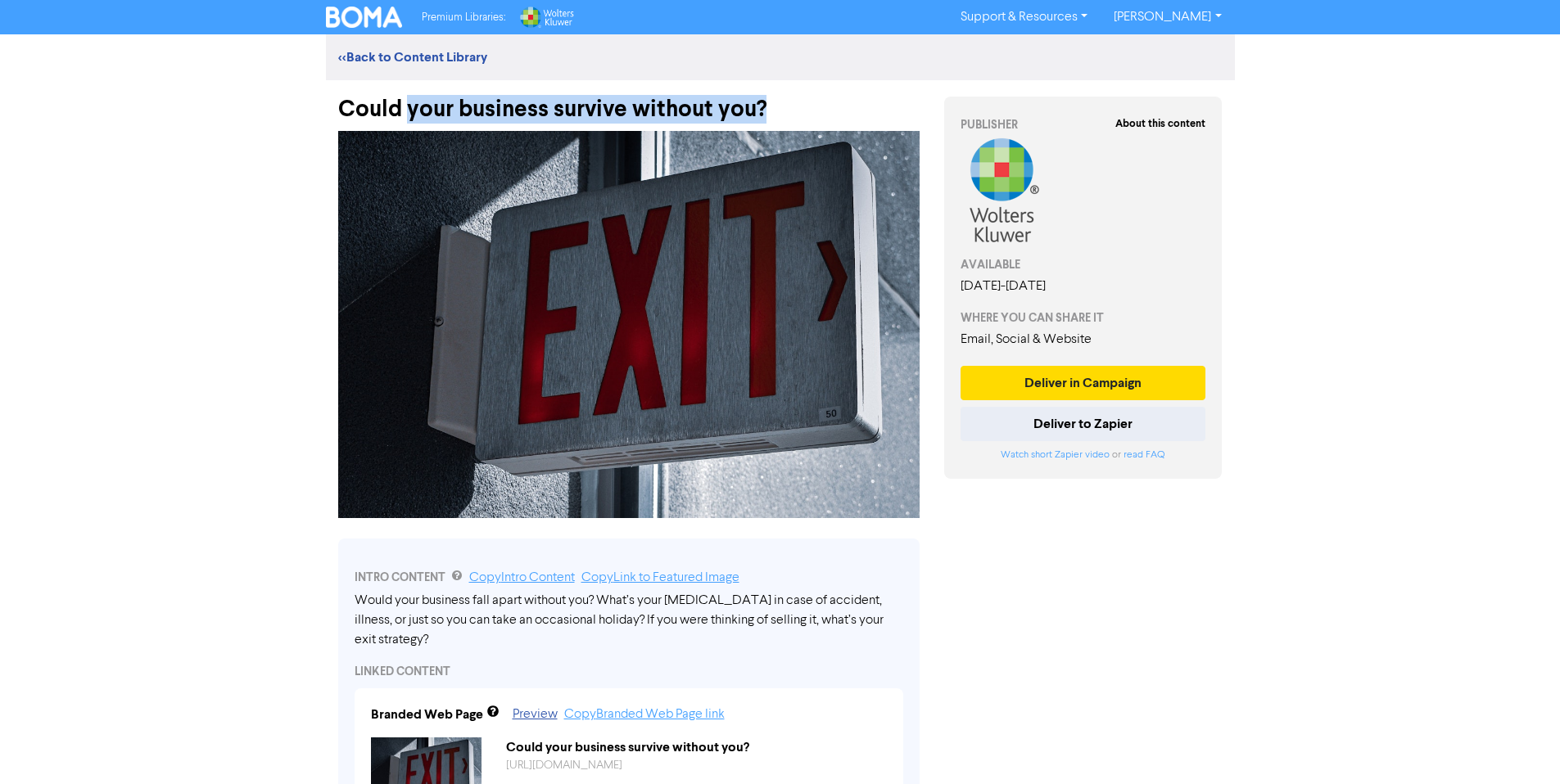
drag, startPoint x: 410, startPoint y: 114, endPoint x: 817, endPoint y: 119, distance: 407.0
click at [817, 119] on div "Could your business survive without you?" at bounding box center [629, 101] width 581 height 43
click at [839, 106] on div "Could your business survive without you?" at bounding box center [629, 101] width 581 height 43
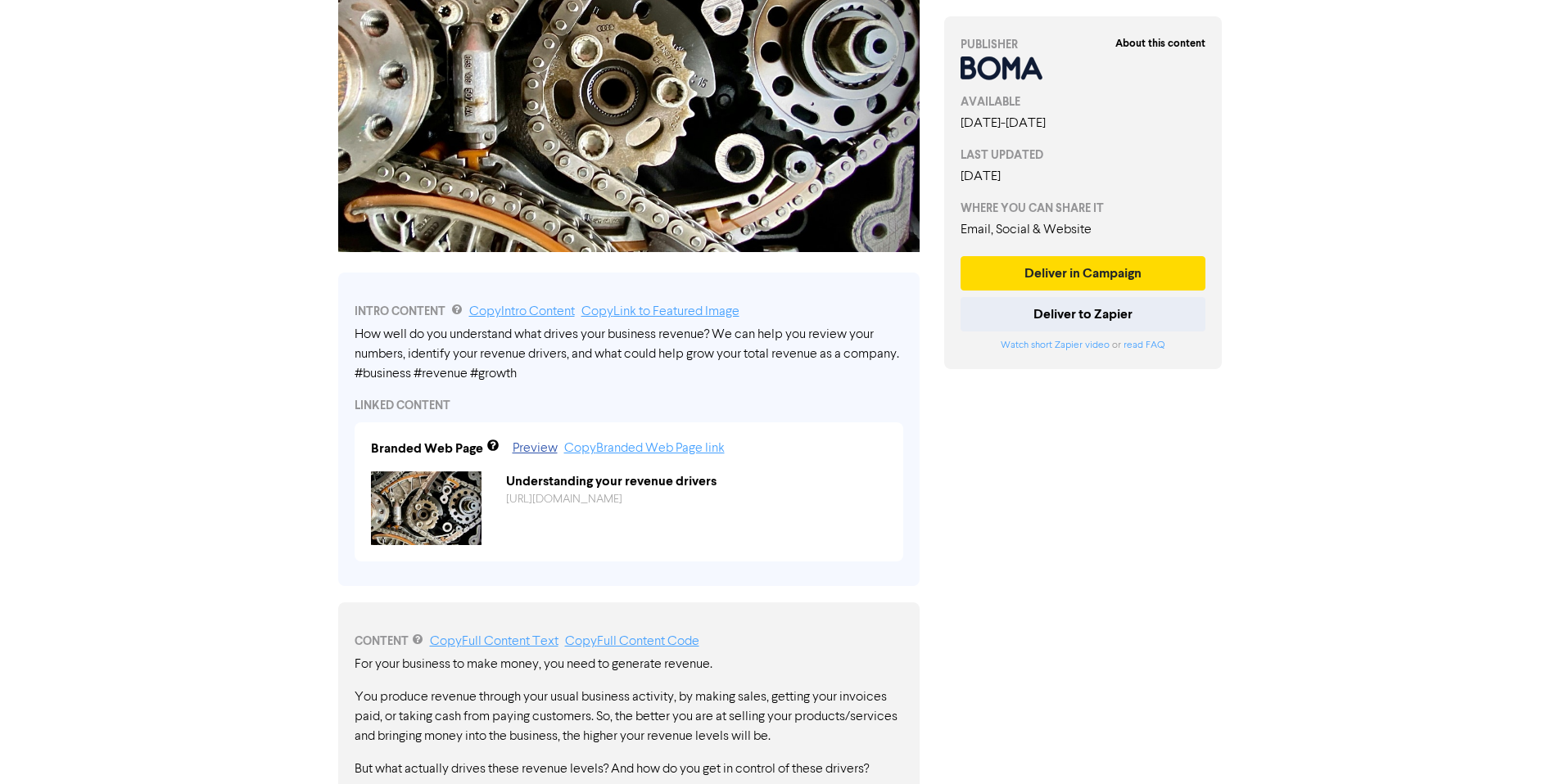
scroll to position [350, 0]
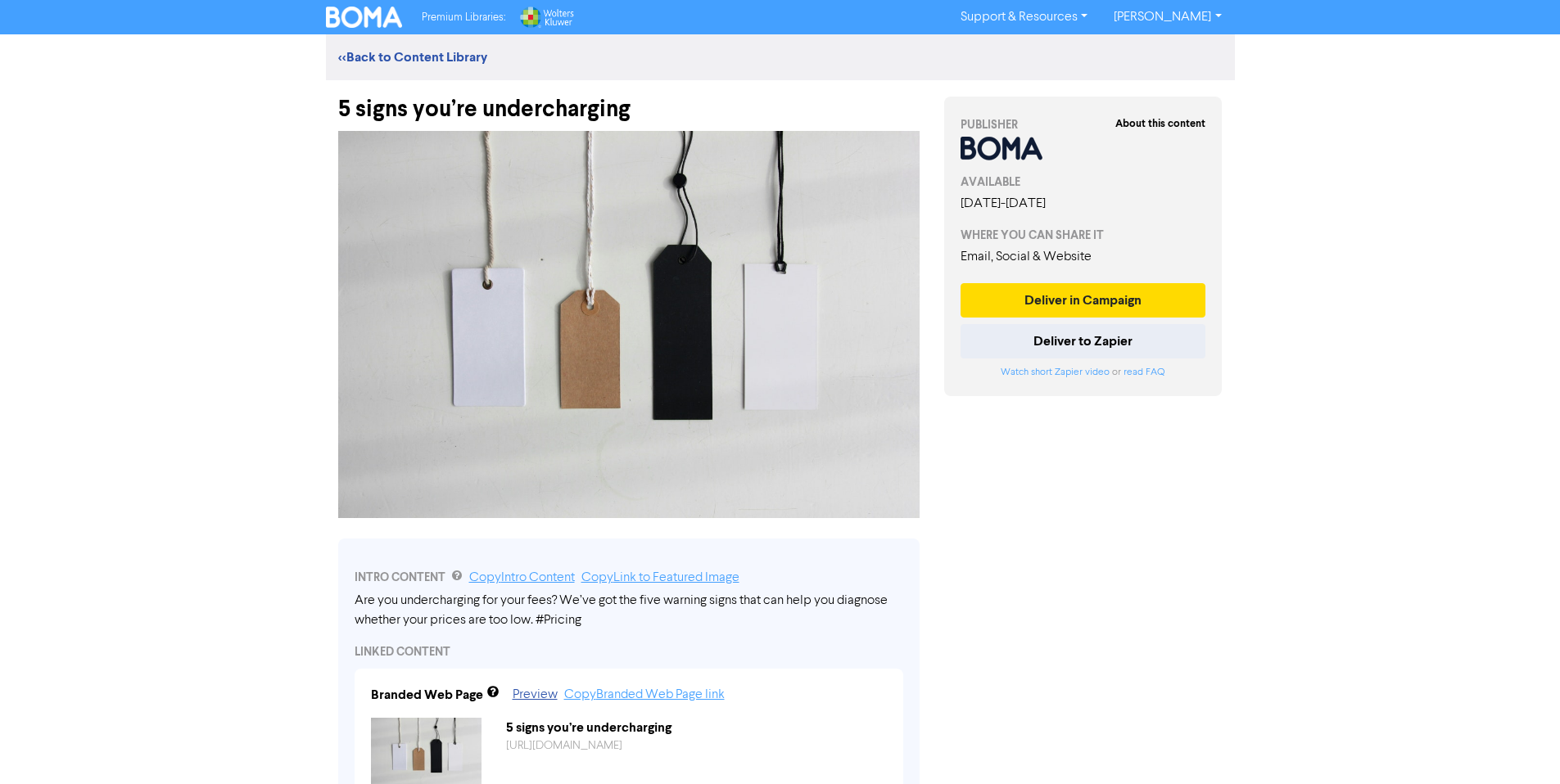
scroll to position [201, 0]
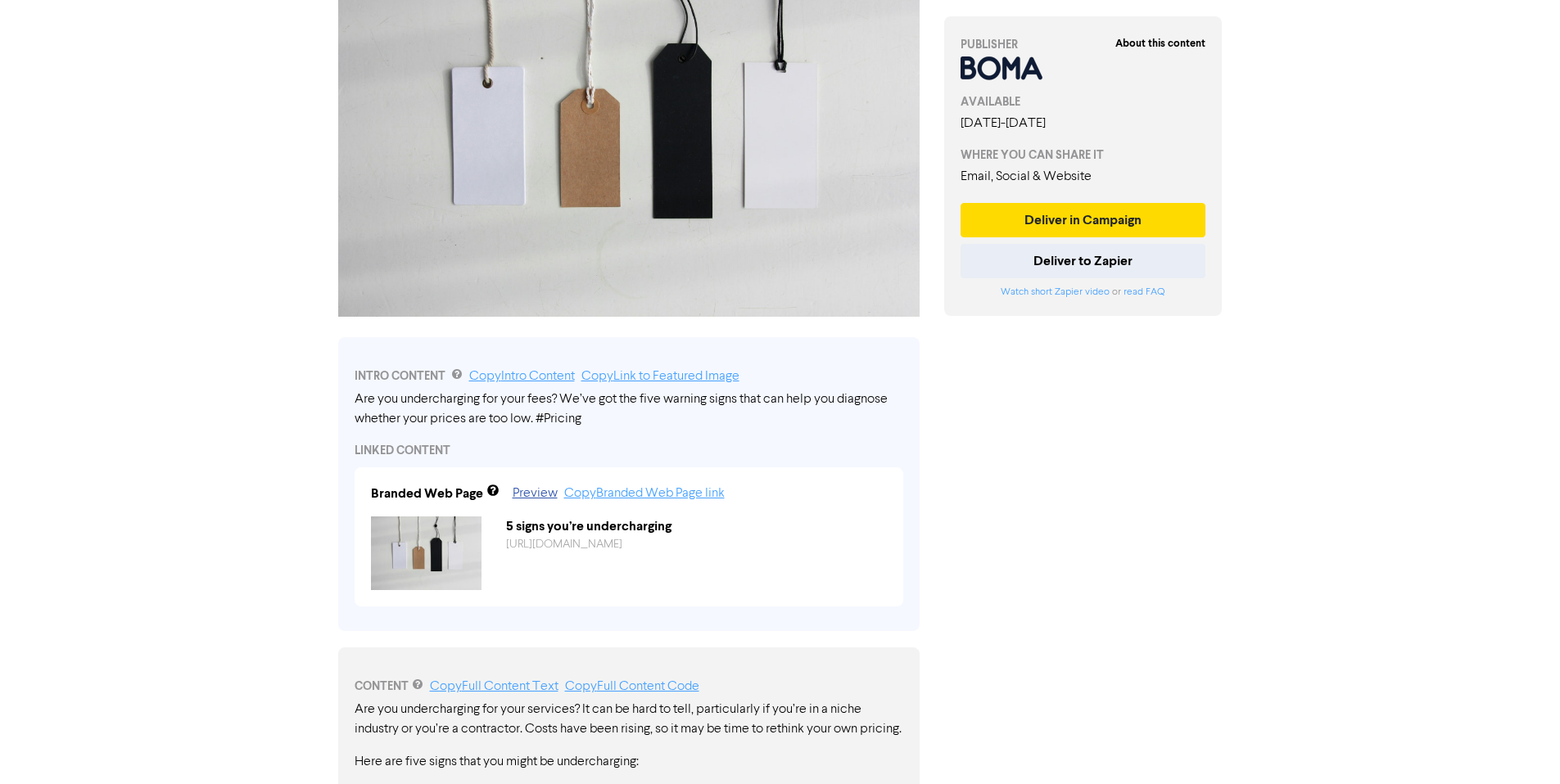
drag, startPoint x: 602, startPoint y: 428, endPoint x: 332, endPoint y: 387, distance: 273.1
click at [333, 385] on div "INTRO CONTENT Copy Intro Content Copy Link to Featured Image Are you undercharg…" at bounding box center [629, 478] width 606 height 306
click at [501, 372] on link "Copy Intro Content" at bounding box center [522, 376] width 106 height 13
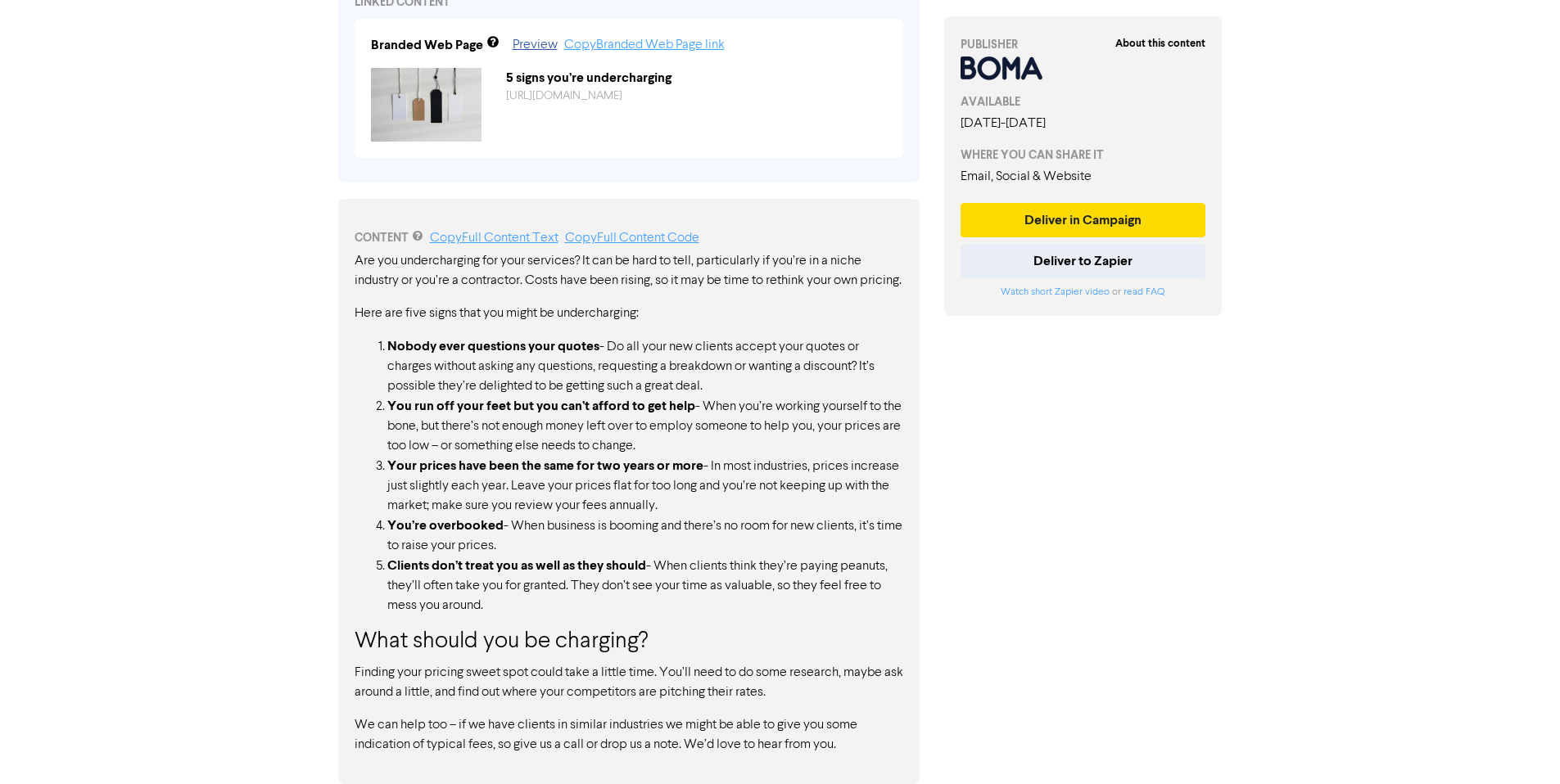
scroll to position [0, 0]
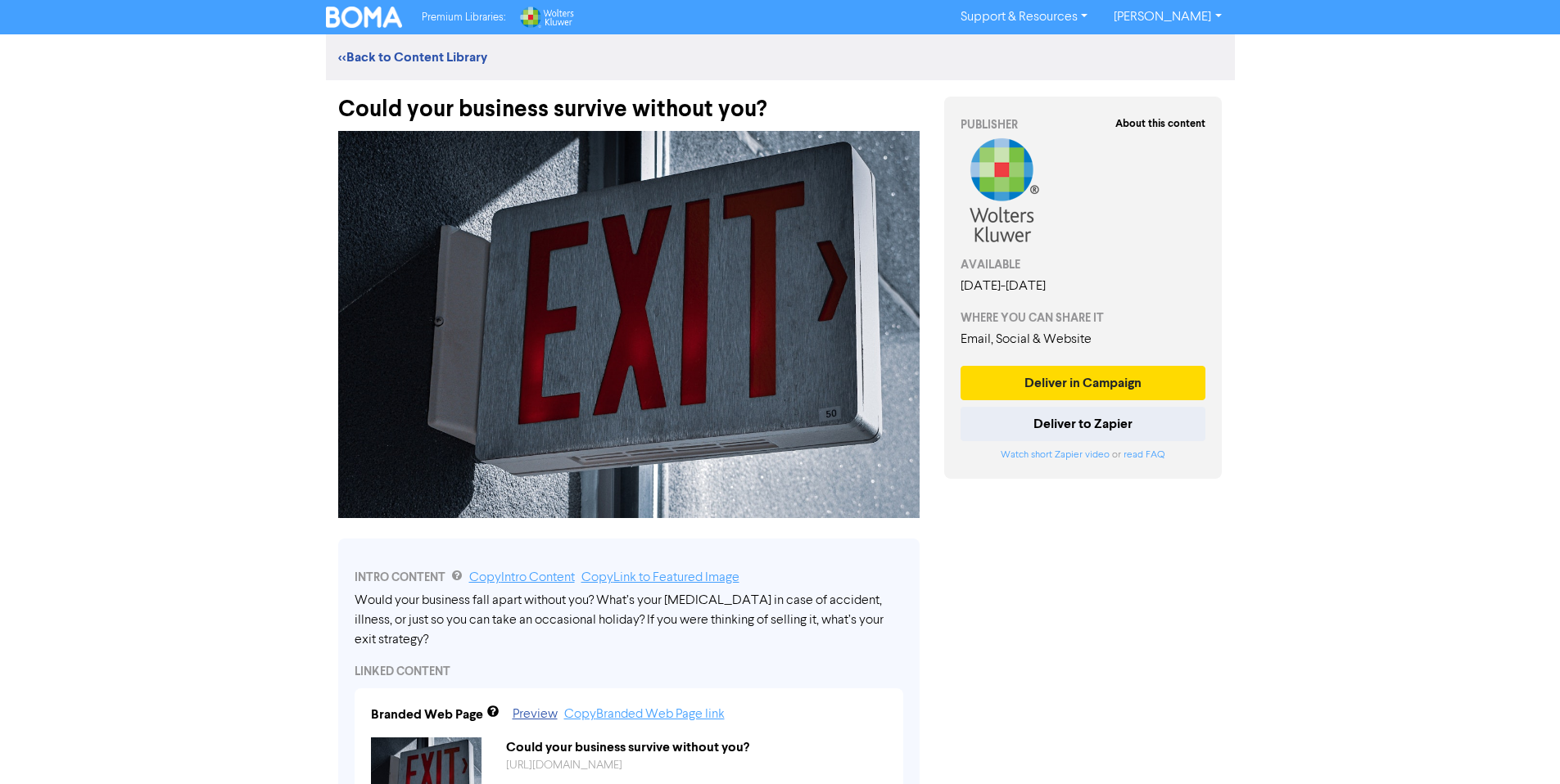
click at [457, 48] on div "<< Back to Content Library" at bounding box center [780, 57] width 909 height 20
click at [444, 55] on link "<< Back to Content Library" at bounding box center [413, 57] width 149 height 17
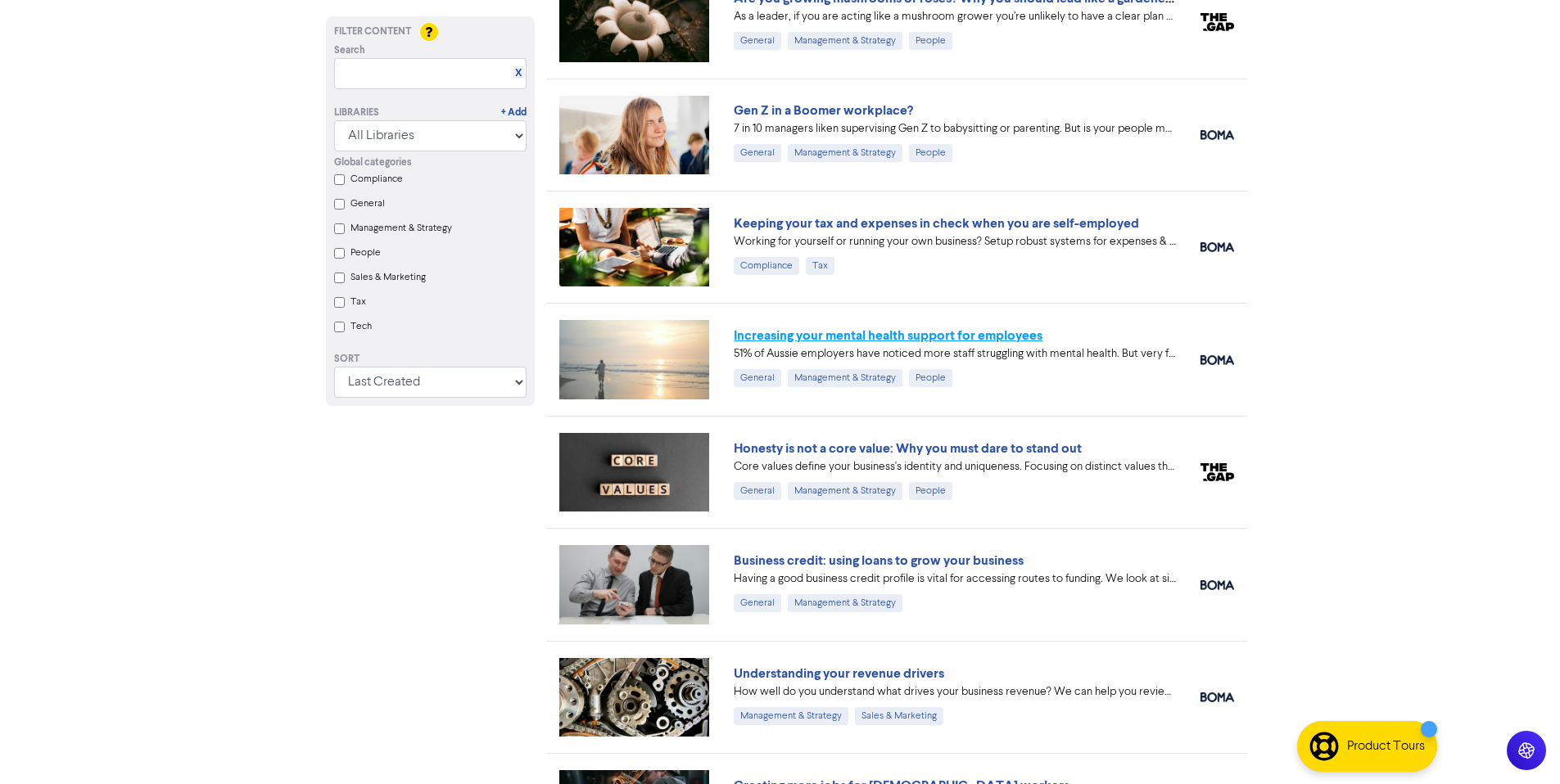
scroll to position [1880, 0]
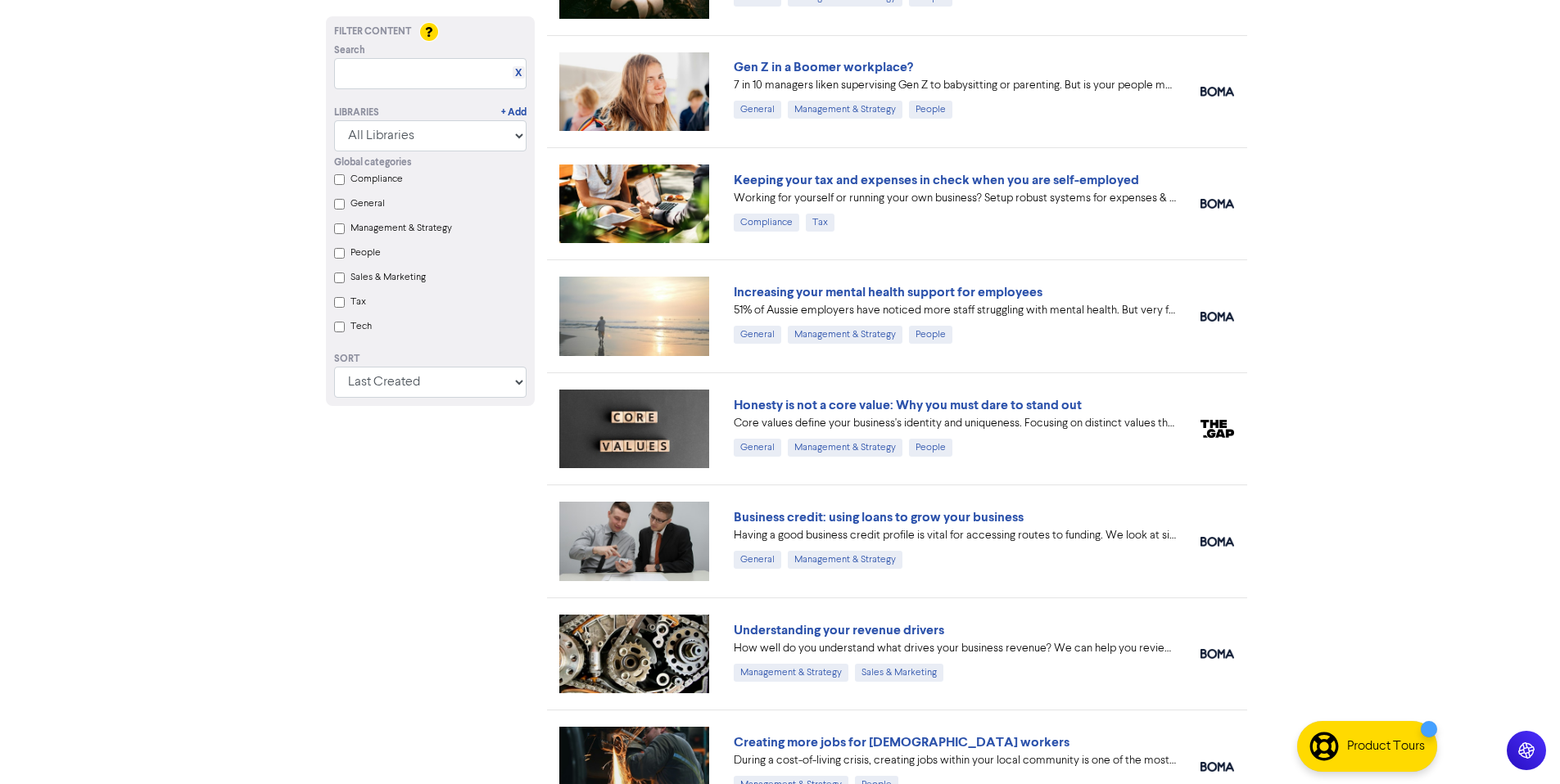
click at [894, 631] on link "Understanding your revenue drivers" at bounding box center [839, 630] width 210 height 17
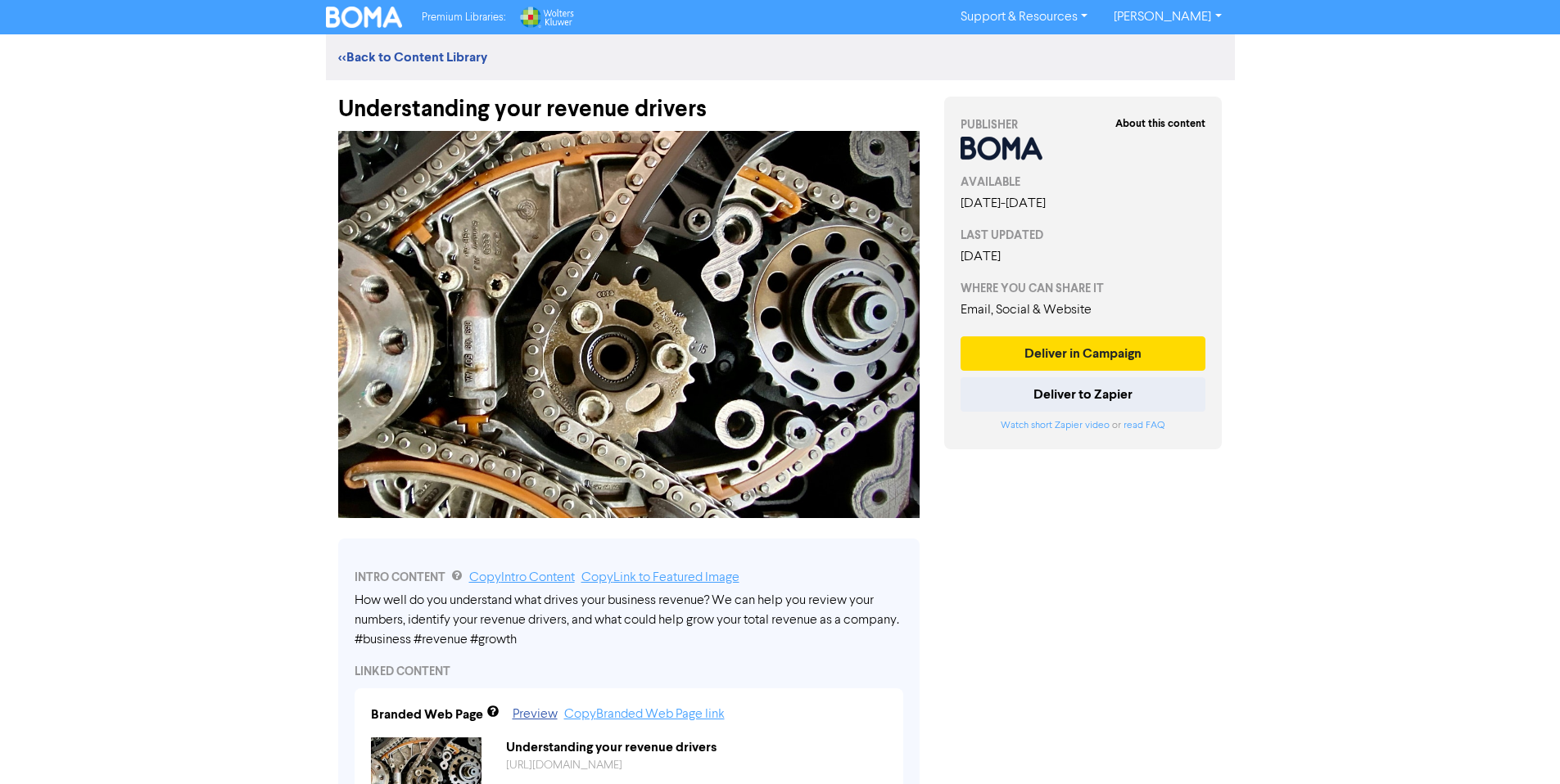
scroll to position [200, 0]
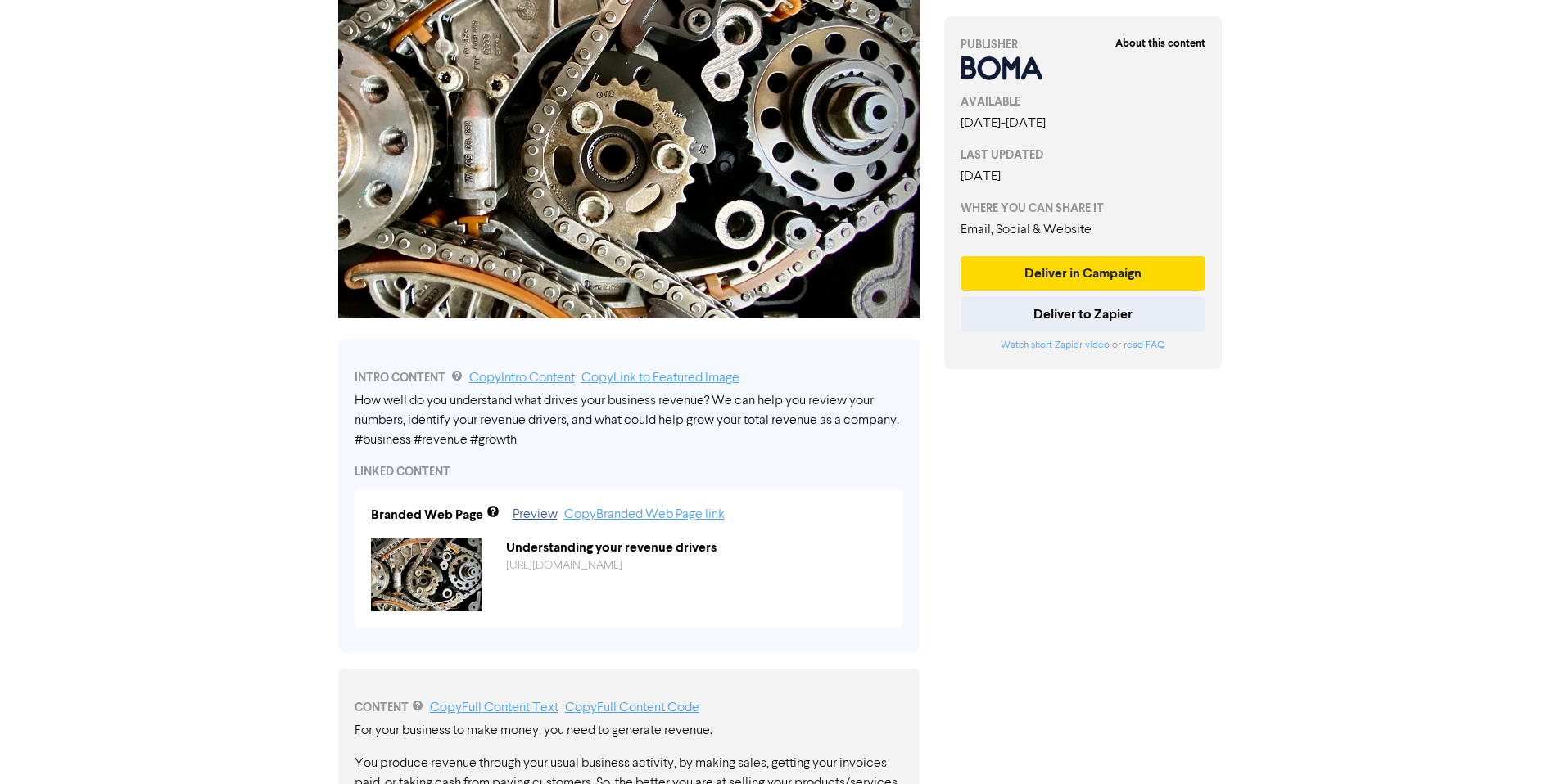
drag, startPoint x: 586, startPoint y: 444, endPoint x: 342, endPoint y: 407, distance: 246.8
click at [342, 407] on div "INTRO CONTENT Copy Intro Content Copy Link to Featured Image How well do you un…" at bounding box center [629, 496] width 581 height 313
click at [538, 379] on link "Copy Intro Content" at bounding box center [522, 378] width 106 height 13
